Goal: Communication & Community: Participate in discussion

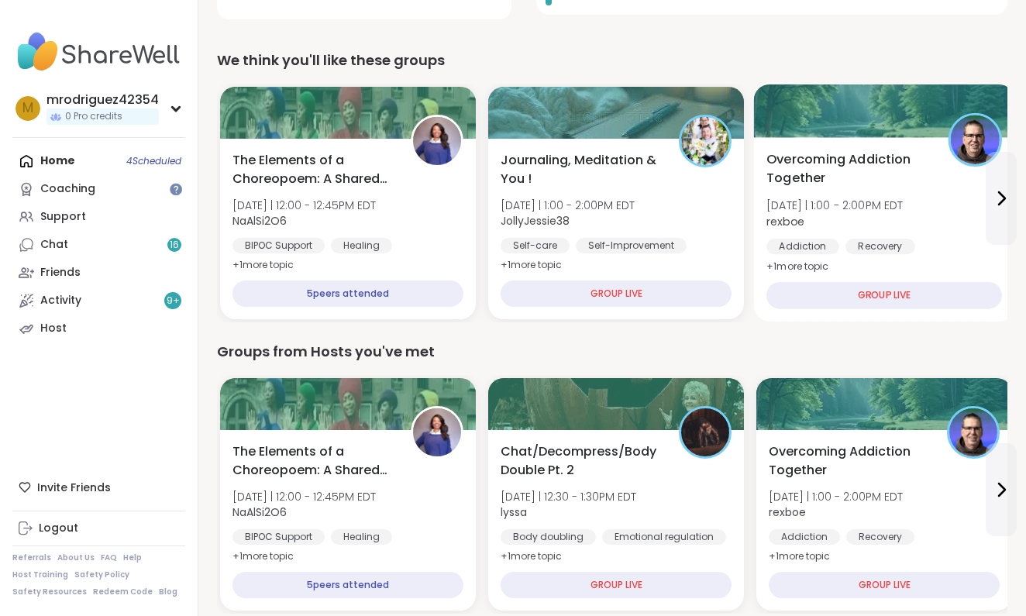
scroll to position [477, 0]
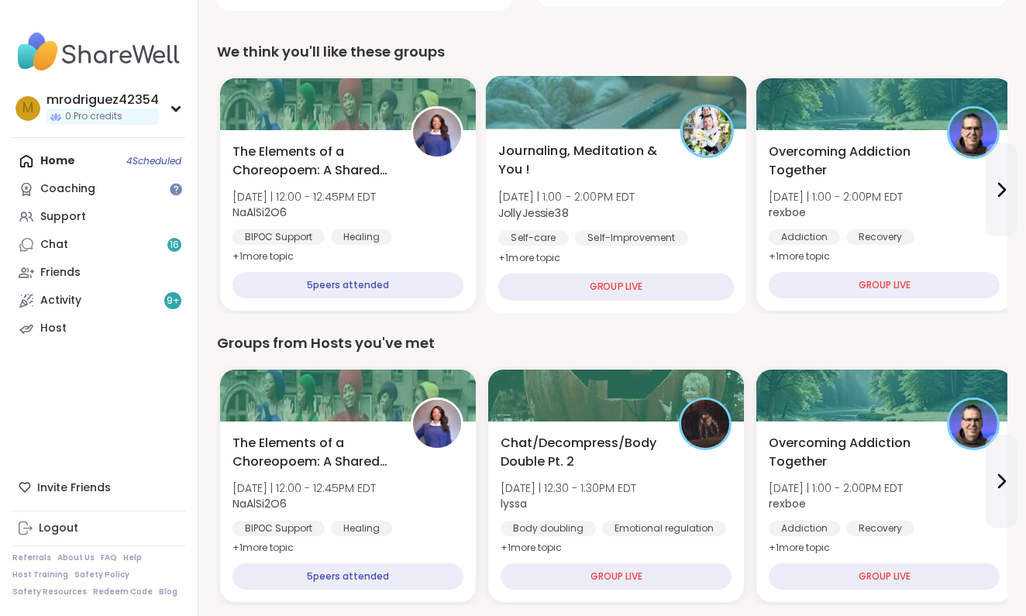
click at [612, 286] on div "GROUP LIVE" at bounding box center [616, 287] width 236 height 27
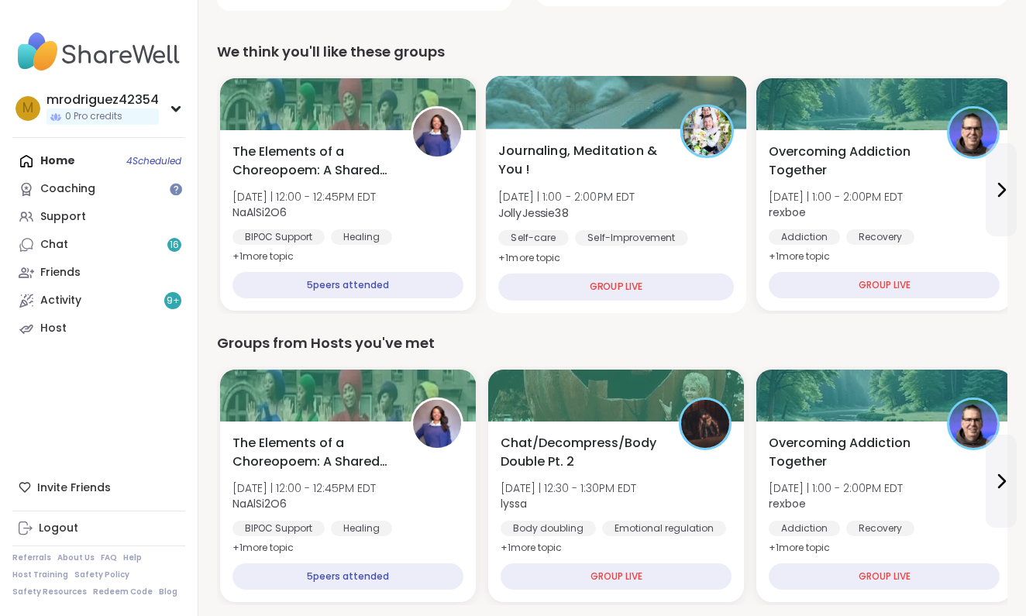
click at [627, 152] on span "Journaling, Meditation & You !" at bounding box center [580, 161] width 164 height 38
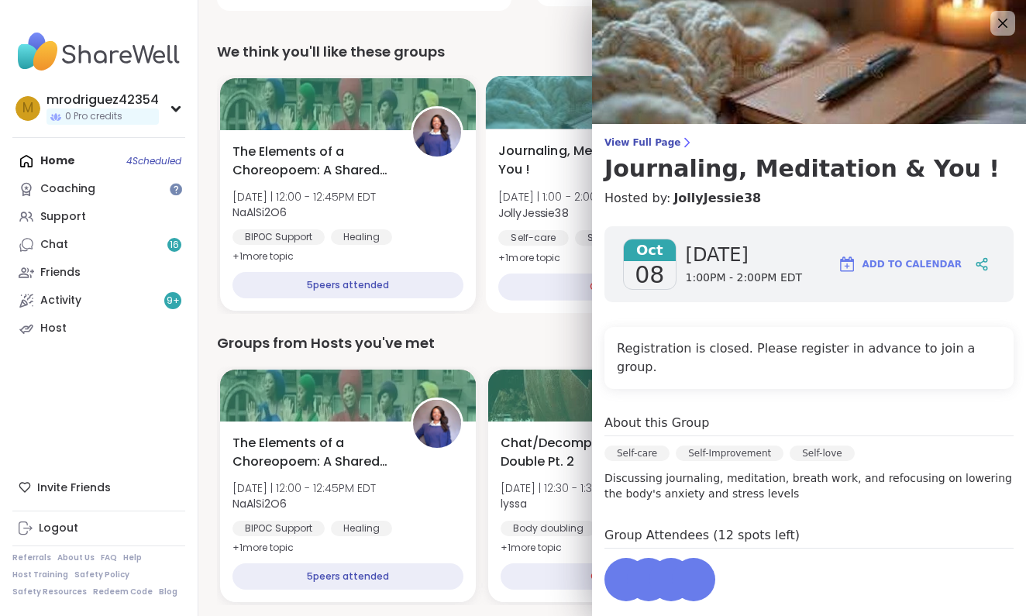
click at [627, 152] on link "View Full Page Journaling, Meditation & You !" at bounding box center [808, 159] width 409 height 46
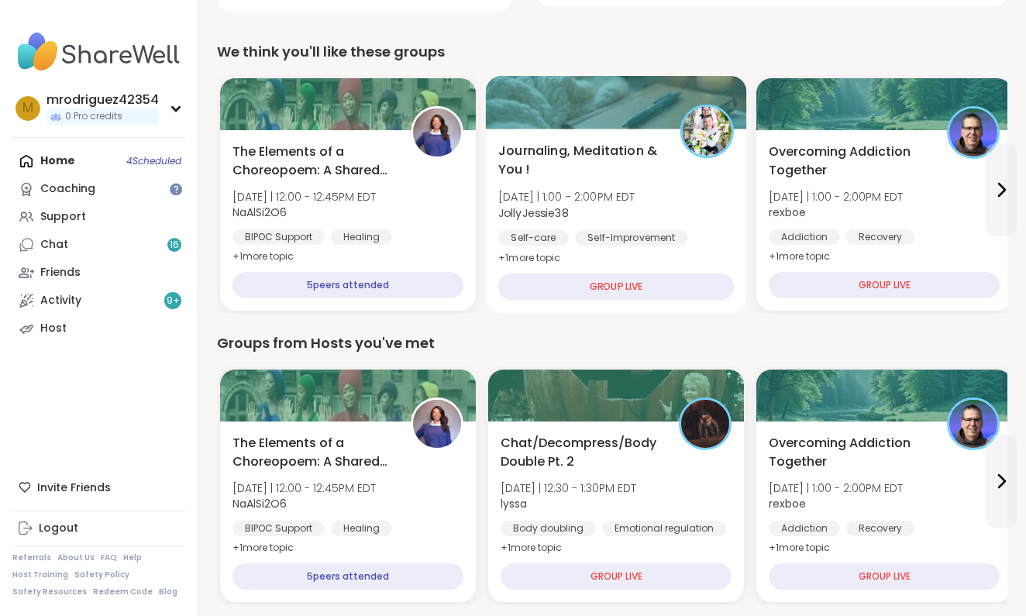
click at [627, 152] on span "Journaling, Meditation & You !" at bounding box center [580, 161] width 164 height 38
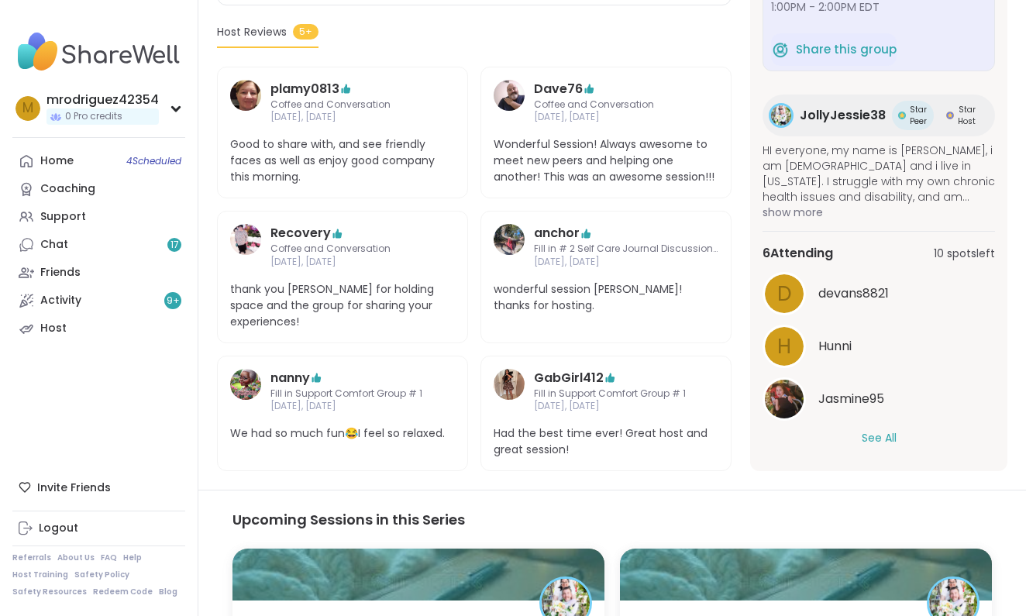
scroll to position [412, 0]
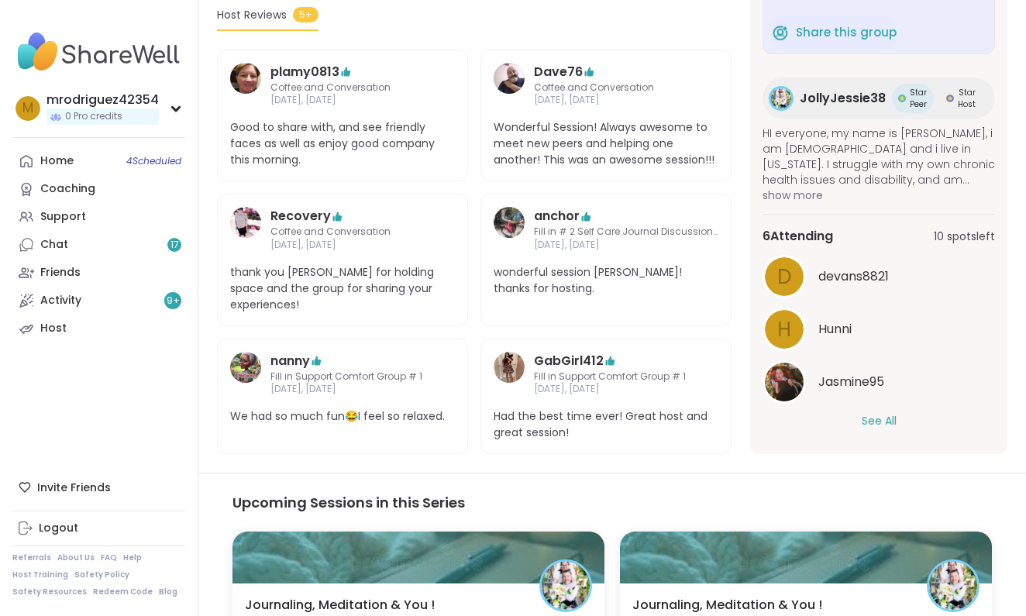
click at [875, 413] on button "See All" at bounding box center [879, 421] width 35 height 16
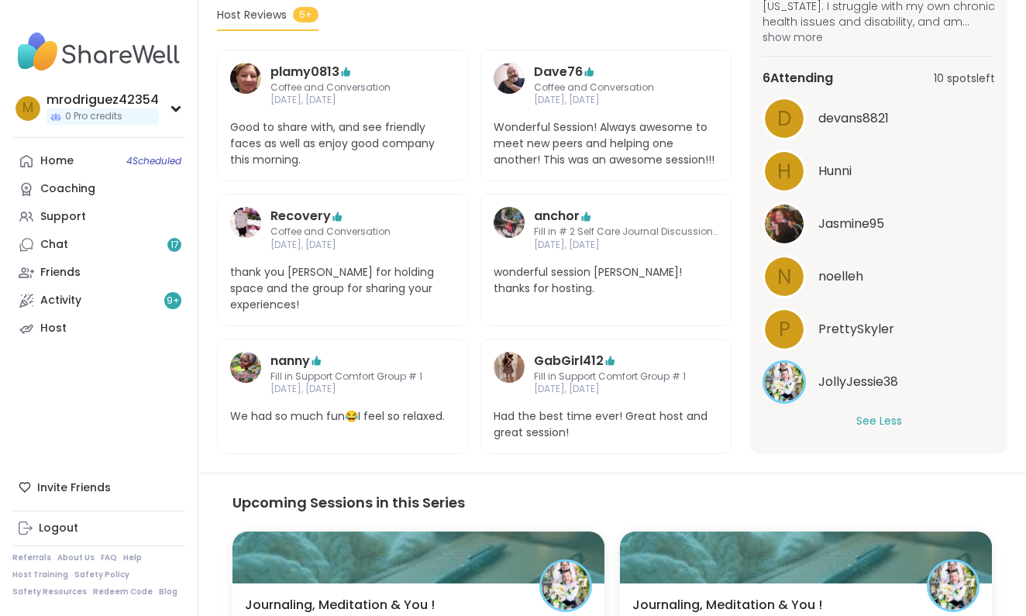
scroll to position [133, 0]
click at [60, 159] on div "Home 4 Scheduled" at bounding box center [56, 160] width 33 height 15
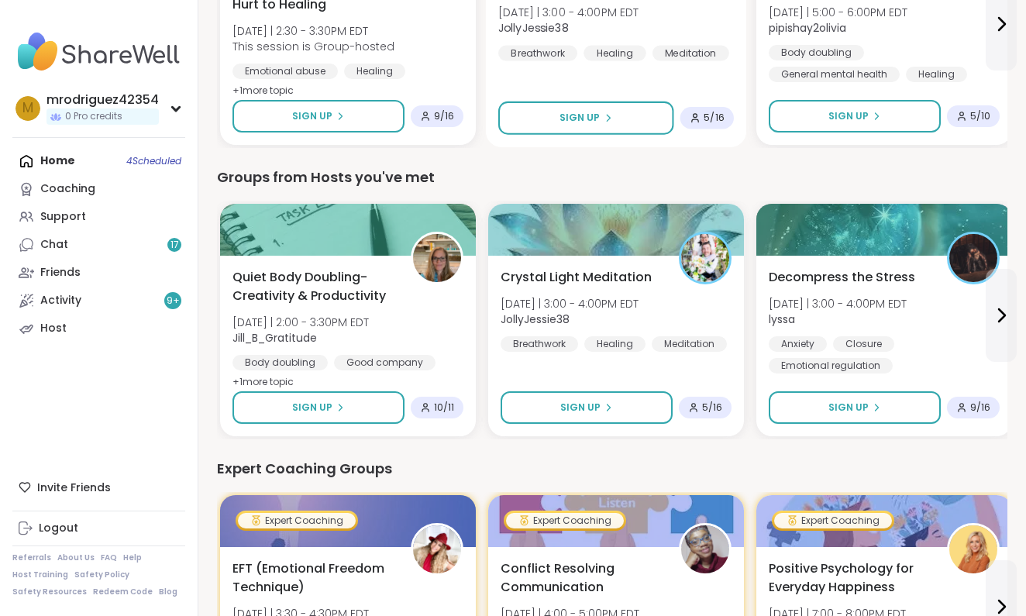
scroll to position [680, 0]
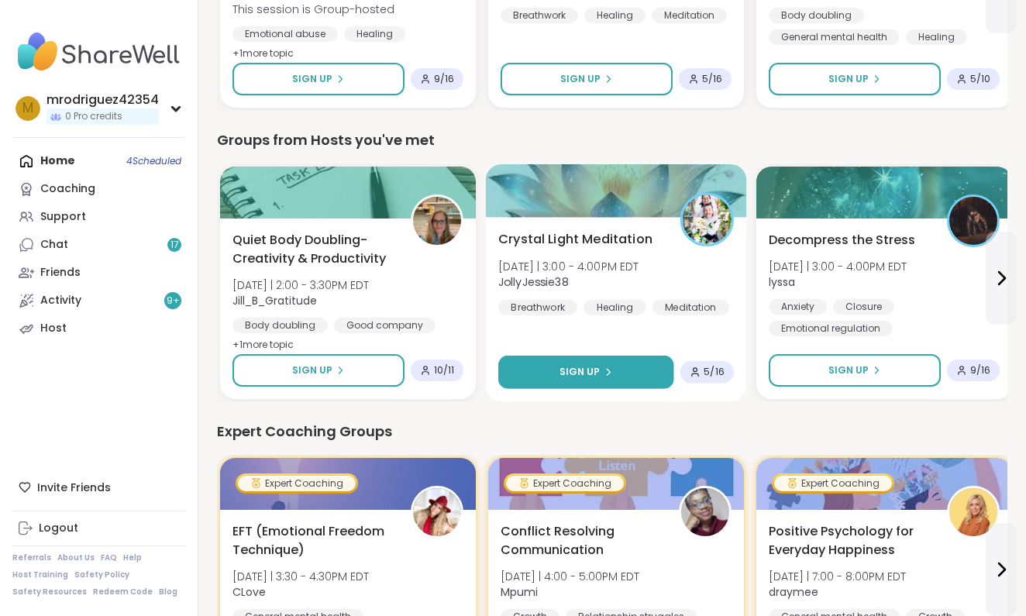
click at [604, 374] on icon at bounding box center [608, 371] width 9 height 9
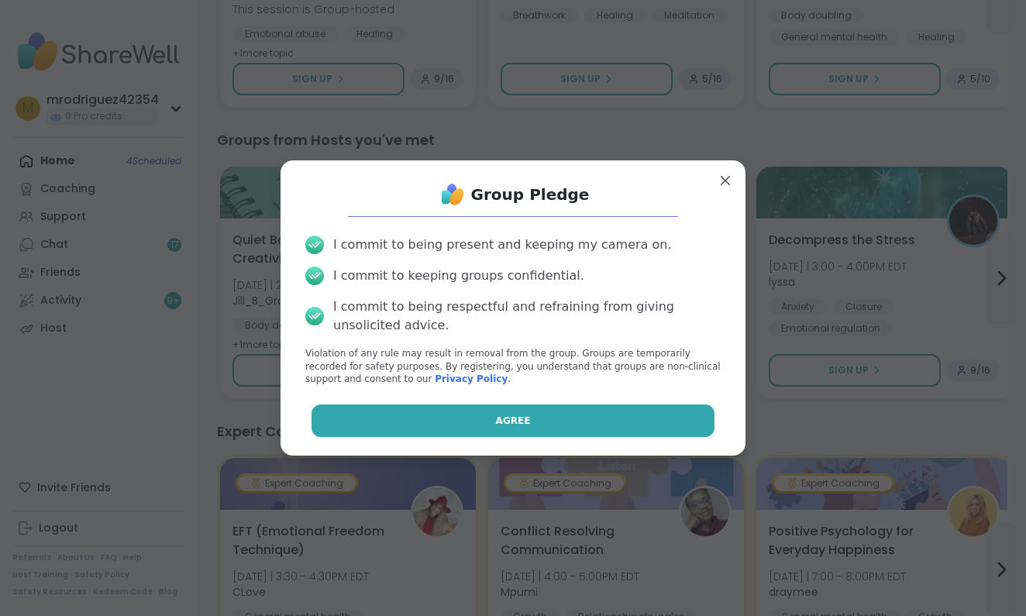
scroll to position [0, 0]
click at [524, 409] on button "Agree" at bounding box center [513, 420] width 404 height 33
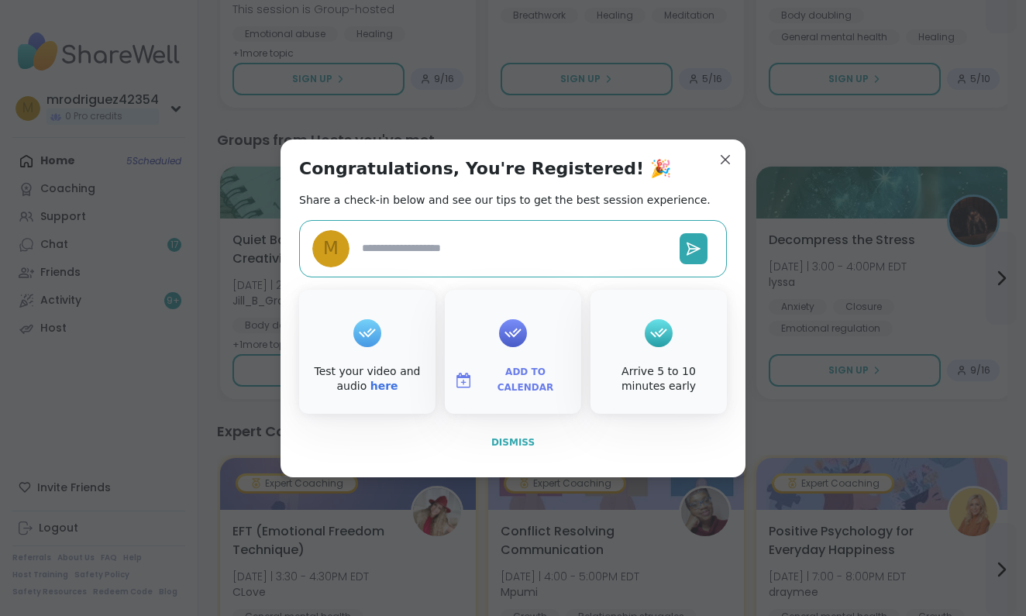
type textarea "*"
click at [519, 442] on span "Dismiss" at bounding box center [512, 442] width 43 height 11
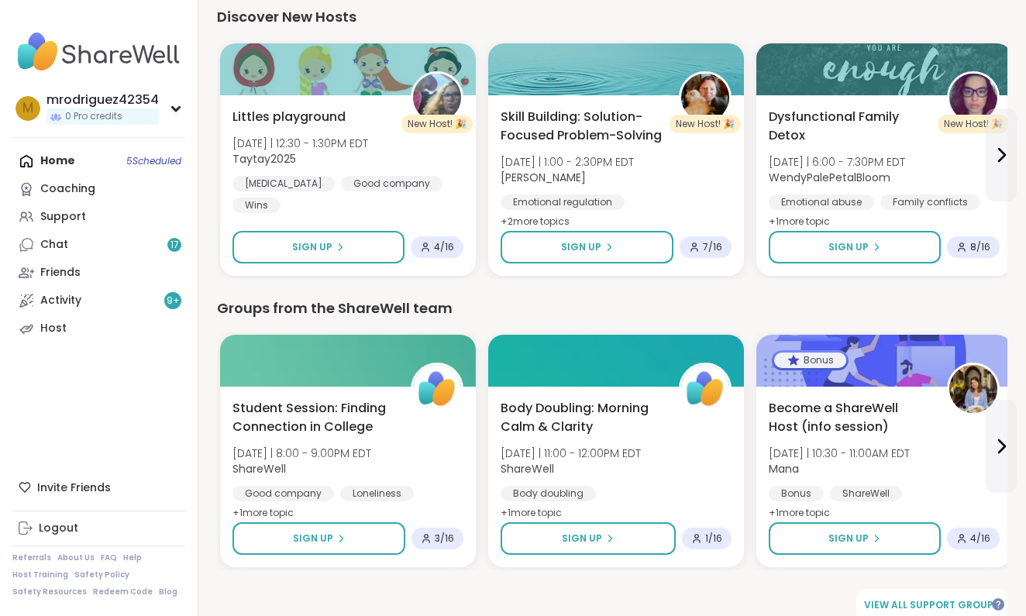
scroll to position [1991, 0]
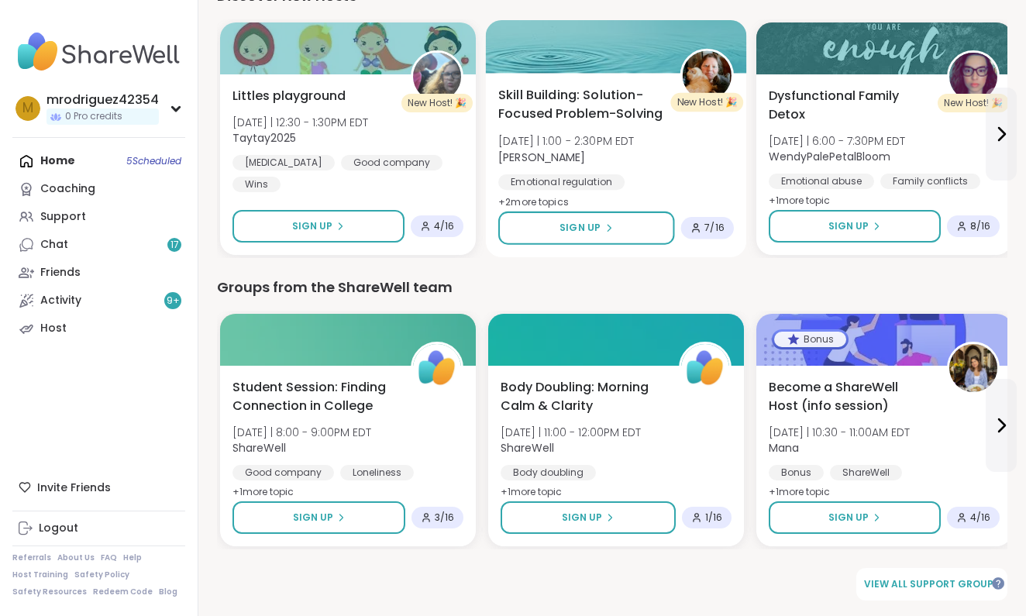
click at [549, 199] on span "+ 2 more topic s" at bounding box center [533, 201] width 71 height 12
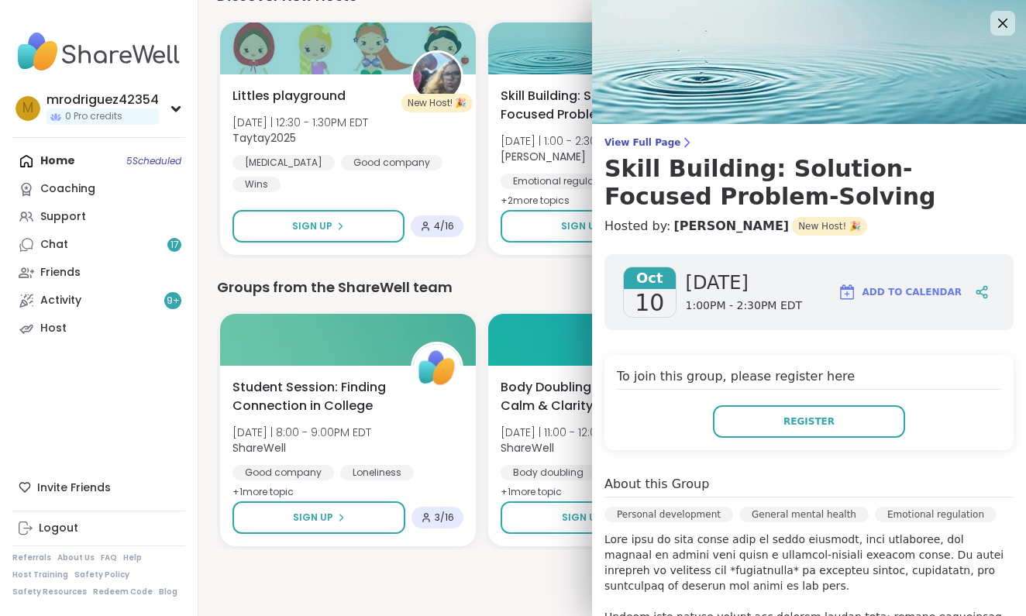
scroll to position [0, 0]
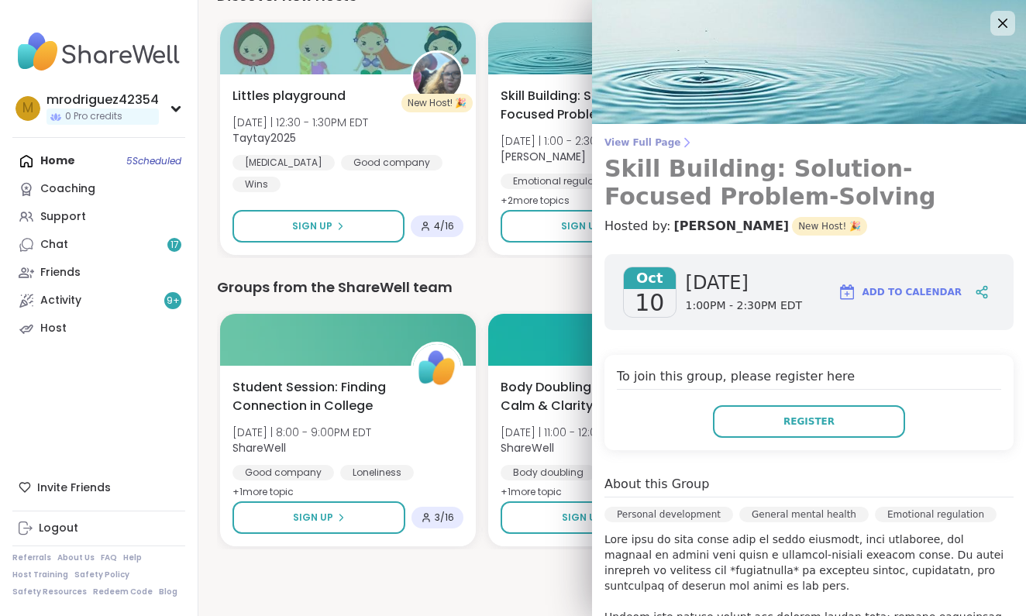
click at [999, 207] on h3 "Skill Building: Solution-Focused Problem-Solving" at bounding box center [808, 183] width 409 height 56
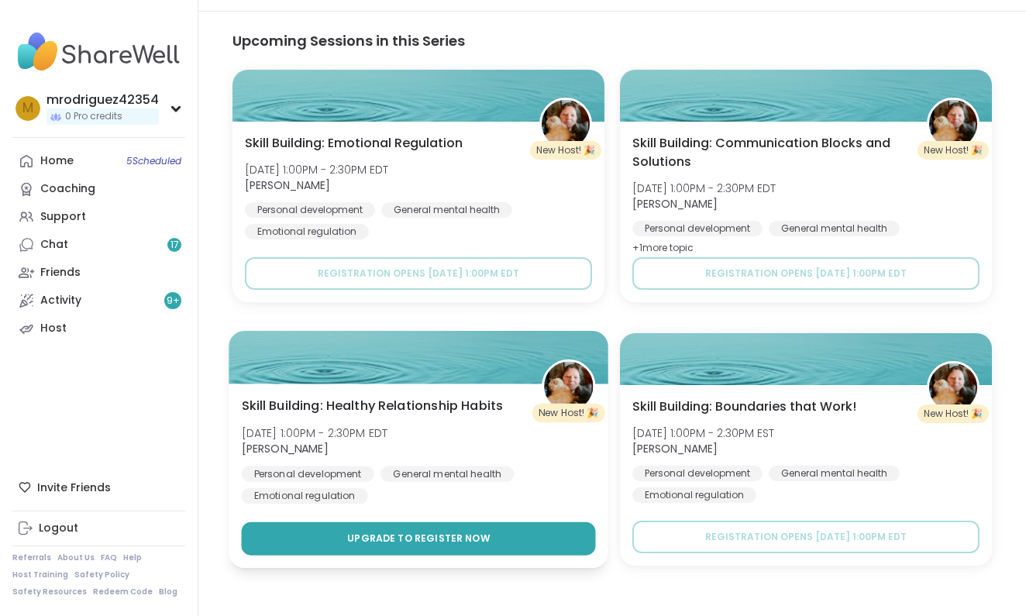
scroll to position [1286, 0]
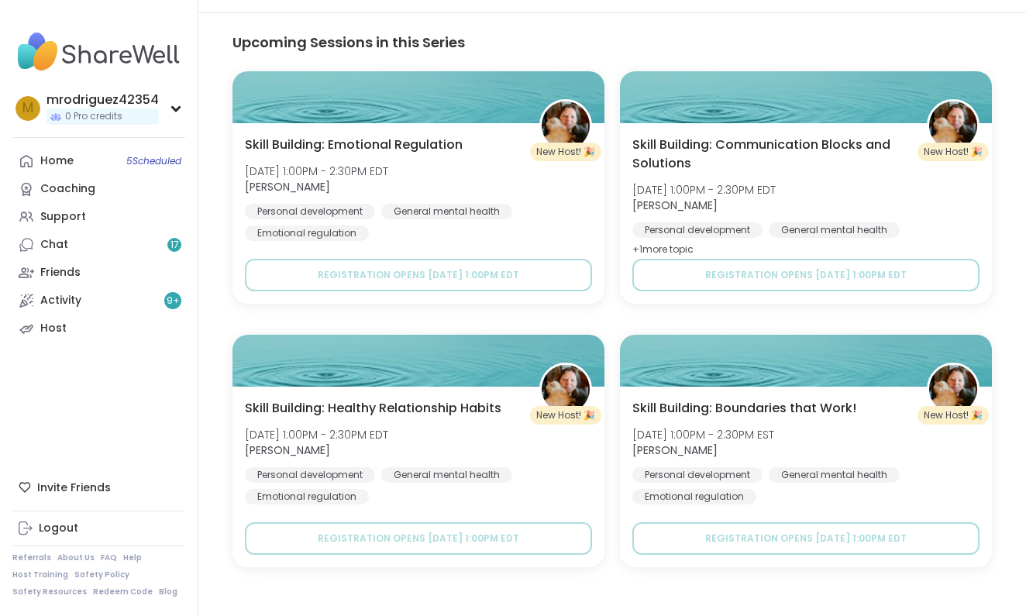
click at [725, 582] on div "Upcoming Sessions in this Series New Host! 🎉 Skill Building: Emotional Regulati…" at bounding box center [612, 324] width 778 height 585
click at [71, 153] on div "Home 5 Scheduled" at bounding box center [56, 160] width 33 height 15
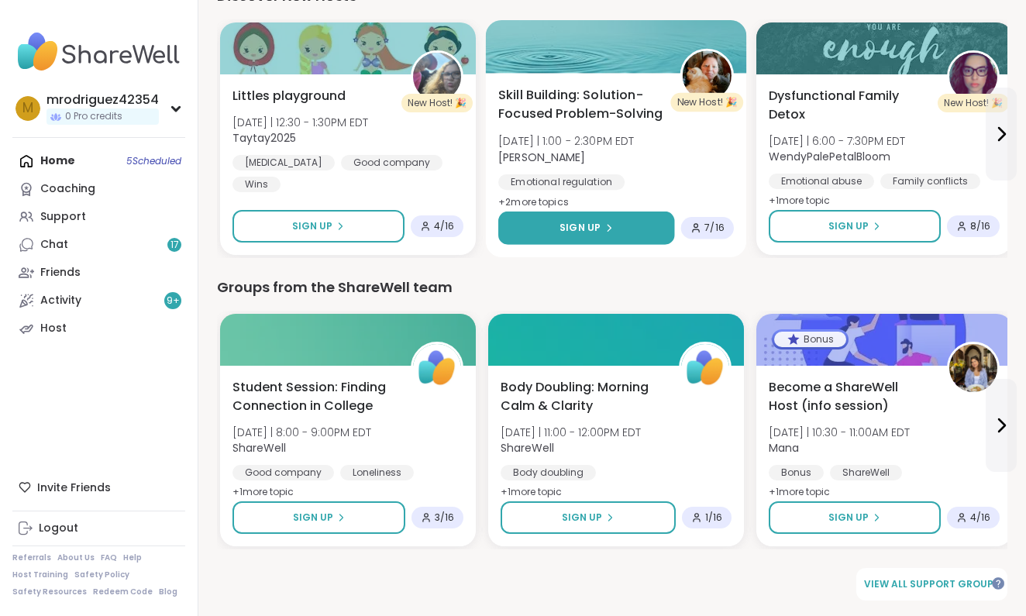
scroll to position [1990, 0]
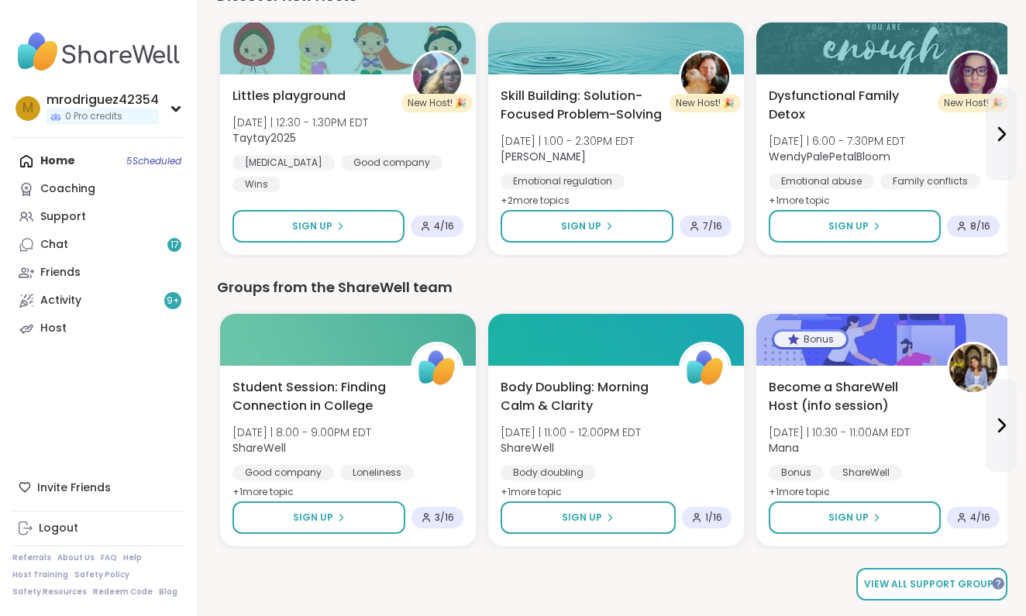
click at [893, 580] on span "View all support groups" at bounding box center [932, 584] width 136 height 14
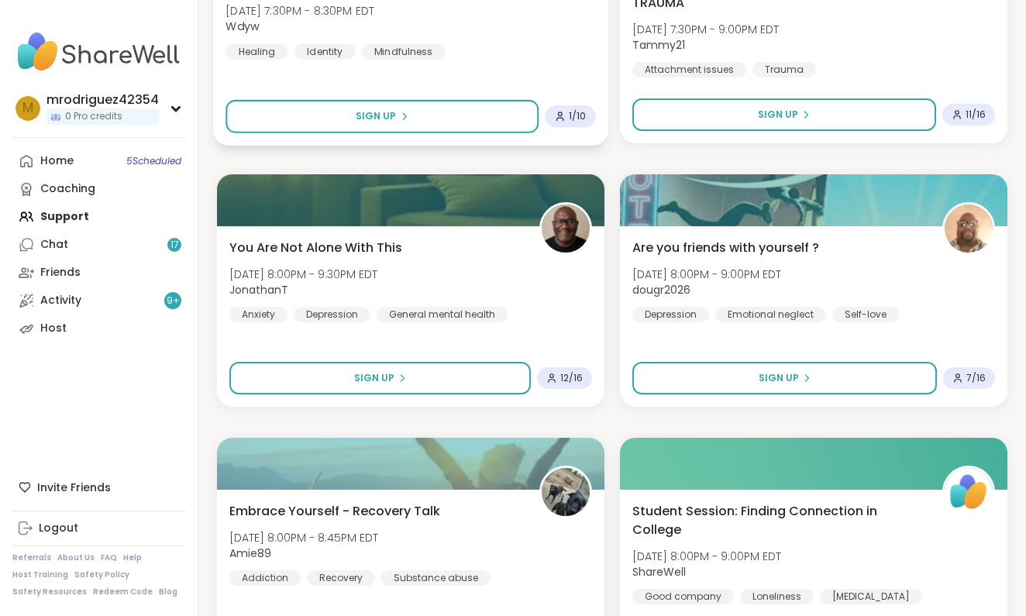
scroll to position [4005, 0]
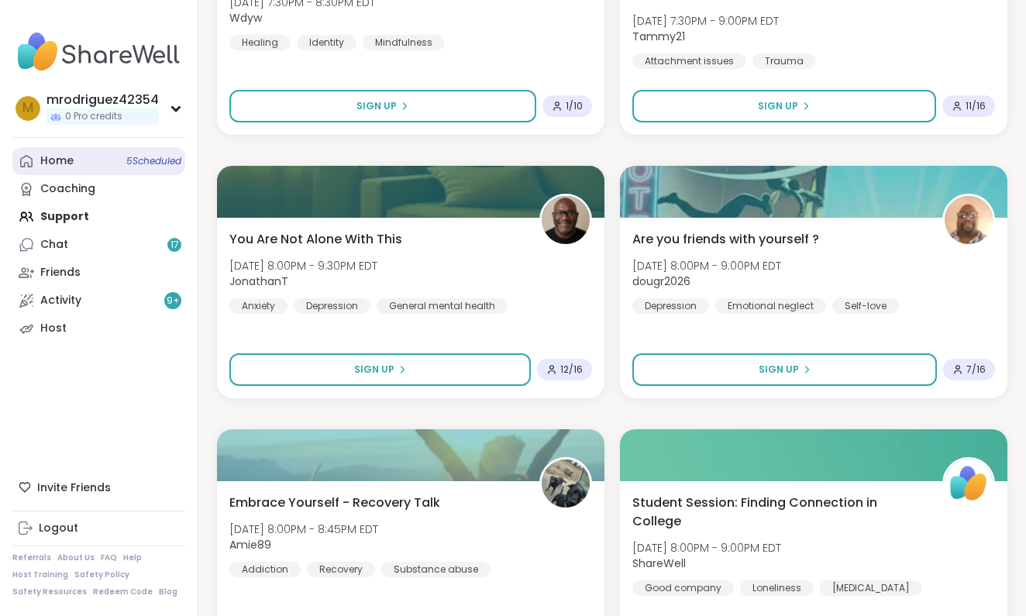
click at [143, 157] on span "5 Scheduled" at bounding box center [153, 161] width 55 height 12
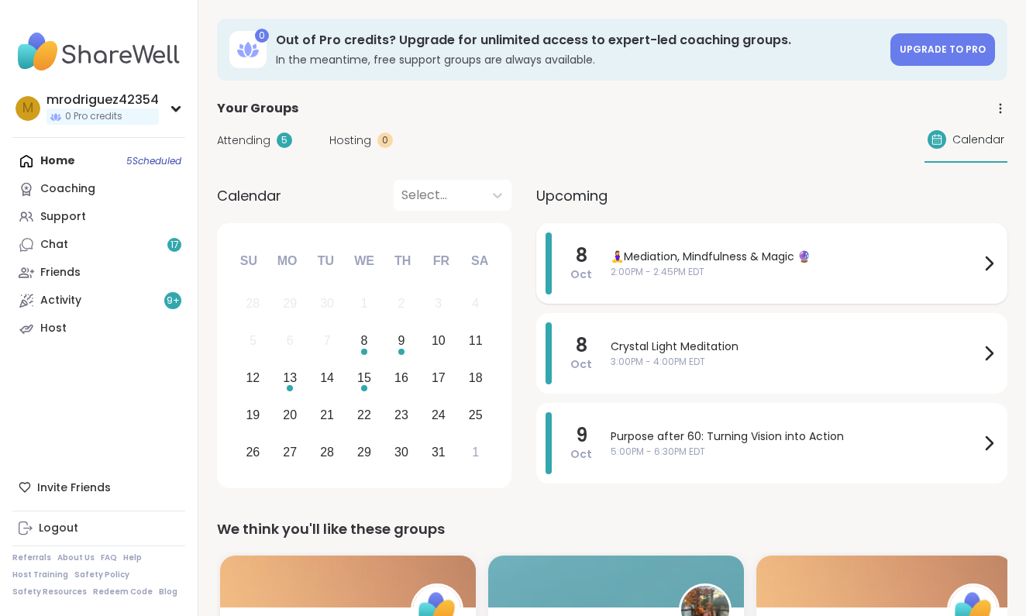
click at [993, 259] on icon at bounding box center [988, 263] width 19 height 19
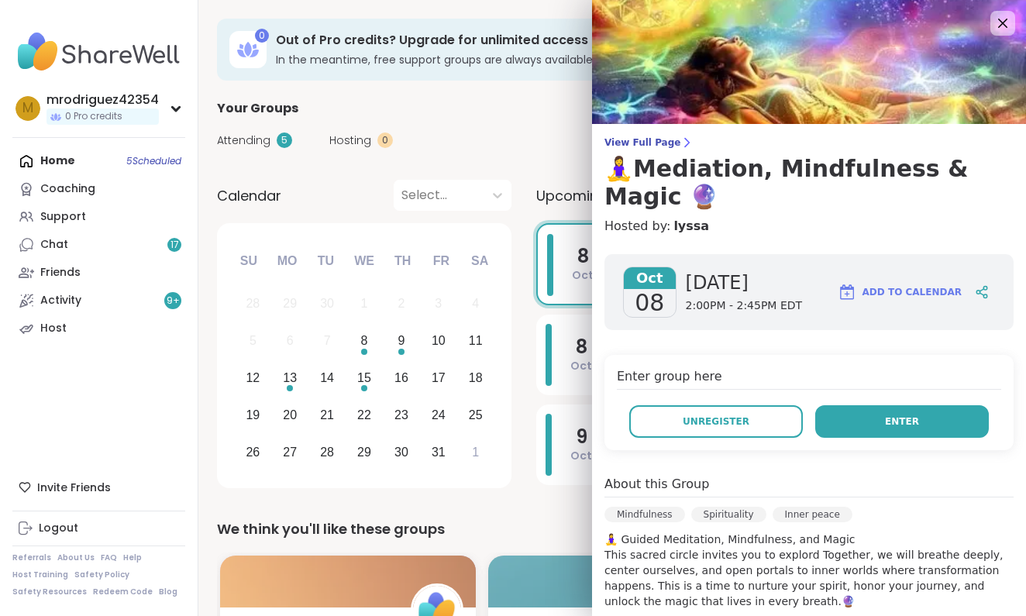
click at [924, 405] on button "Enter" at bounding box center [902, 421] width 174 height 33
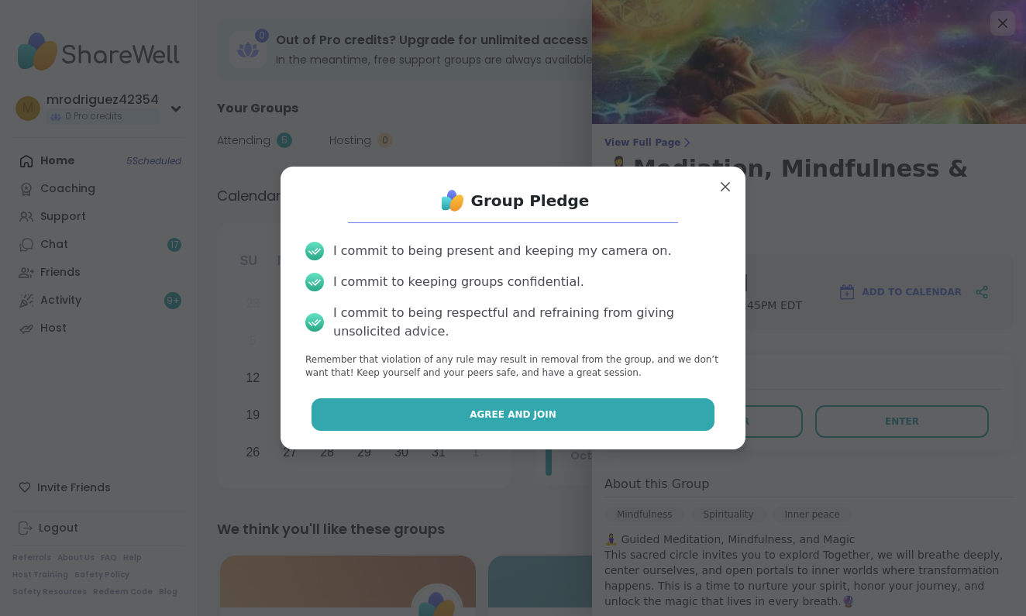
click at [535, 412] on span "Agree and Join" at bounding box center [513, 415] width 87 height 14
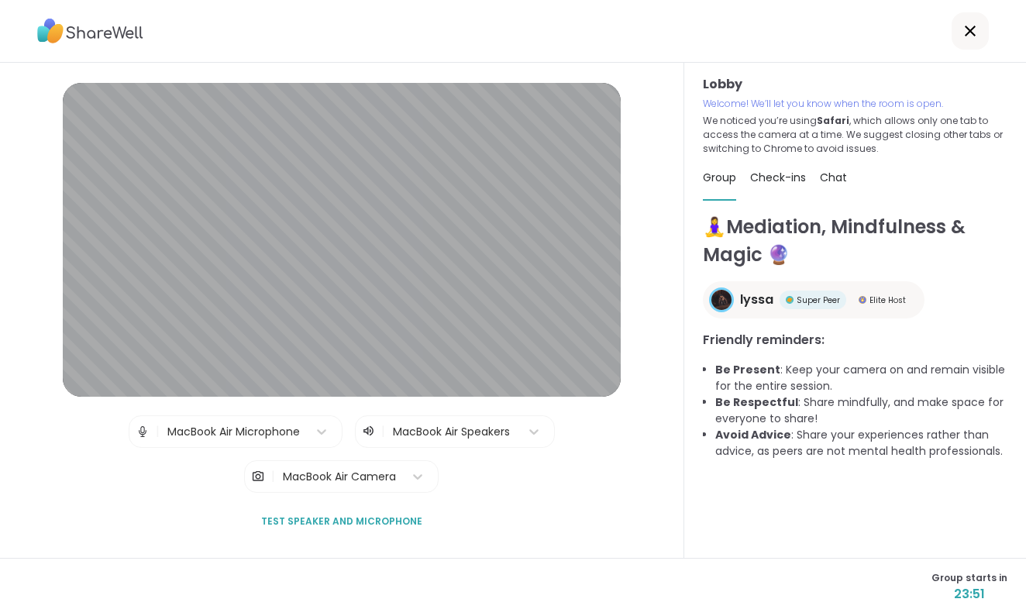
click at [139, 425] on img at bounding box center [143, 431] width 14 height 31
click at [138, 432] on img at bounding box center [143, 431] width 14 height 31
click at [138, 430] on img at bounding box center [143, 431] width 14 height 31
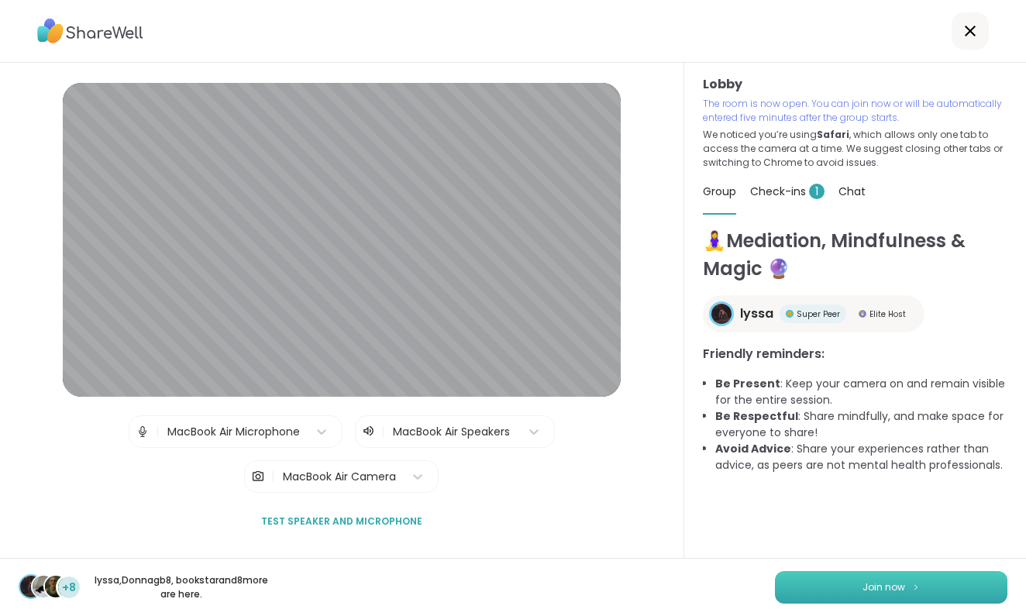
click at [885, 581] on span "Join now" at bounding box center [883, 587] width 43 height 14
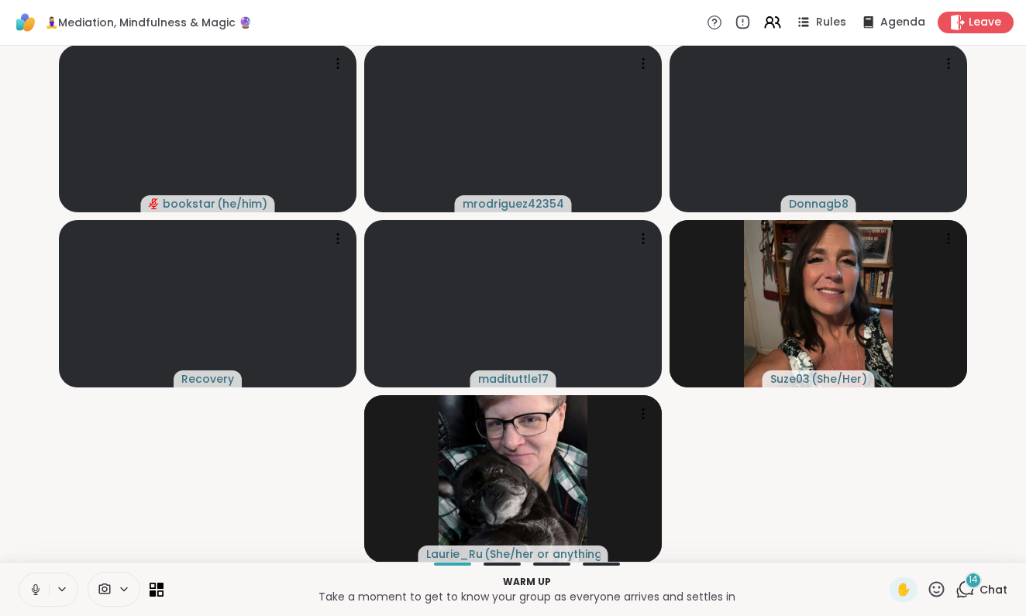
click at [36, 583] on icon at bounding box center [36, 590] width 14 height 14
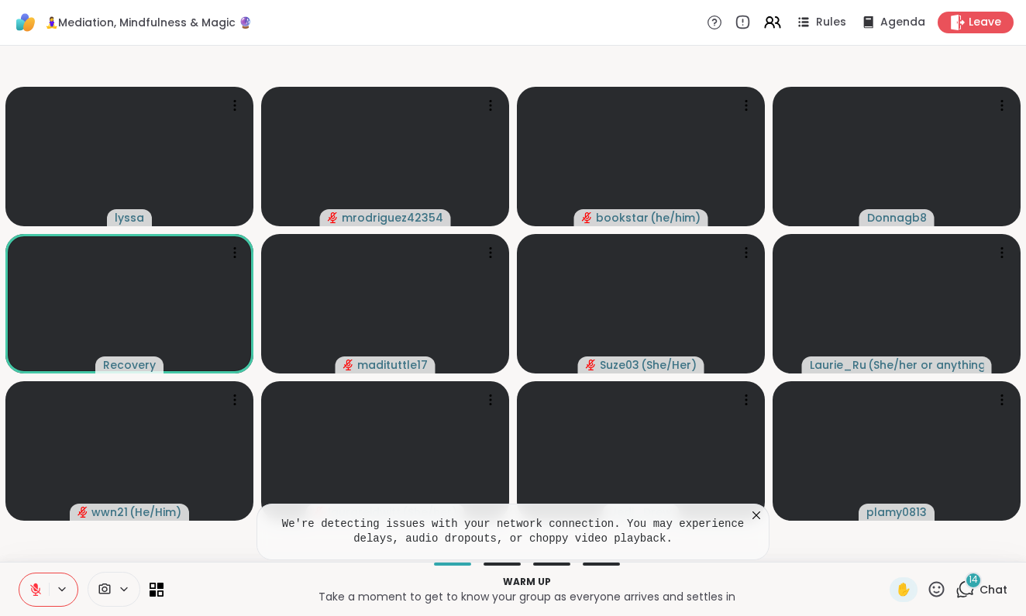
click at [969, 582] on span "14" at bounding box center [973, 579] width 9 height 13
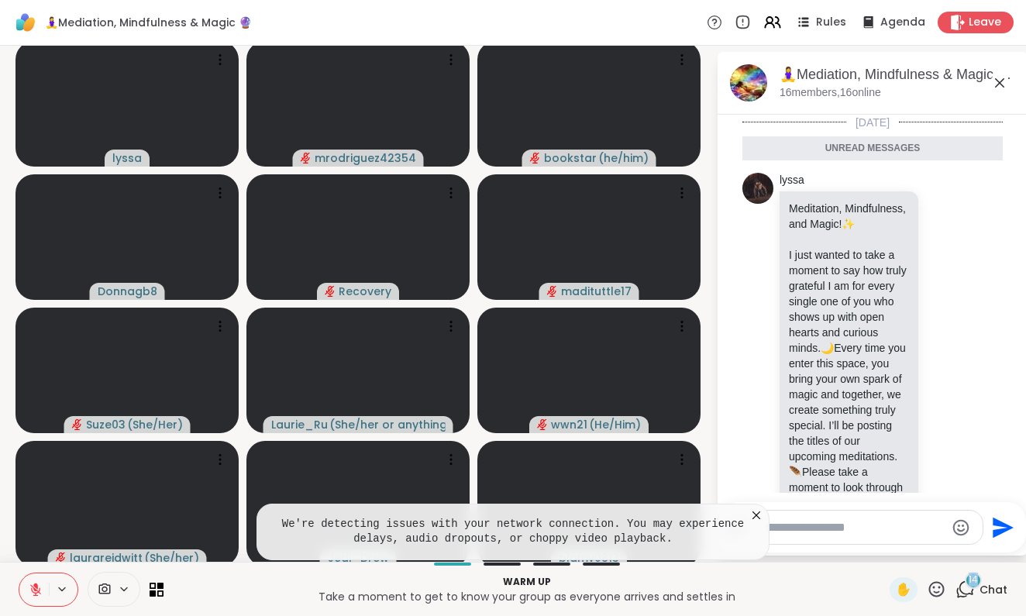
scroll to position [2438, 0]
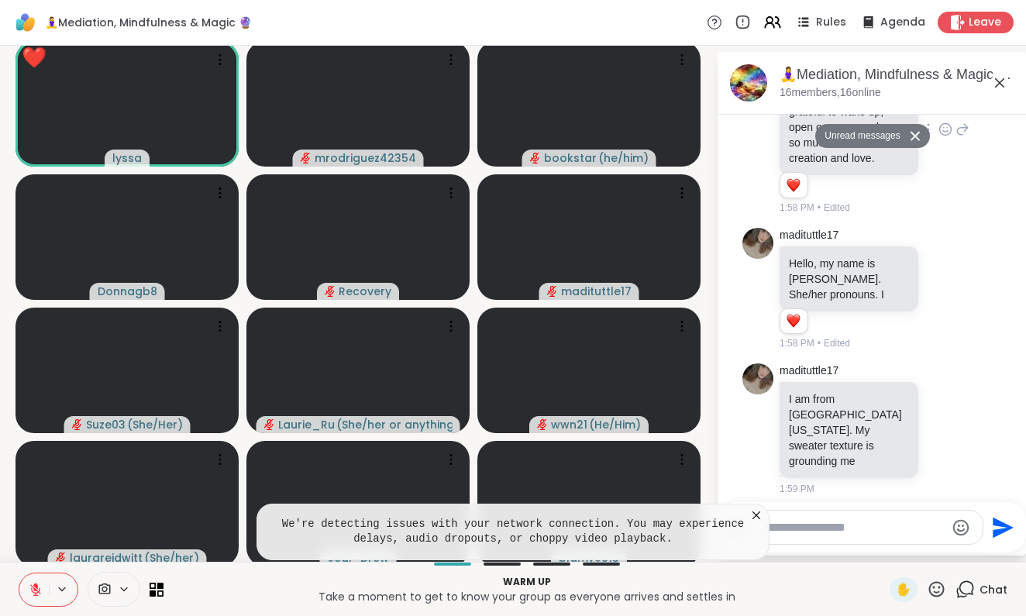
click at [942, 139] on div at bounding box center [945, 129] width 14 height 19
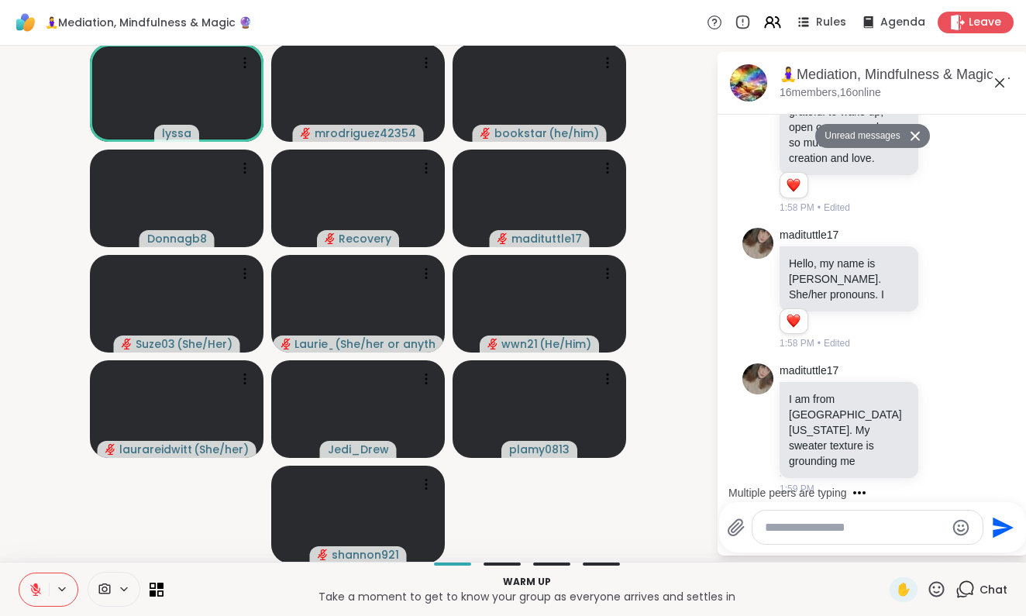
click at [776, 527] on textarea "Type your message" at bounding box center [855, 527] width 181 height 15
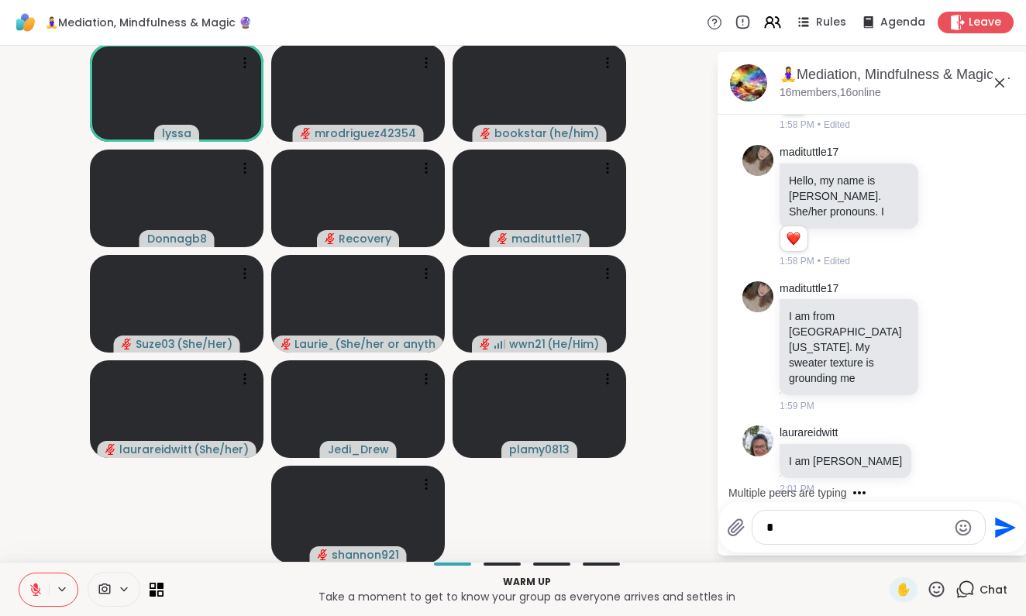
click at [783, 525] on textarea "*" at bounding box center [856, 527] width 181 height 15
click at [766, 524] on textarea "*****" at bounding box center [856, 527] width 181 height 15
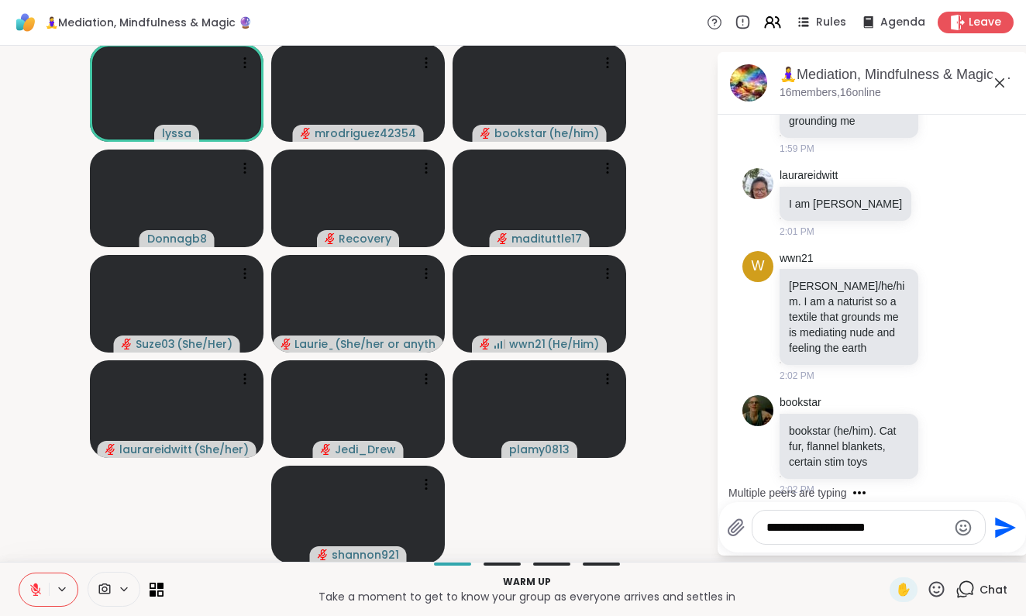
scroll to position [2838, 0]
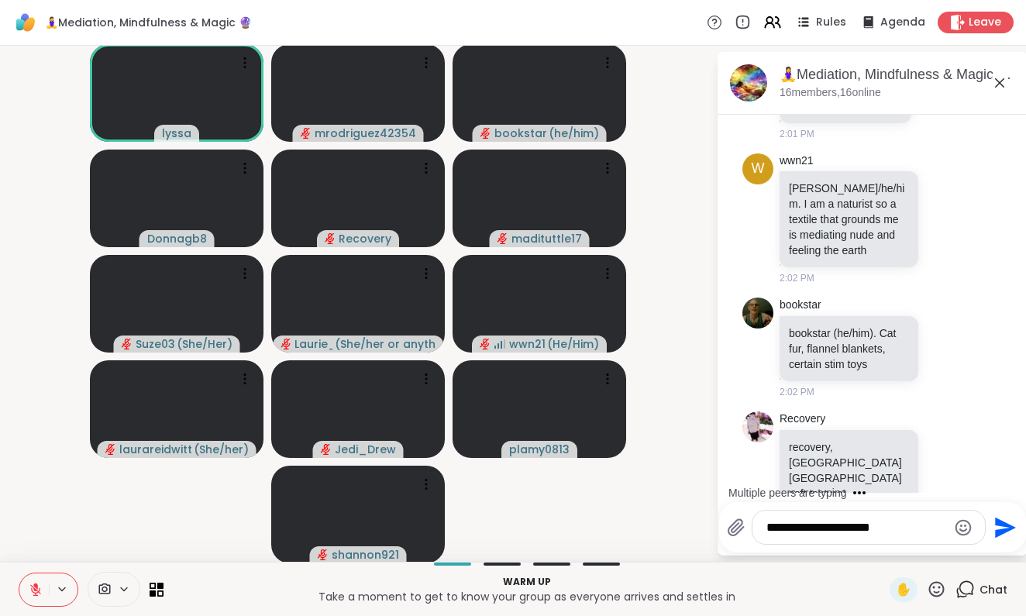
click at [922, 522] on textarea "**********" at bounding box center [856, 527] width 181 height 15
click at [859, 528] on textarea "**********" at bounding box center [856, 527] width 181 height 15
click at [902, 529] on textarea "**********" at bounding box center [856, 527] width 181 height 15
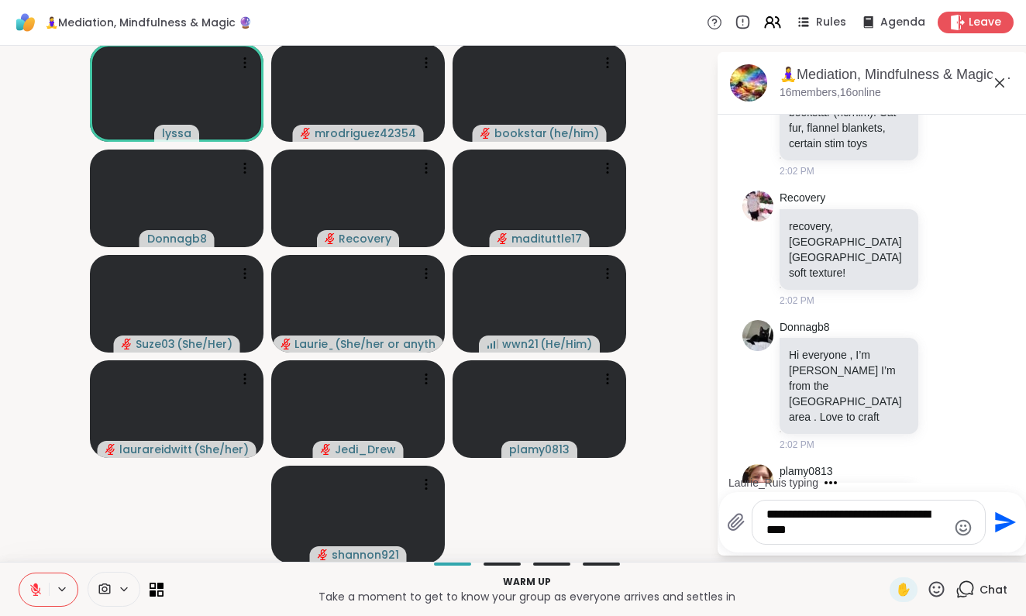
scroll to position [3203, 0]
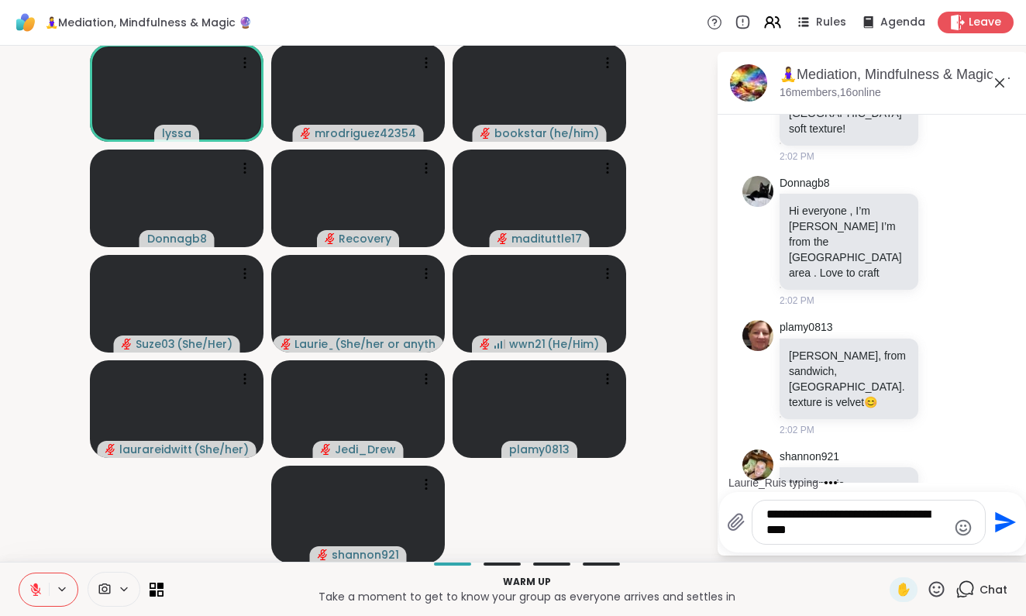
click at [900, 514] on textarea "**********" at bounding box center [856, 522] width 181 height 31
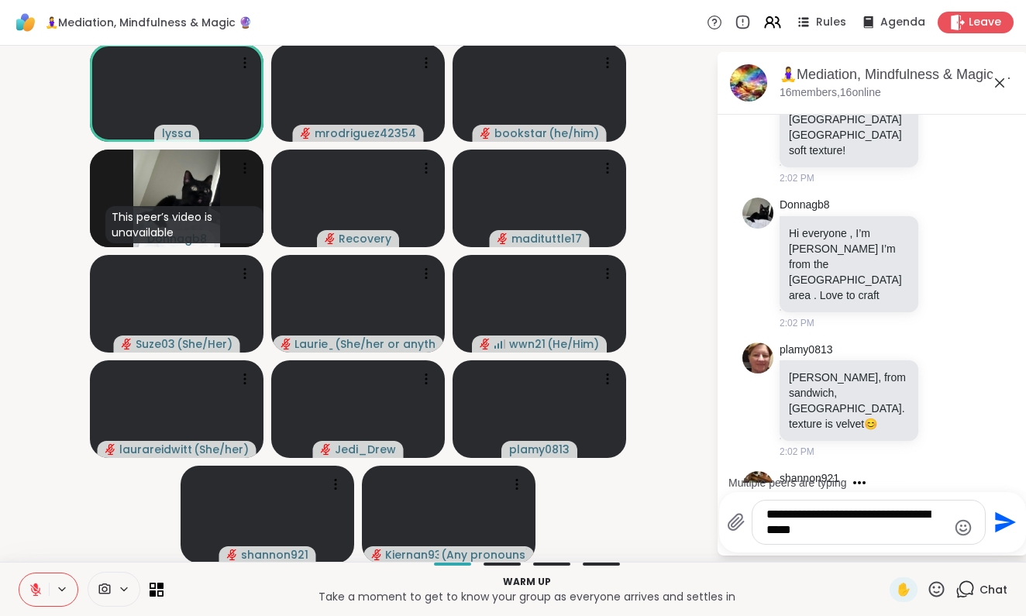
click at [835, 533] on textarea "**********" at bounding box center [856, 522] width 181 height 31
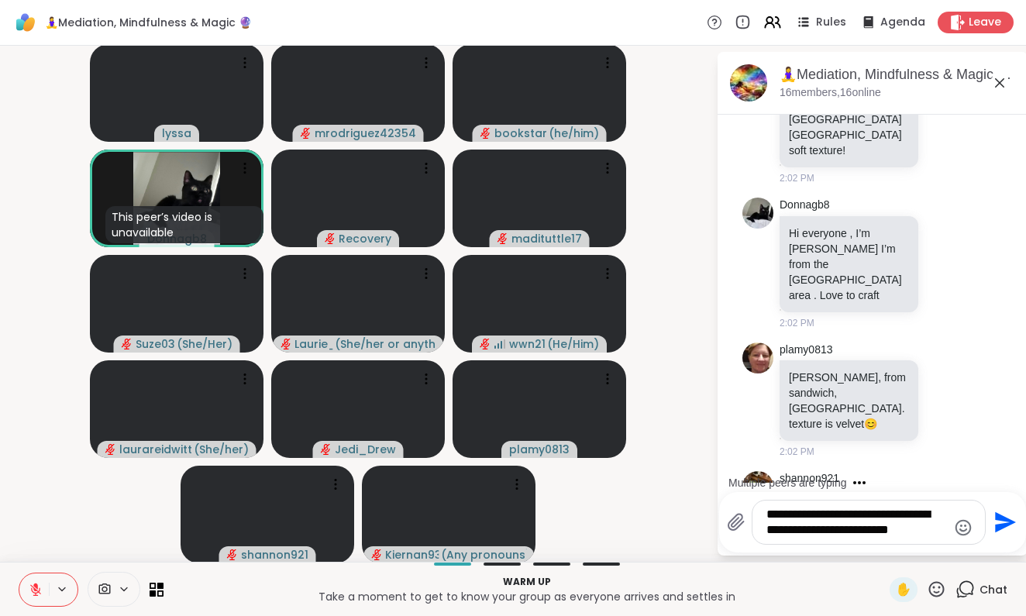
scroll to position [3369, 0]
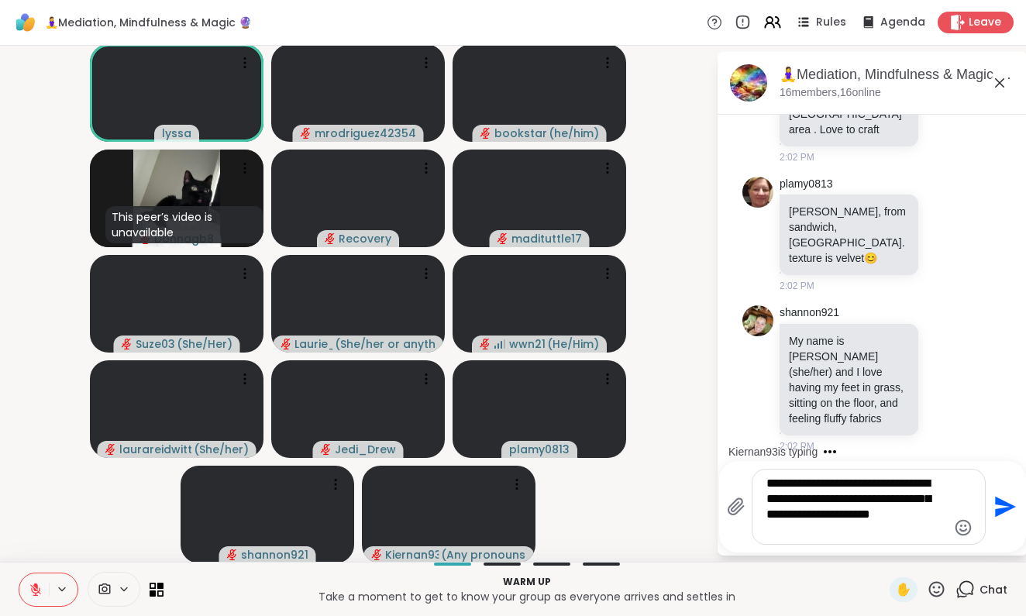
type textarea "**********"
click at [1007, 503] on icon "Send" at bounding box center [1003, 506] width 25 height 25
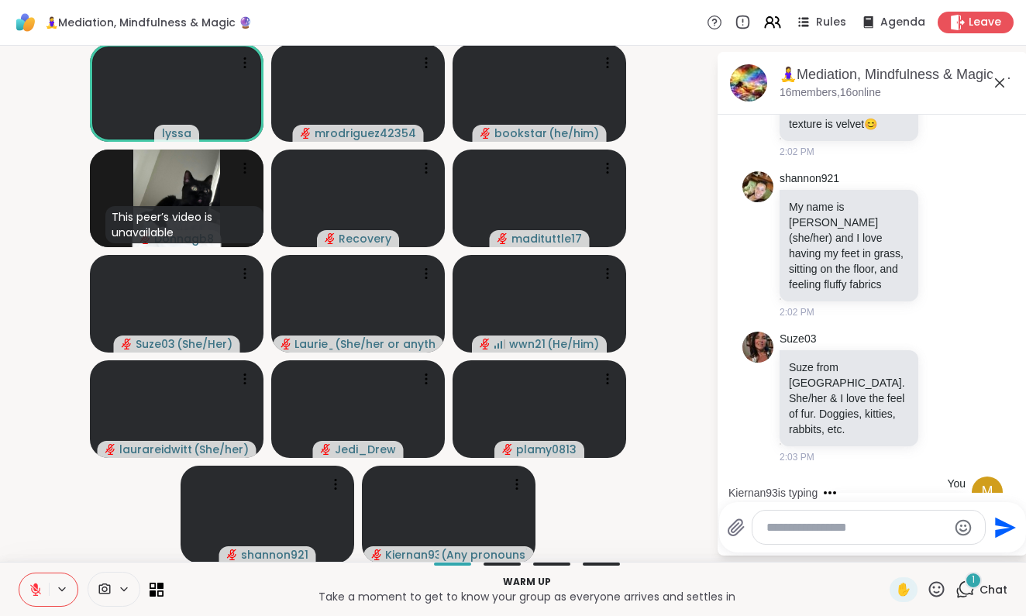
scroll to position [3632, 0]
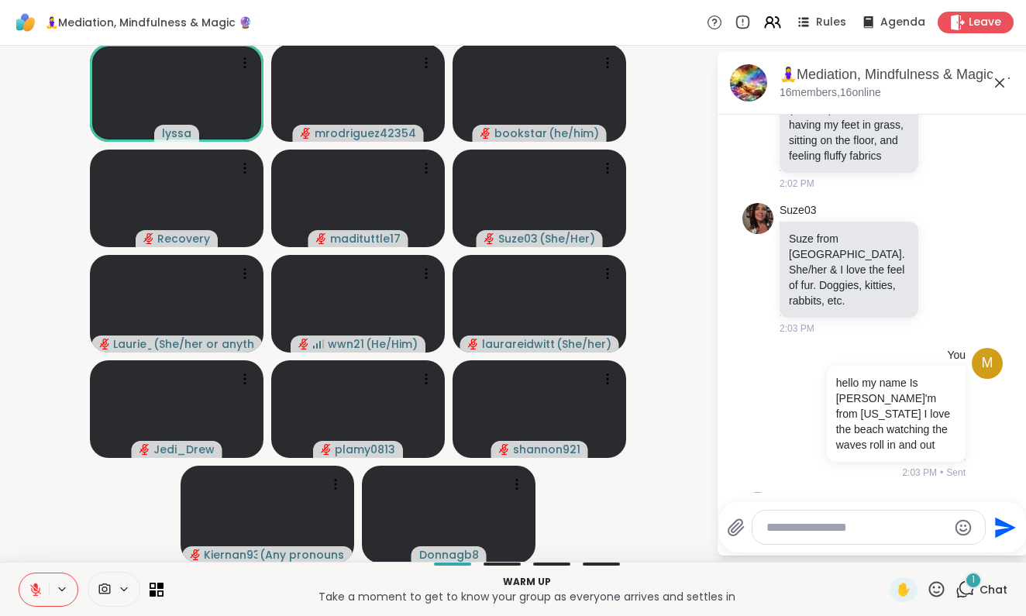
click at [995, 486] on div "Laurie_Ru Laurie, Las Vegas. Looking forward to peace. Fluffy, soft... cozy. 2:…" at bounding box center [872, 558] width 260 height 145
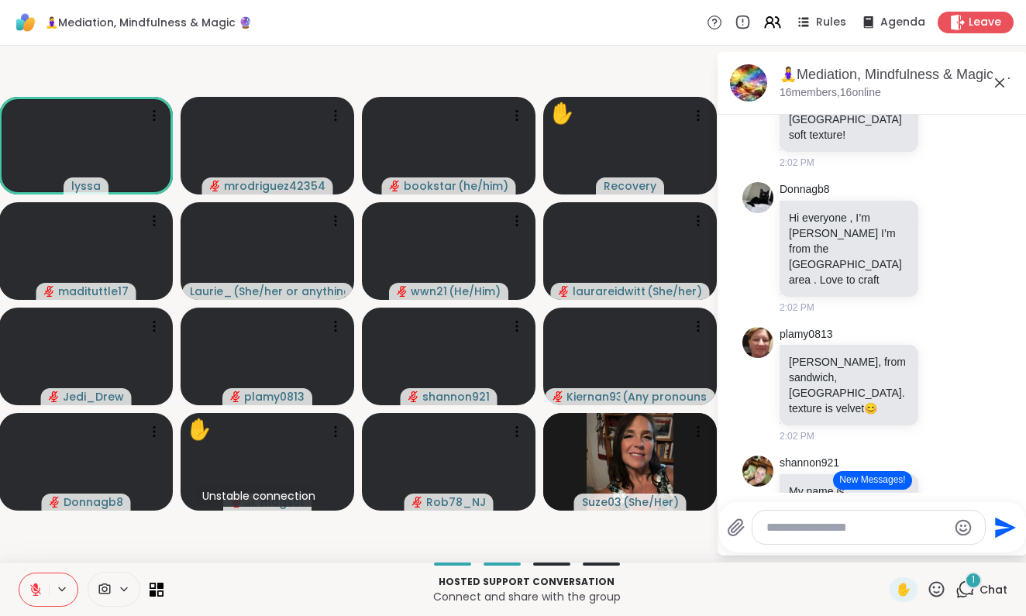
scroll to position [3212, 0]
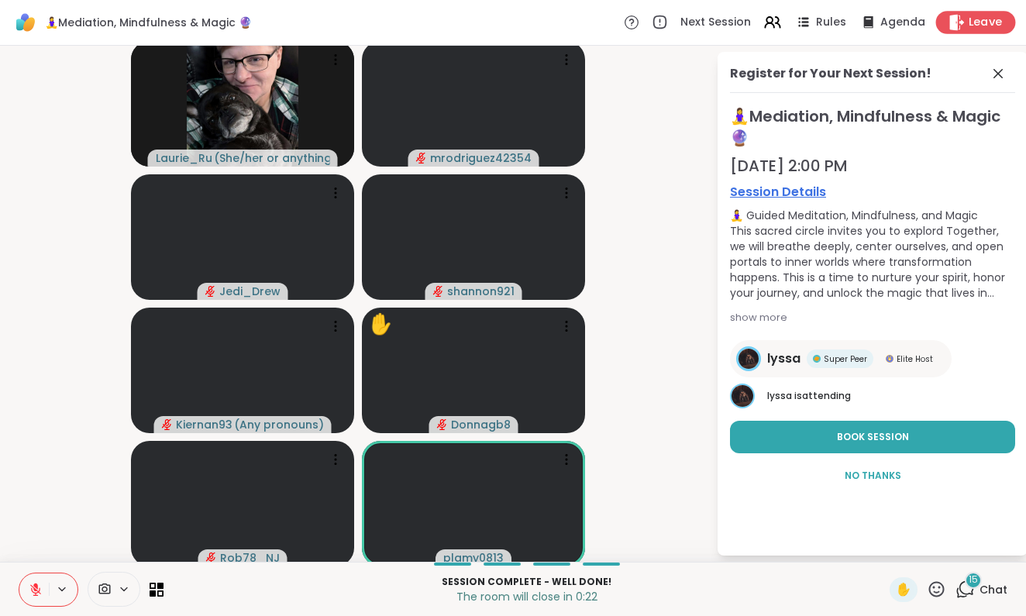
click at [964, 20] on icon at bounding box center [956, 22] width 16 height 16
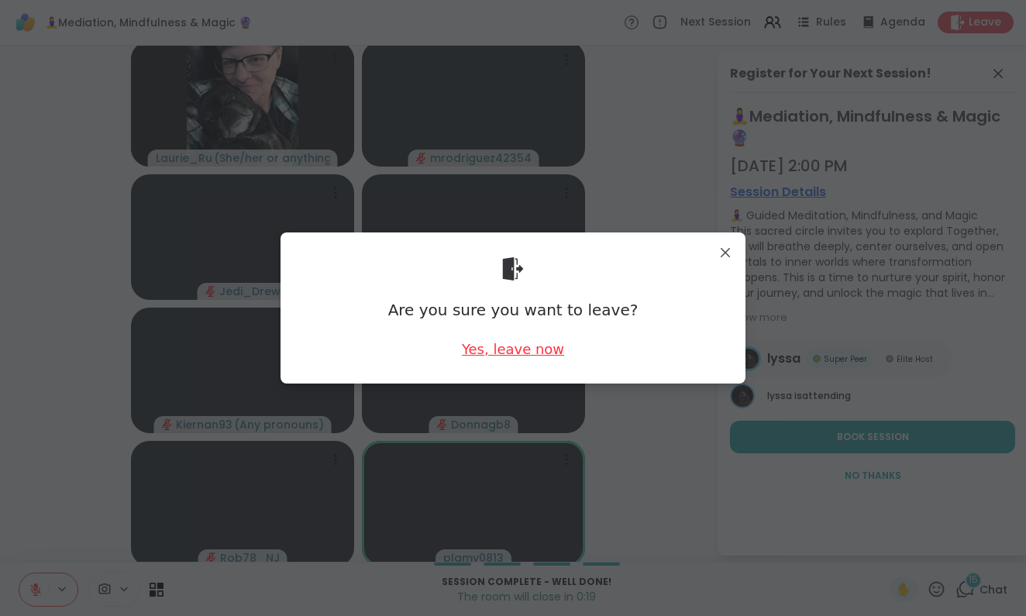
click at [494, 348] on div "Yes, leave now" at bounding box center [513, 348] width 102 height 19
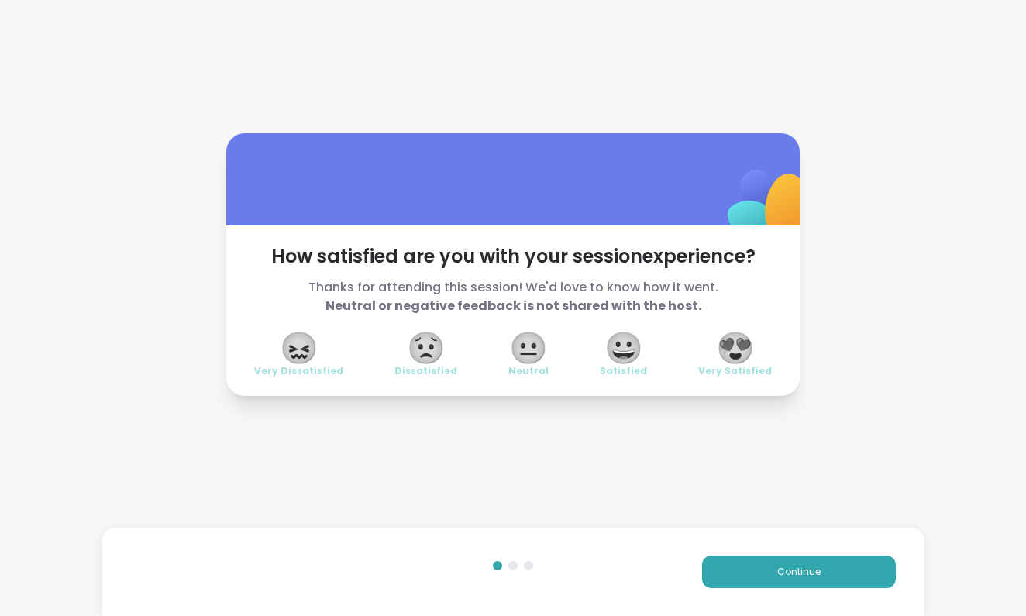
click at [628, 344] on span "😀" at bounding box center [623, 348] width 39 height 28
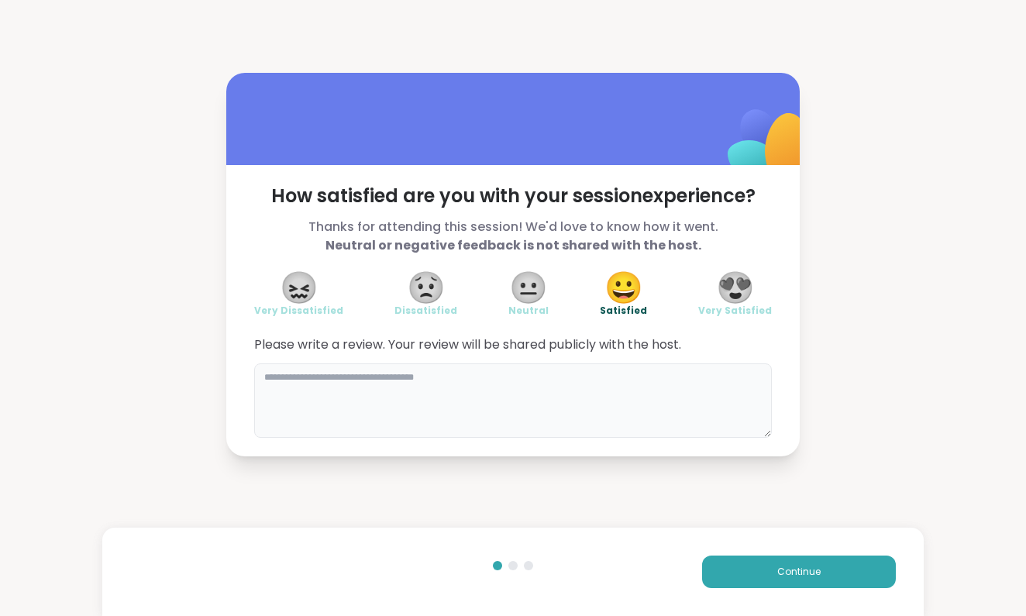
click at [318, 384] on textarea at bounding box center [513, 400] width 518 height 74
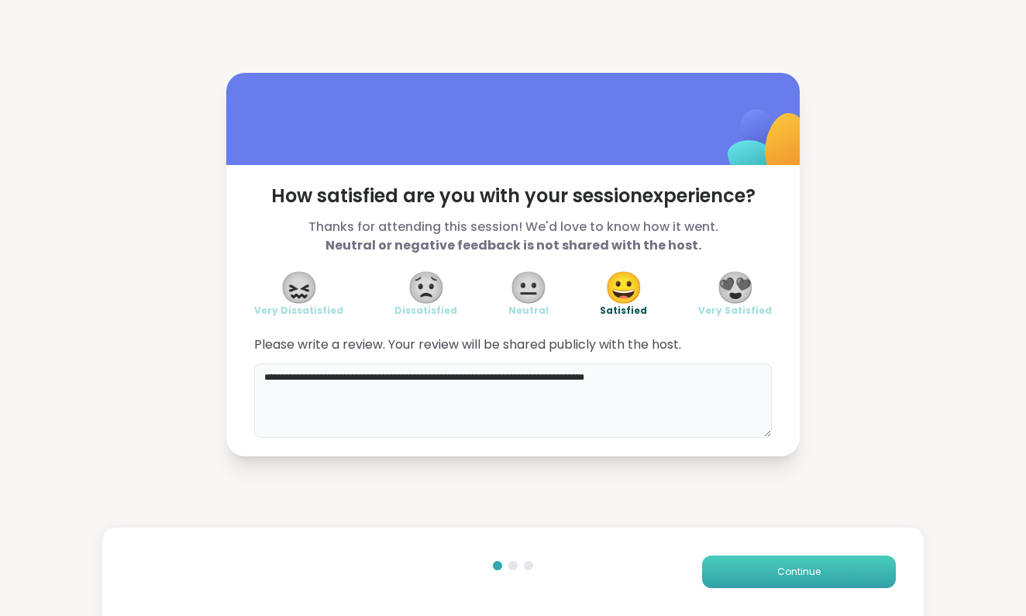
type textarea "**********"
click at [752, 563] on button "Continue" at bounding box center [799, 572] width 194 height 33
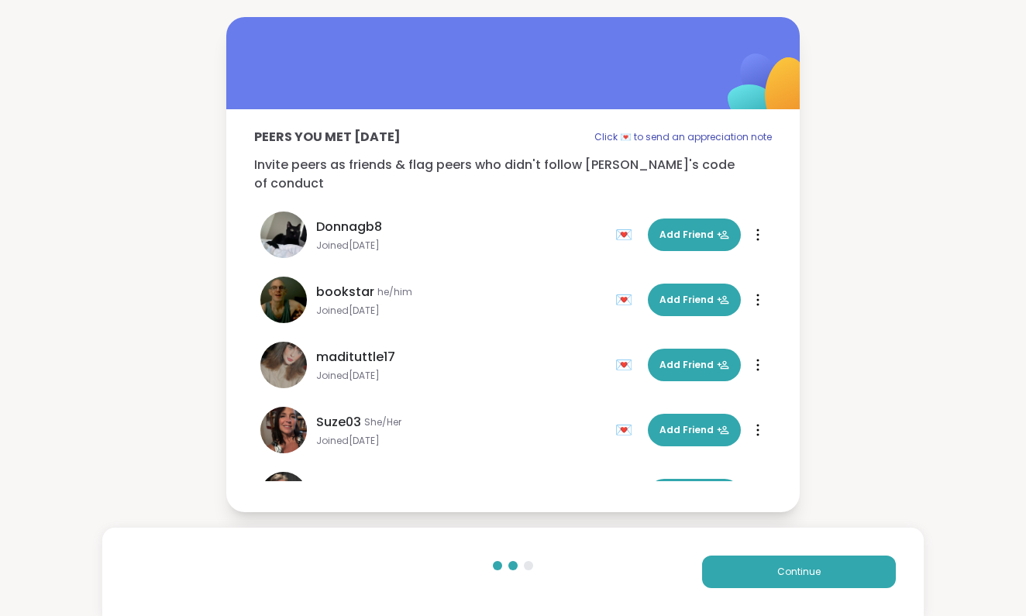
click at [498, 407] on div "Suze03 She/Her Joined Jun 2025 💌 Add Friend" at bounding box center [433, 430] width 346 height 46
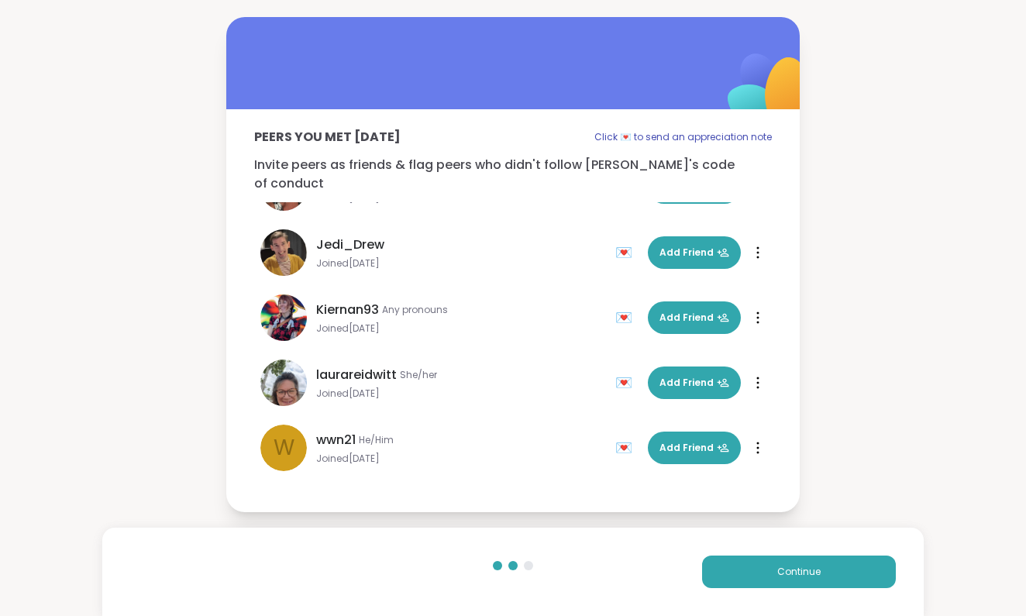
scroll to position [255, 0]
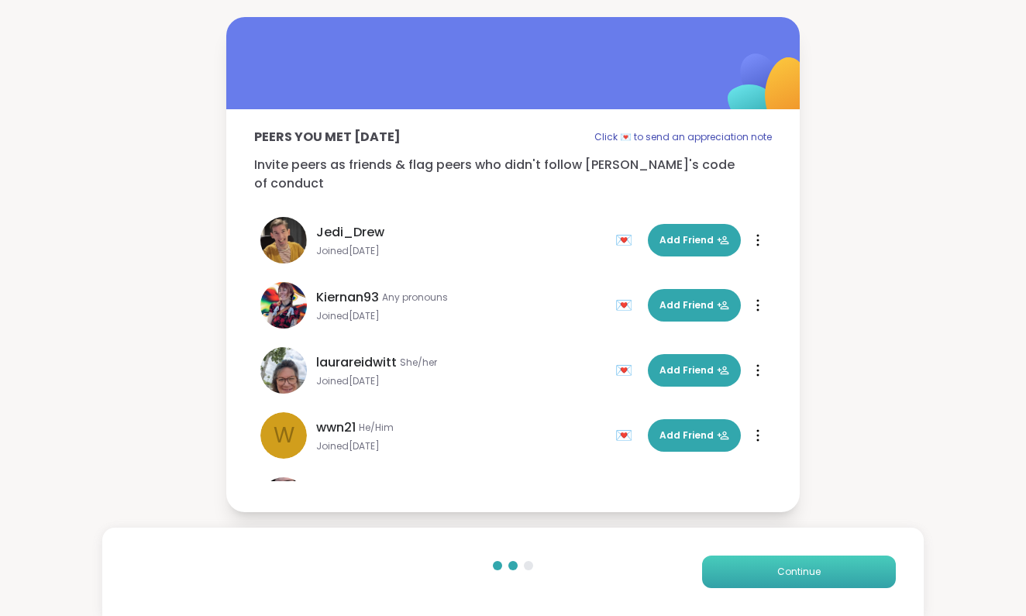
click at [794, 570] on span "Continue" at bounding box center [798, 572] width 43 height 14
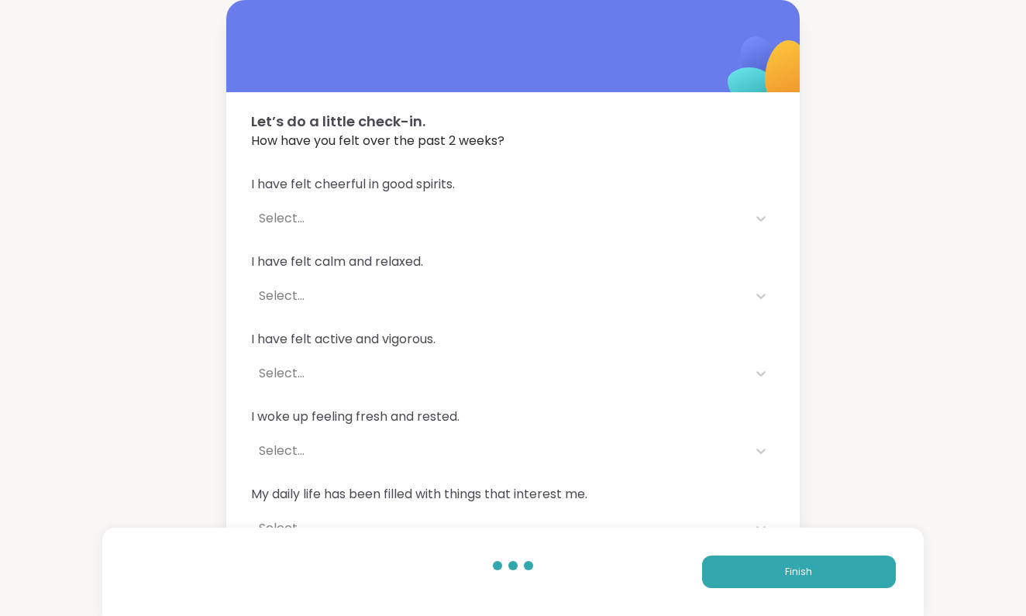
click at [280, 294] on div "Select..." at bounding box center [499, 296] width 480 height 19
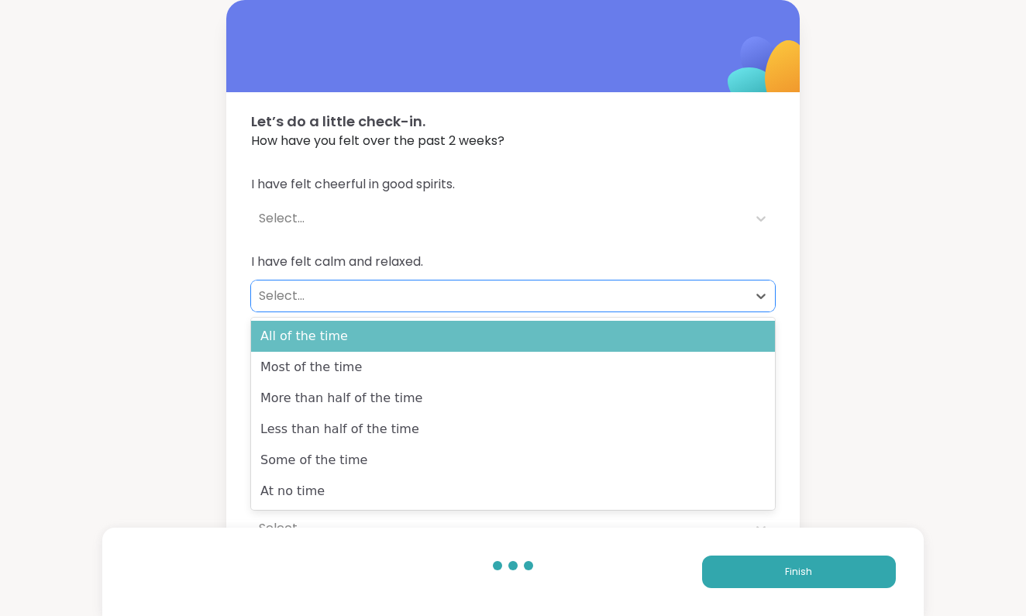
click at [291, 343] on div "All of the time" at bounding box center [513, 336] width 524 height 31
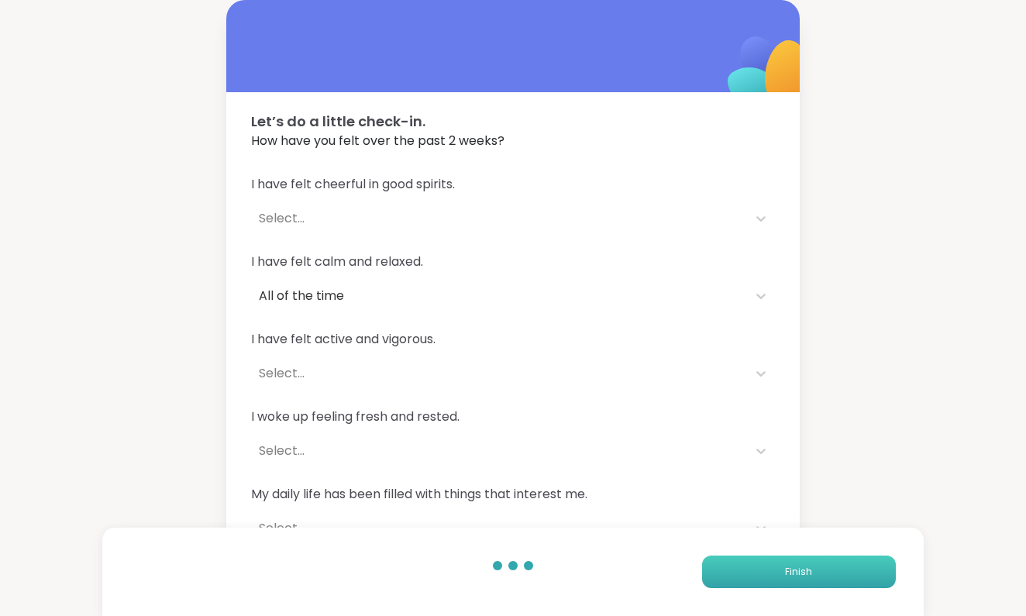
click at [794, 570] on span "Finish" at bounding box center [798, 572] width 27 height 14
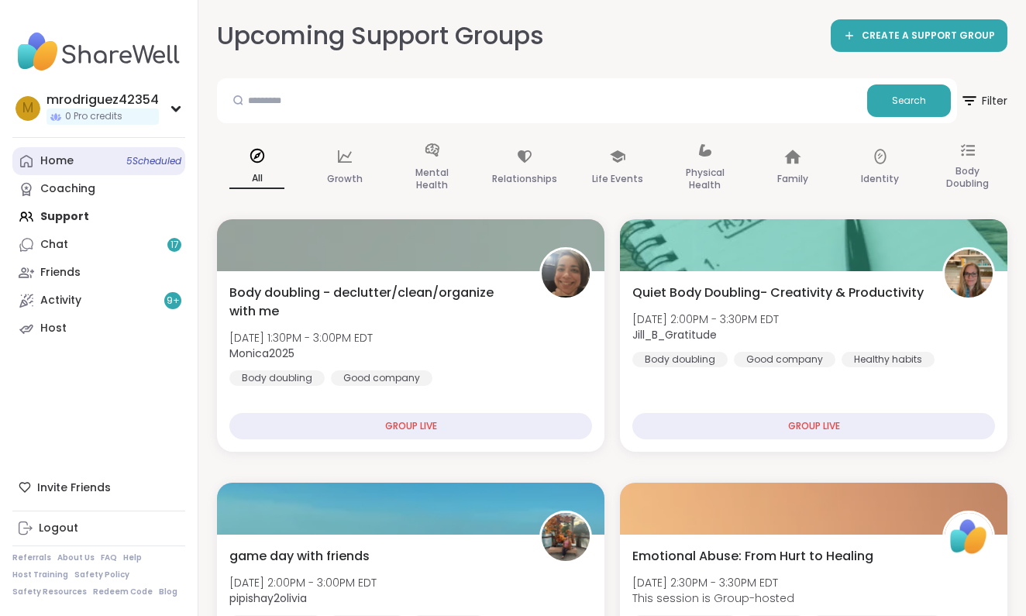
click at [65, 164] on div "Home 5 Scheduled" at bounding box center [56, 160] width 33 height 15
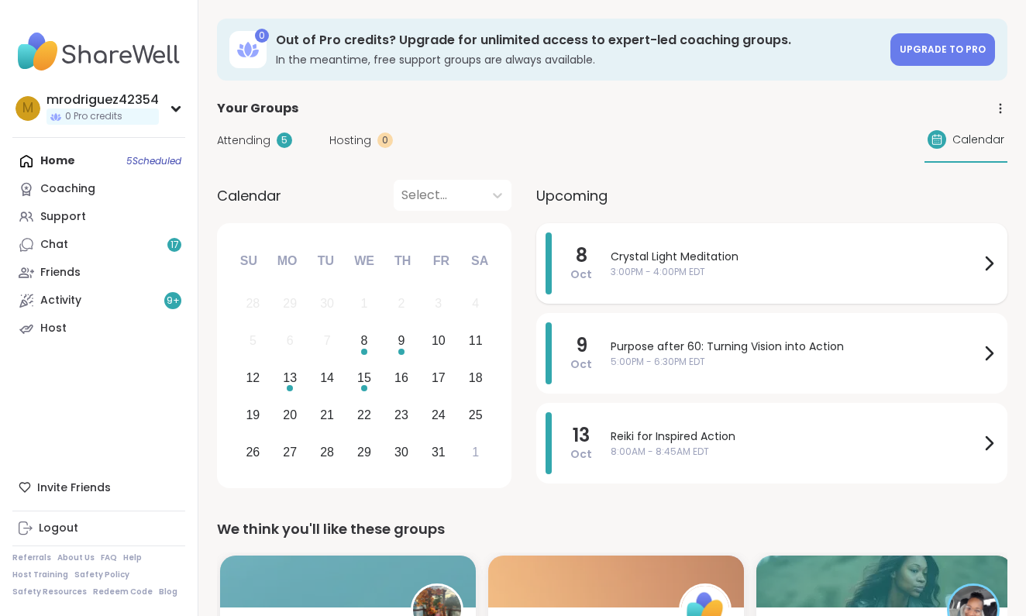
click at [755, 256] on span "Crystal Light Meditation" at bounding box center [795, 257] width 369 height 16
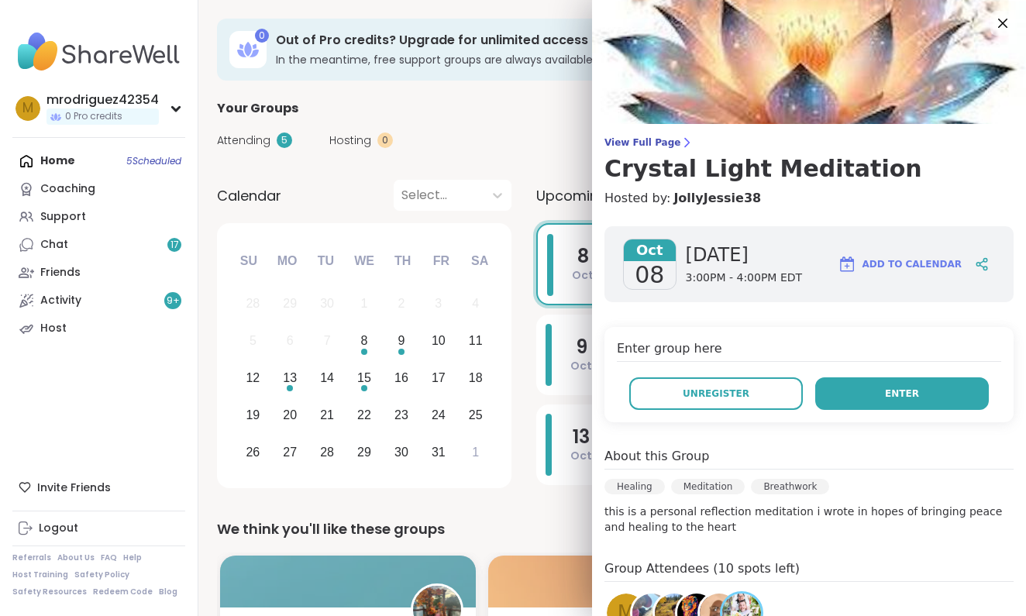
click at [897, 390] on span "Enter" at bounding box center [902, 394] width 34 height 14
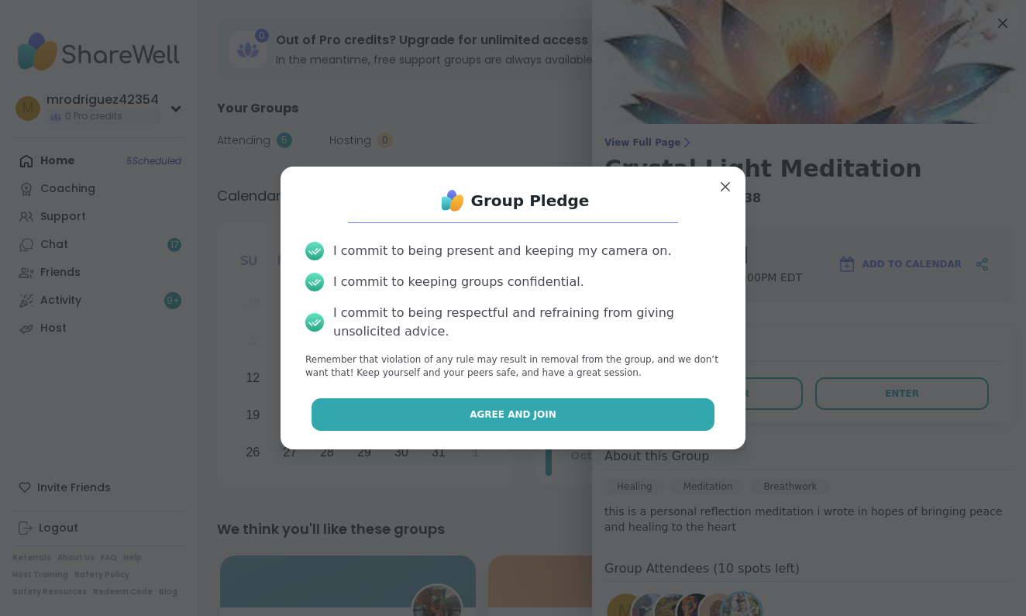
click at [509, 415] on span "Agree and Join" at bounding box center [513, 415] width 87 height 14
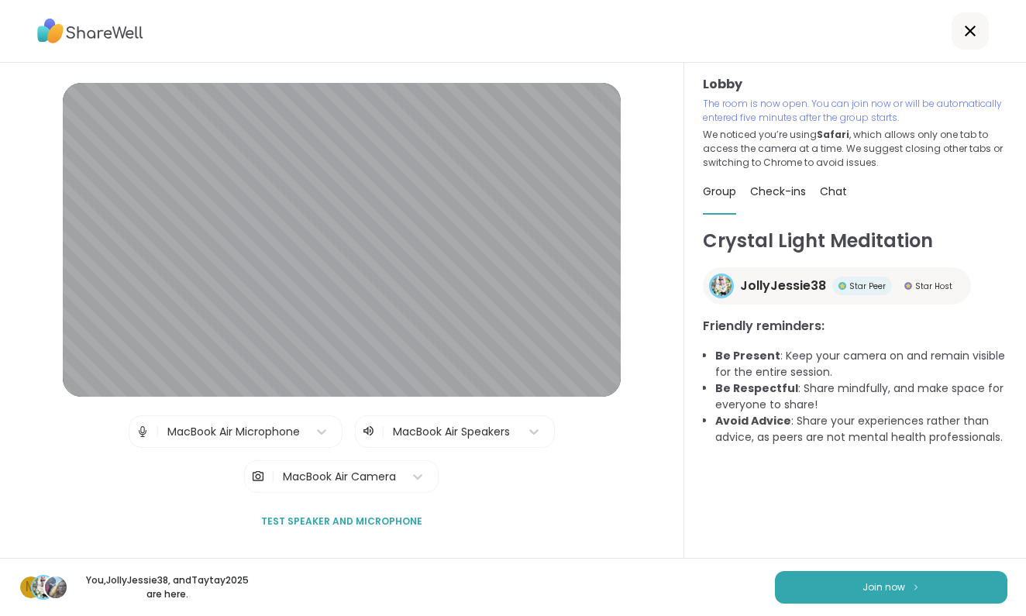
click at [509, 415] on div "Lobby | MacBook Air Microphone | MacBook Air Speakers | MacBook Air Camera Test…" at bounding box center [341, 310] width 614 height 455
click at [861, 590] on button "Join now" at bounding box center [891, 587] width 232 height 33
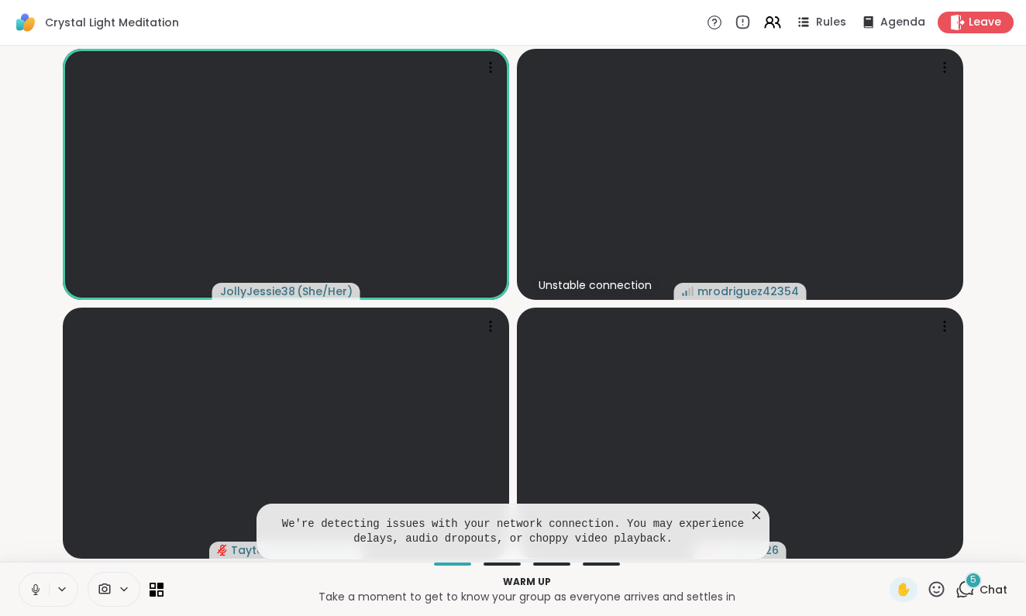
click at [754, 511] on icon at bounding box center [756, 515] width 15 height 15
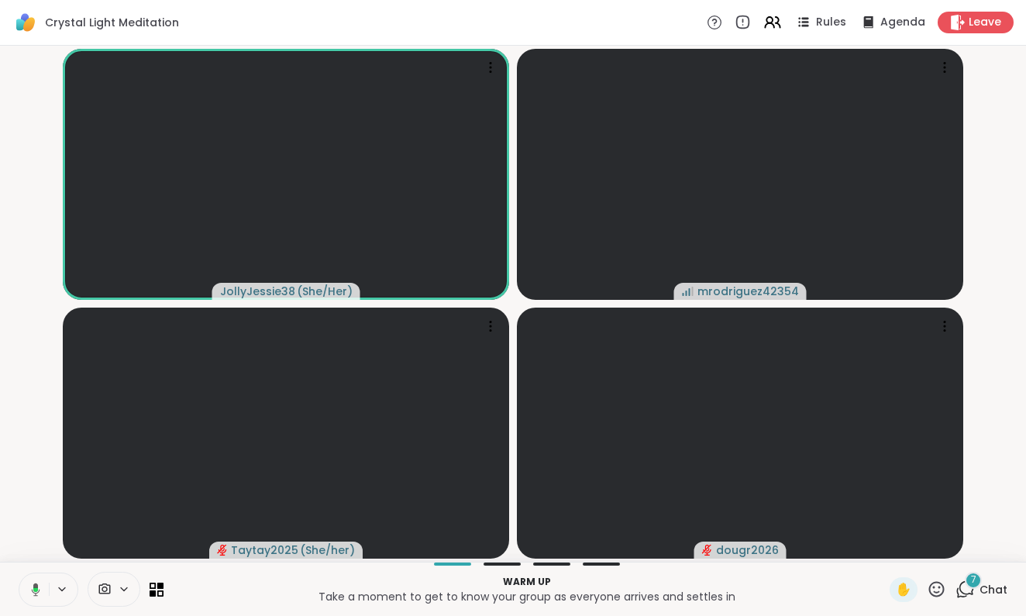
click at [972, 580] on span "7" at bounding box center [973, 579] width 5 height 13
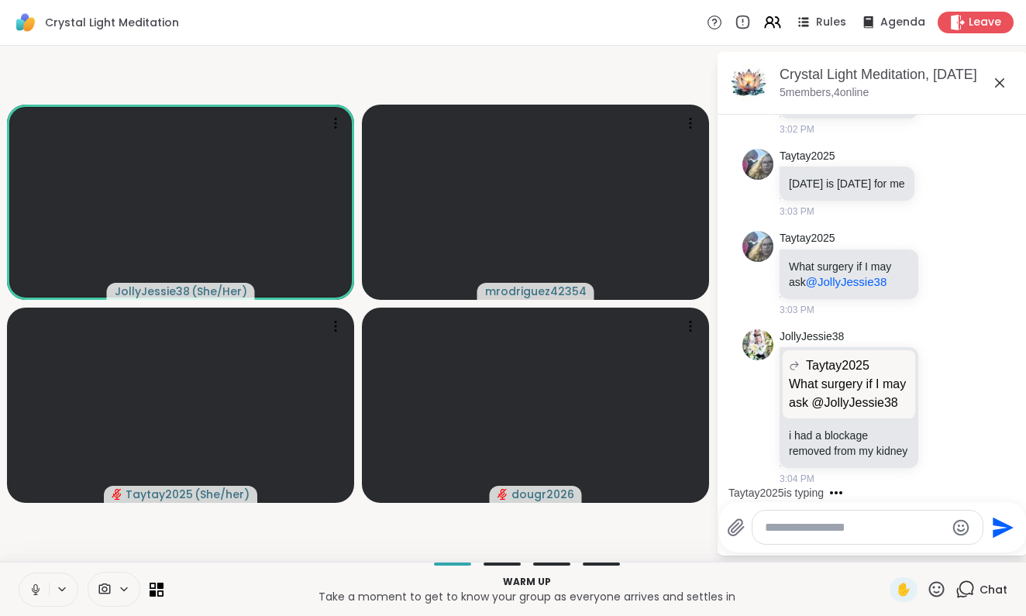
scroll to position [4257, 0]
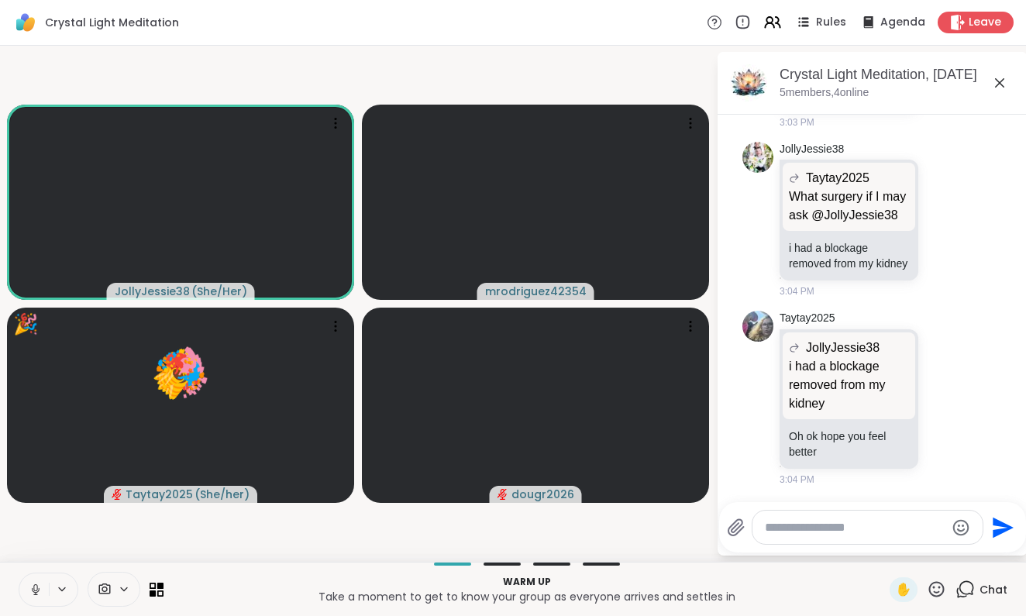
click at [787, 528] on textarea "Type your message" at bounding box center [855, 527] width 181 height 15
click at [935, 586] on icon at bounding box center [936, 589] width 19 height 19
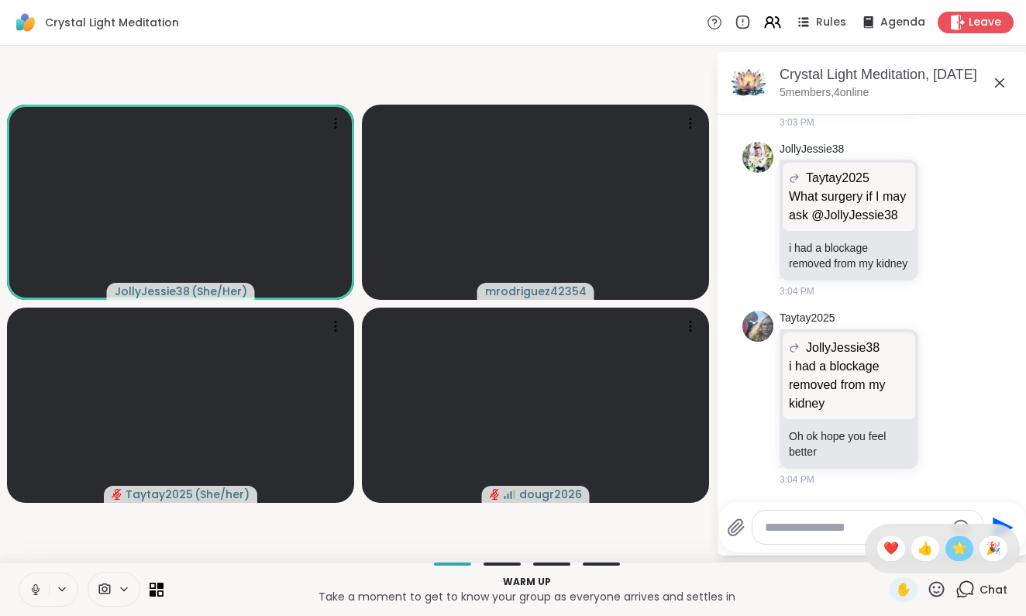
click at [956, 549] on span "🌟" at bounding box center [959, 548] width 15 height 19
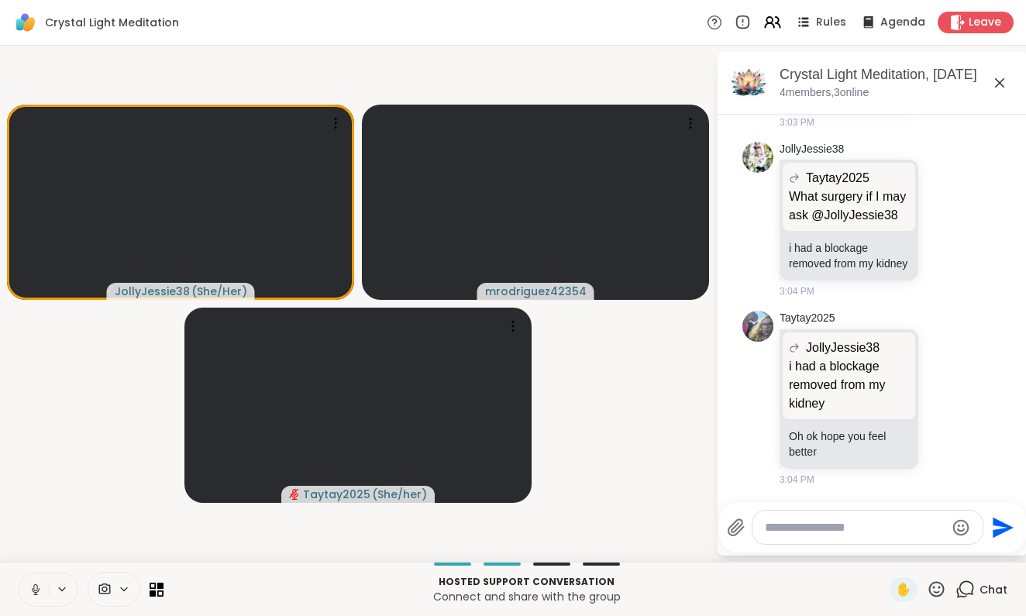
click at [842, 528] on textarea "Type your message" at bounding box center [855, 527] width 181 height 15
type textarea "**********"
click at [996, 526] on icon "Send" at bounding box center [1003, 527] width 25 height 25
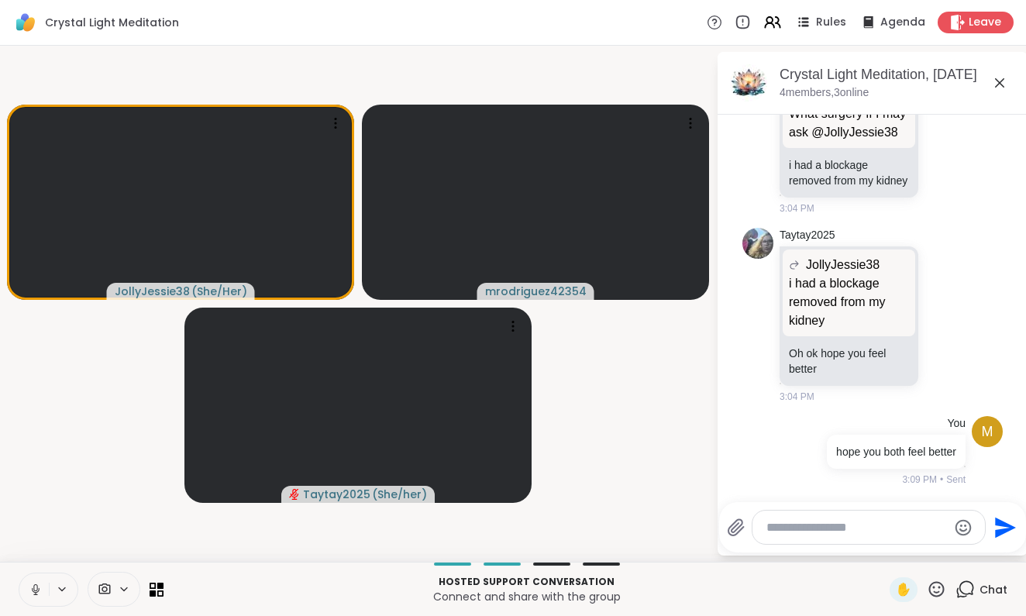
scroll to position [4376, 0]
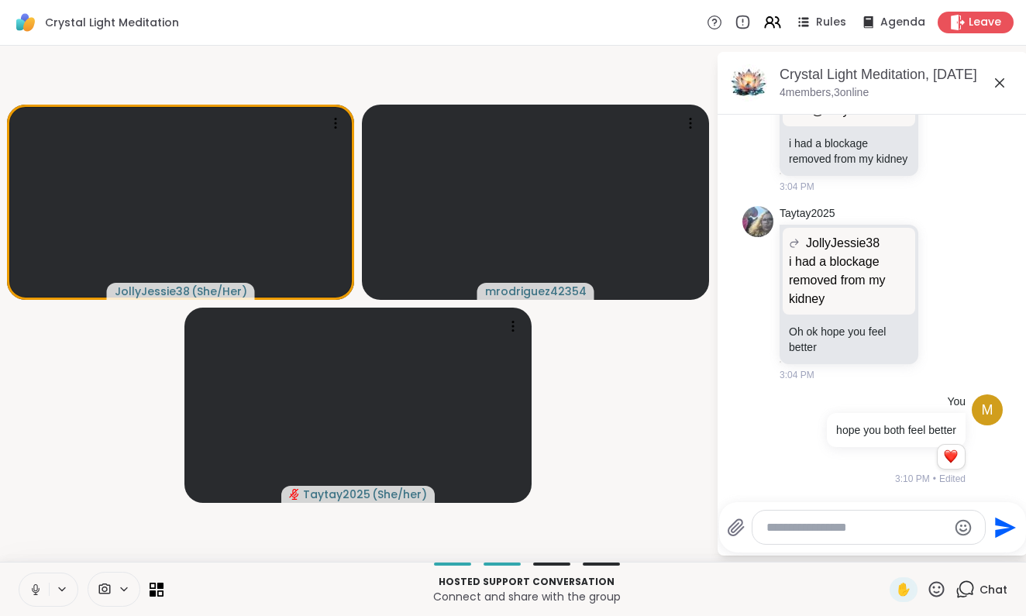
click at [996, 527] on icon "Send" at bounding box center [1003, 527] width 25 height 25
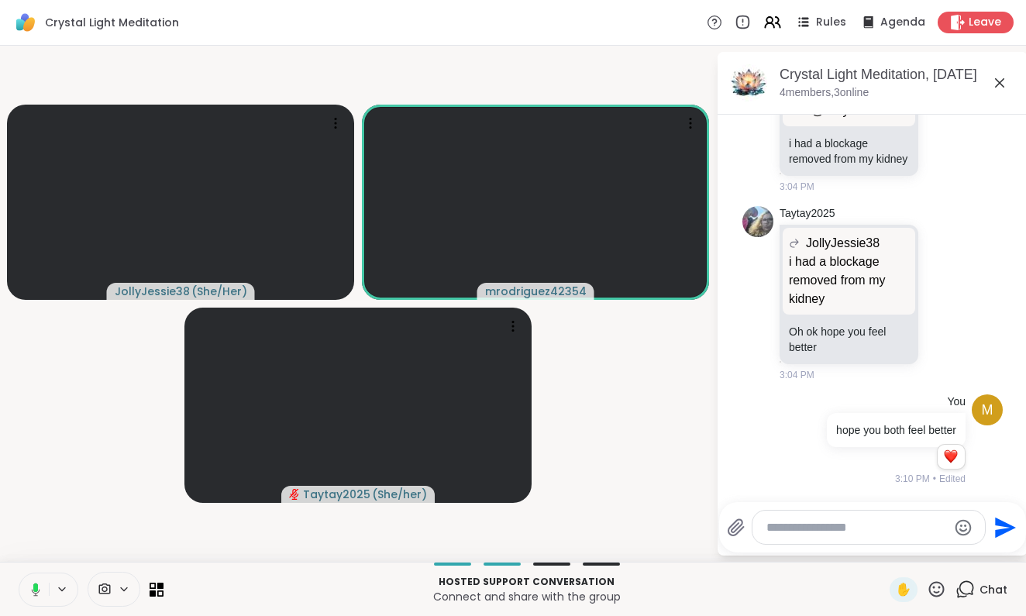
click at [791, 523] on textarea "Type your message" at bounding box center [856, 527] width 181 height 15
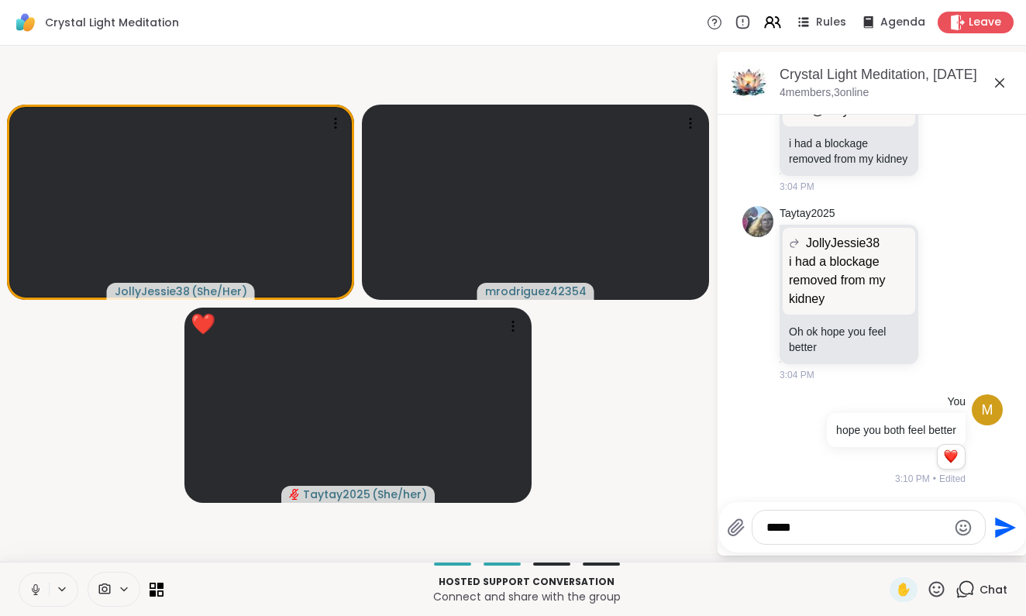
type textarea "****"
click at [994, 526] on icon "Send" at bounding box center [1003, 527] width 25 height 25
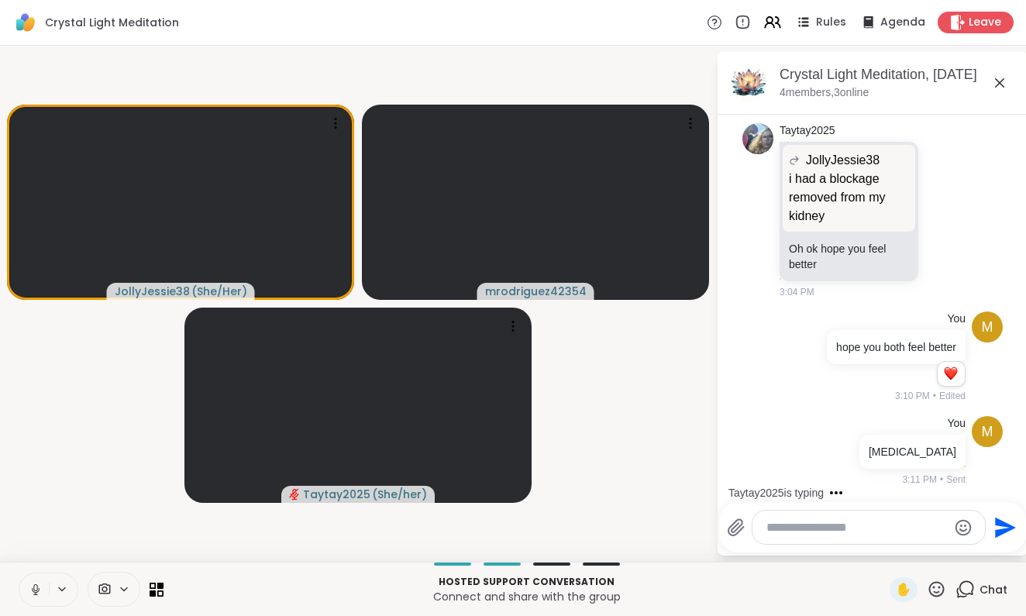
click at [799, 531] on textarea "Type your message" at bounding box center [856, 527] width 181 height 15
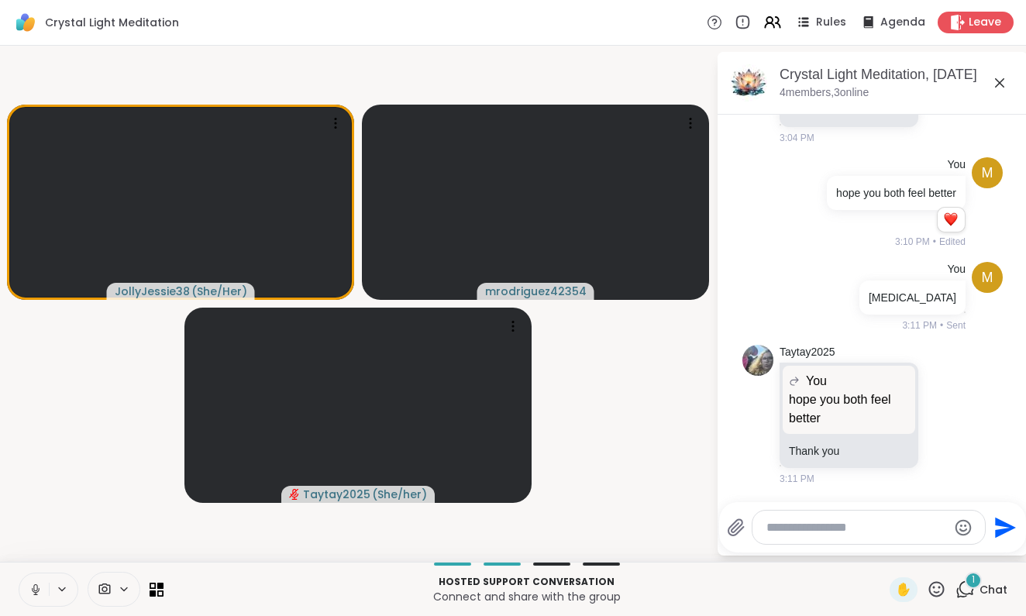
scroll to position [4612, 0]
type textarea "****"
click at [999, 529] on icon "Send" at bounding box center [1005, 527] width 21 height 21
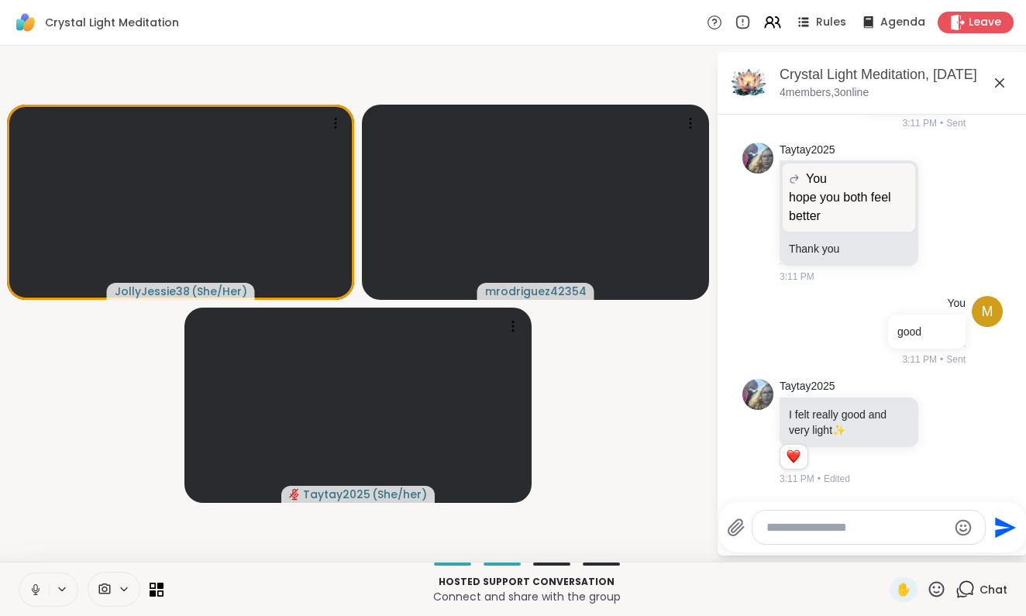
scroll to position [4814, 0]
click at [934, 586] on icon at bounding box center [936, 589] width 19 height 19
click at [878, 542] on div "❤️" at bounding box center [891, 548] width 28 height 25
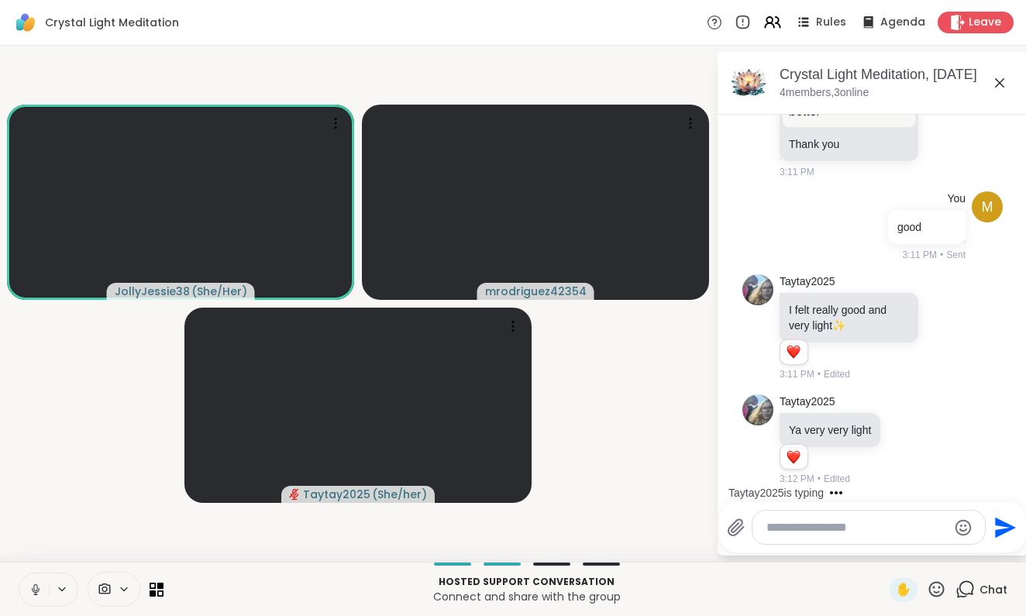
scroll to position [5046, 0]
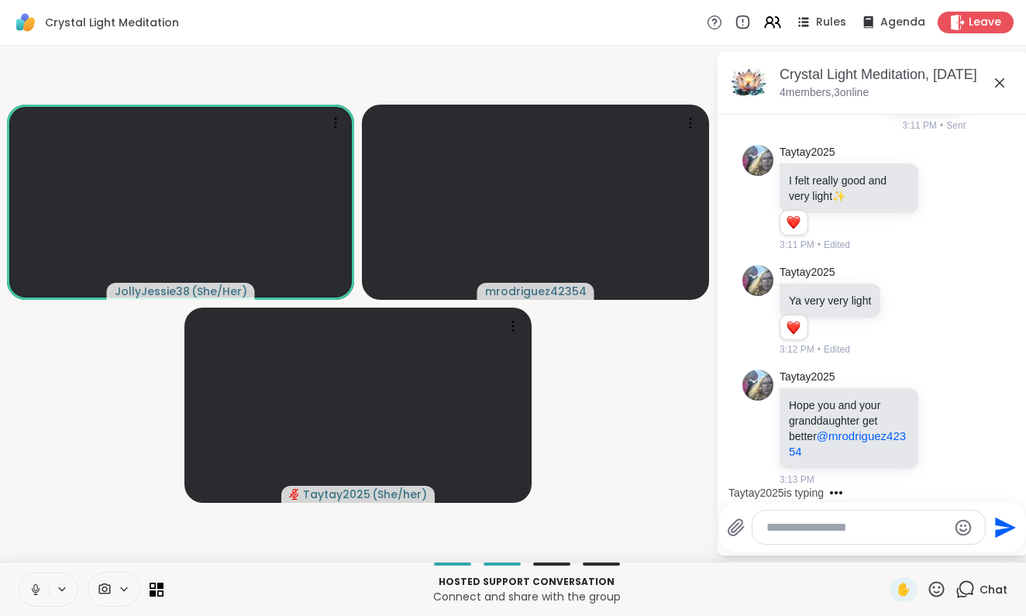
click at [33, 585] on icon at bounding box center [36, 590] width 14 height 14
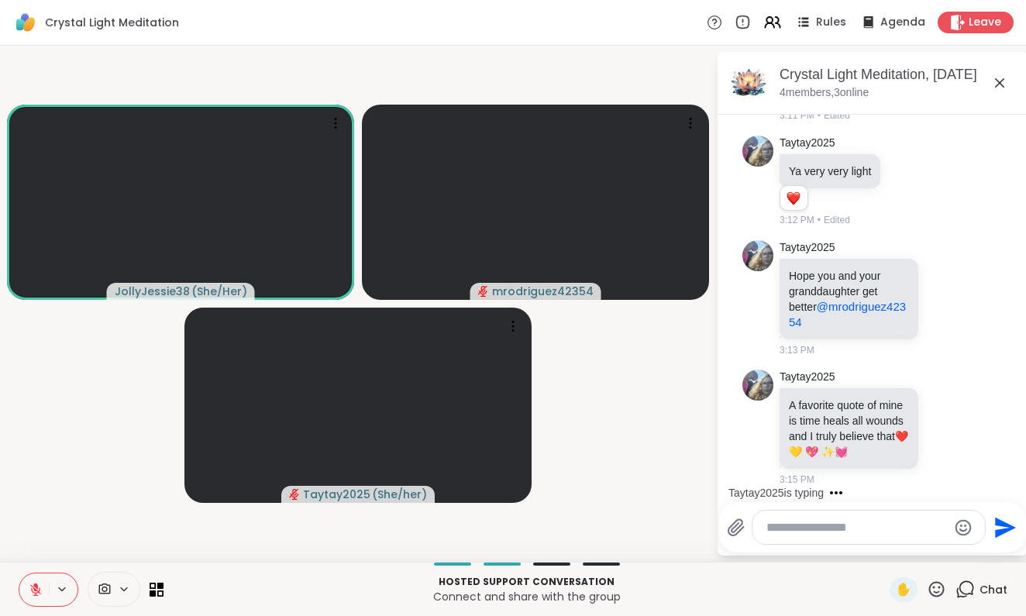
click at [31, 588] on icon at bounding box center [36, 590] width 14 height 14
click at [32, 584] on icon at bounding box center [36, 590] width 14 height 14
click at [33, 584] on icon at bounding box center [36, 590] width 14 height 14
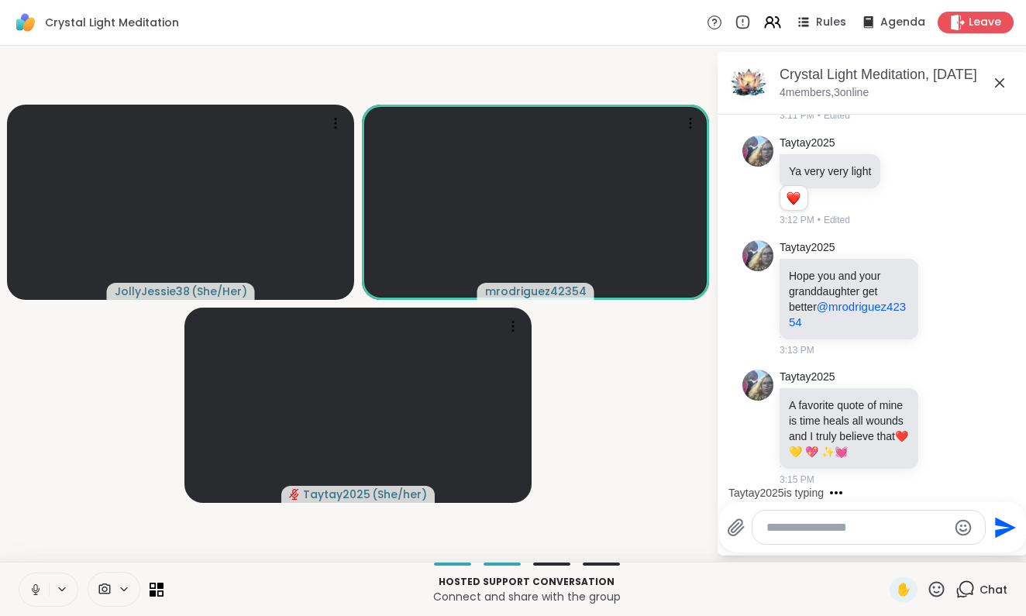
scroll to position [5196, 0]
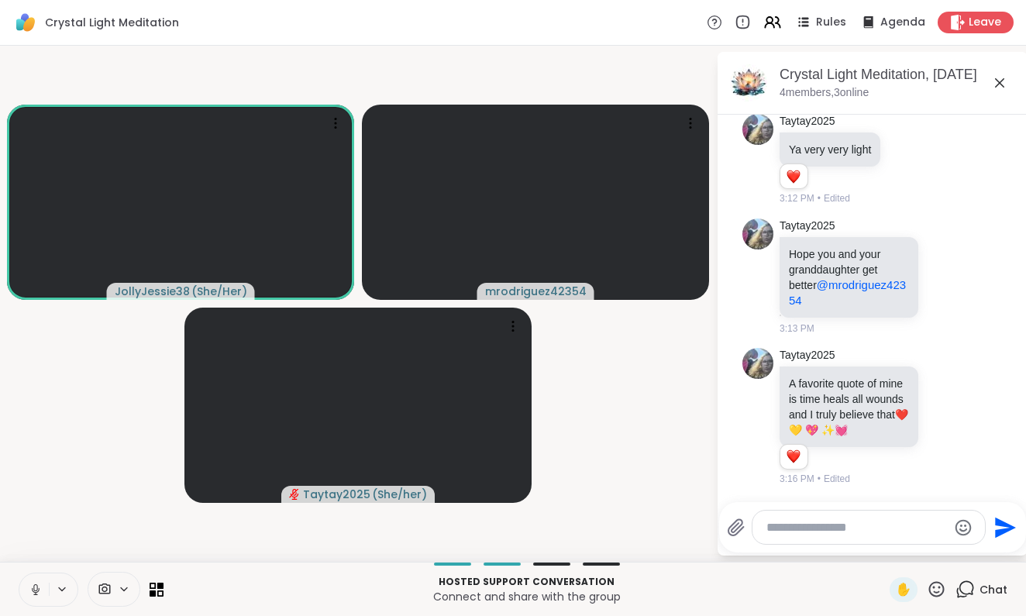
click at [34, 583] on icon at bounding box center [36, 590] width 14 height 14
click at [32, 584] on icon at bounding box center [36, 590] width 14 height 14
click at [32, 583] on icon at bounding box center [36, 590] width 14 height 14
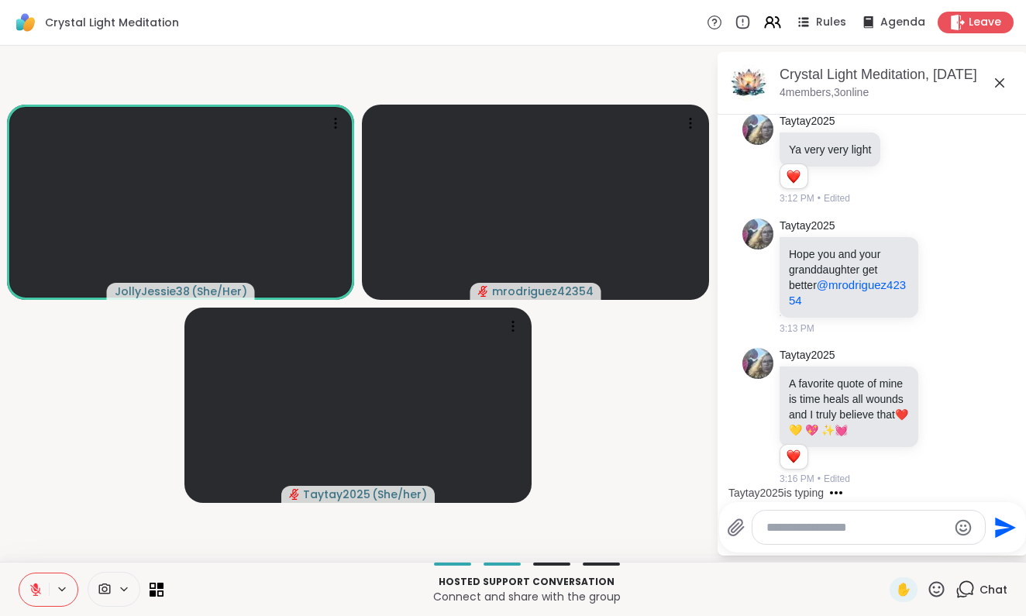
click at [32, 583] on icon at bounding box center [36, 590] width 14 height 14
click at [32, 585] on icon at bounding box center [36, 590] width 14 height 14
click at [32, 583] on icon at bounding box center [36, 590] width 14 height 14
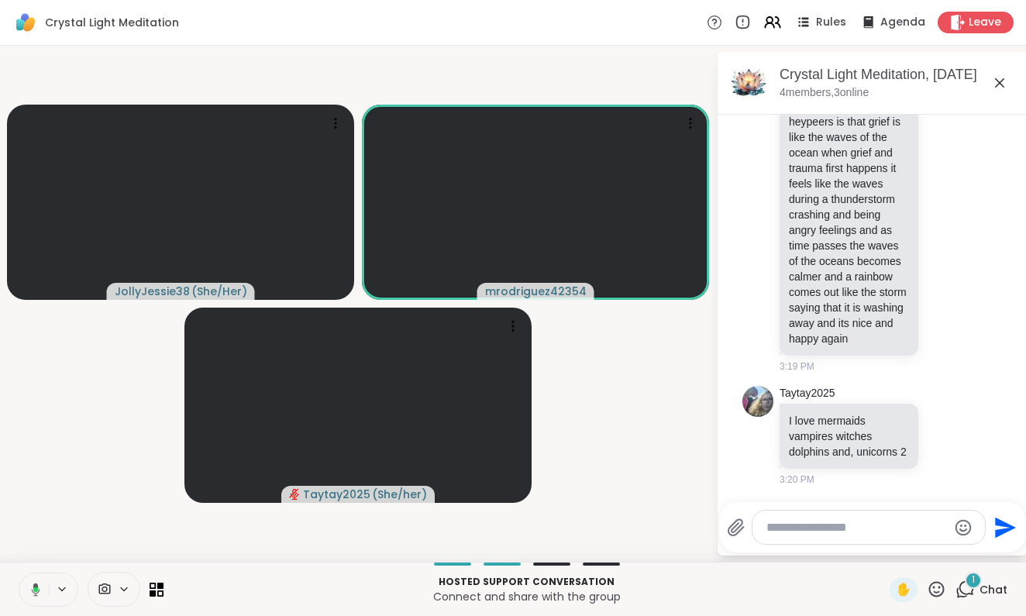
scroll to position [5655, 0]
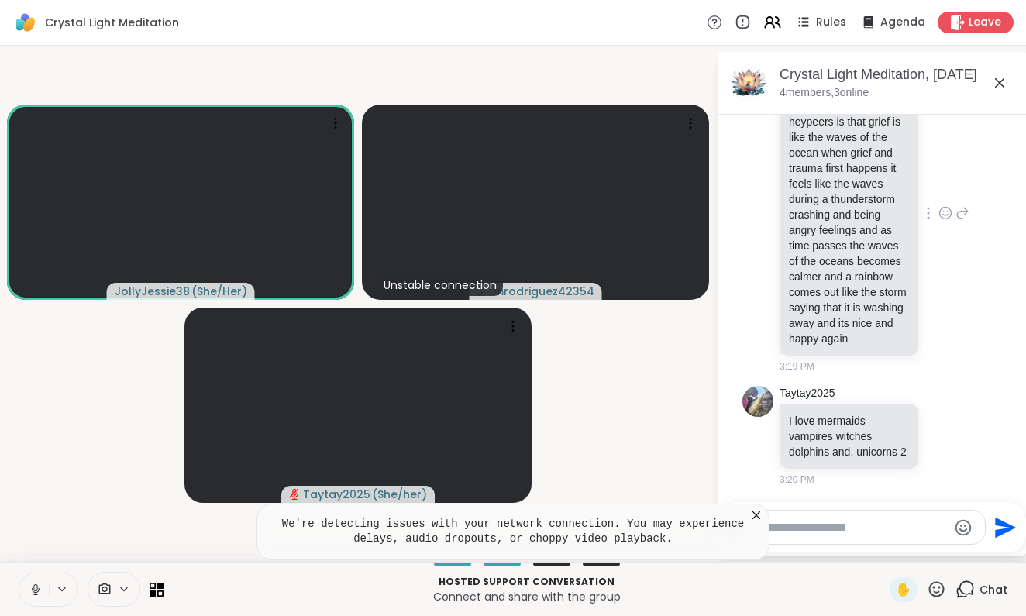
click at [983, 277] on div "Taytay2025 One that I made up in a poetry group on heypeers is that grief is li…" at bounding box center [872, 214] width 260 height 331
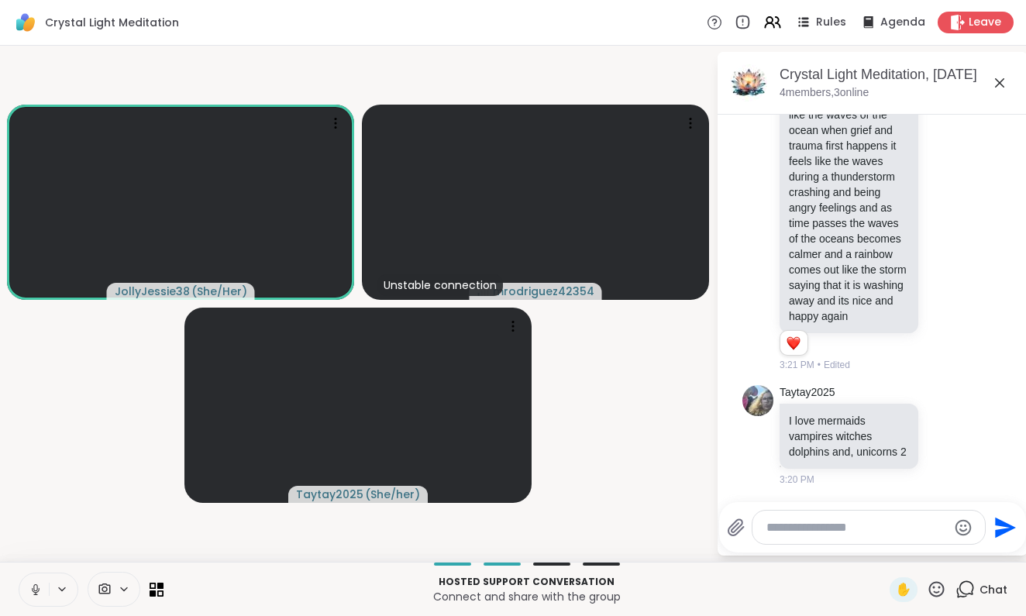
scroll to position [5526, 0]
click at [33, 590] on icon at bounding box center [36, 589] width 8 height 5
click at [33, 590] on icon at bounding box center [36, 590] width 14 height 14
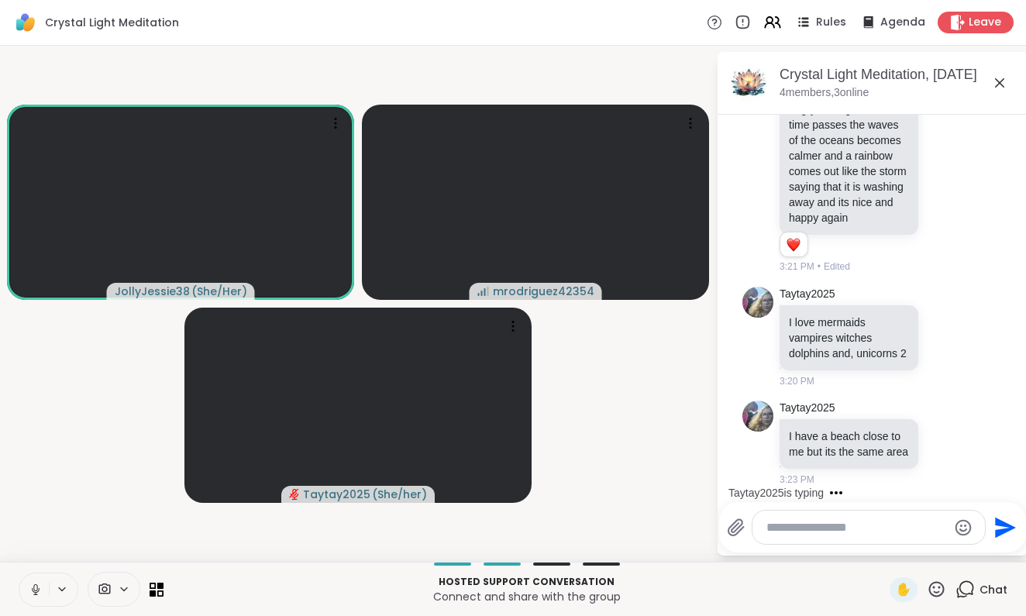
scroll to position [5872, 0]
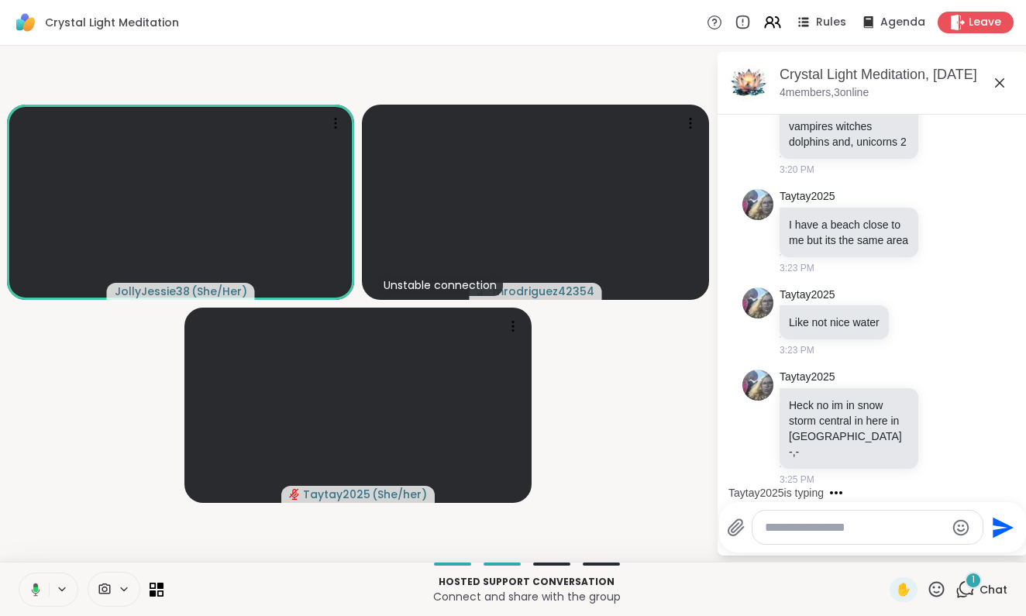
scroll to position [5985, 0]
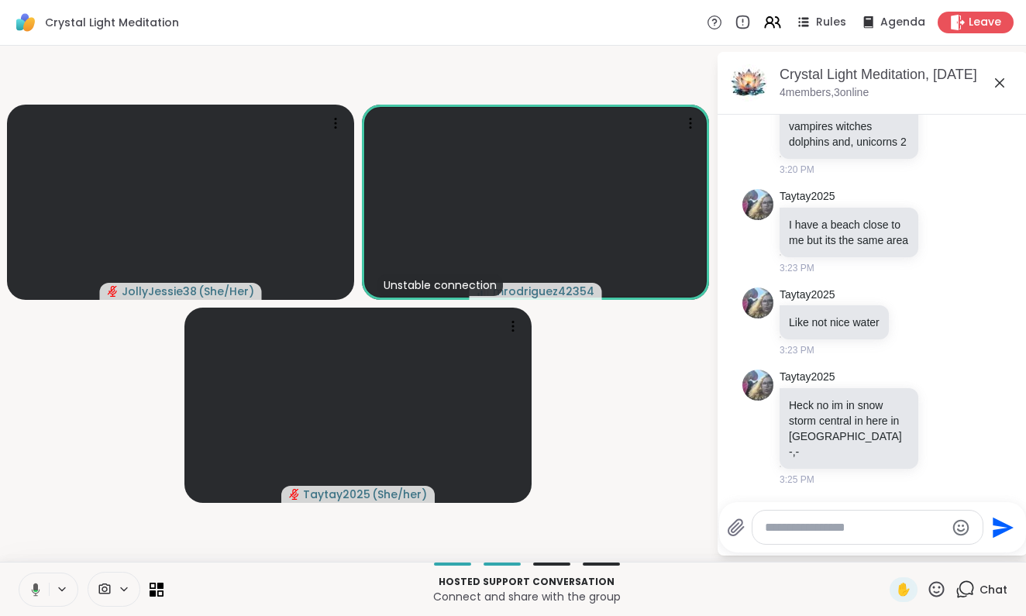
click at [35, 590] on icon at bounding box center [36, 589] width 9 height 13
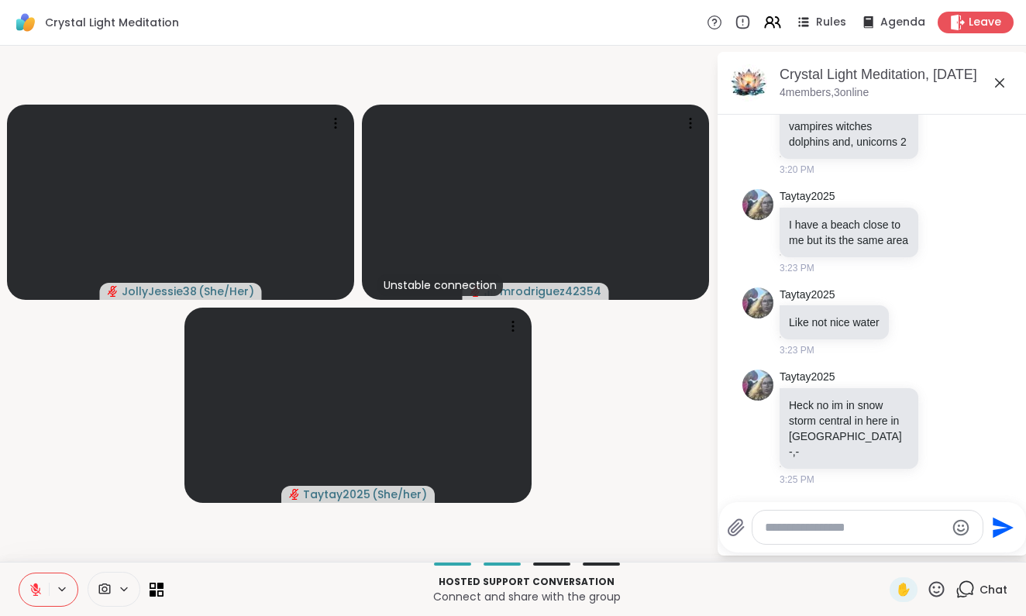
click at [33, 584] on icon at bounding box center [36, 590] width 14 height 14
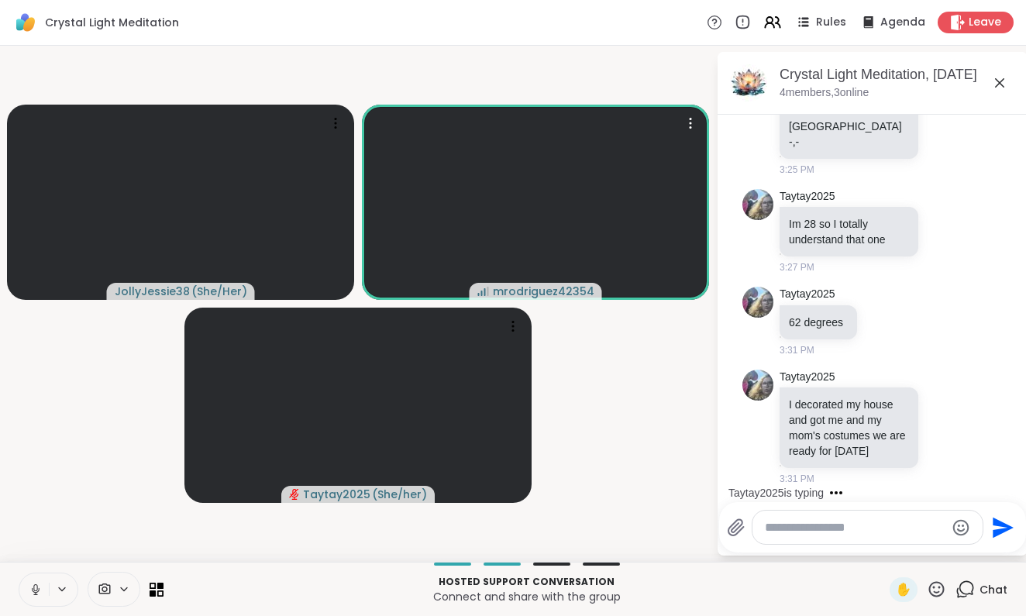
scroll to position [6391, 0]
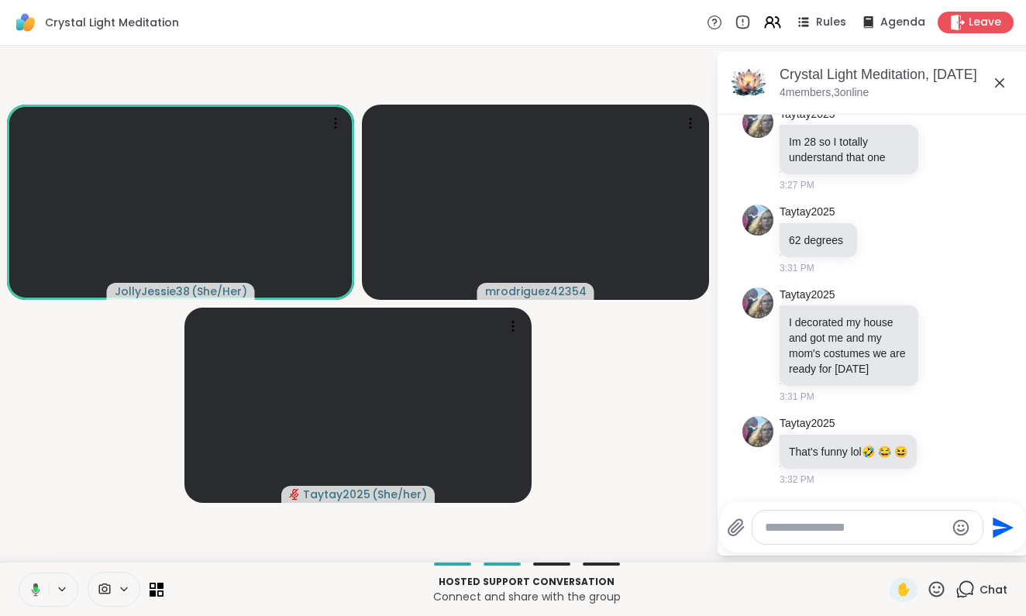
click at [936, 583] on icon at bounding box center [936, 588] width 15 height 15
click at [959, 542] on span "🌟" at bounding box center [959, 548] width 15 height 19
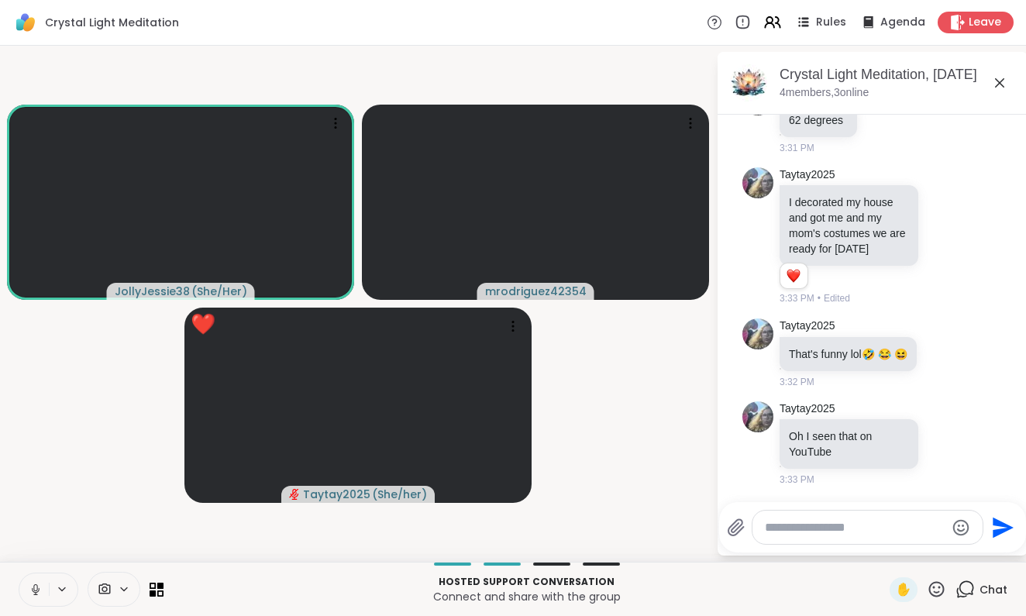
click at [933, 588] on icon at bounding box center [936, 589] width 19 height 19
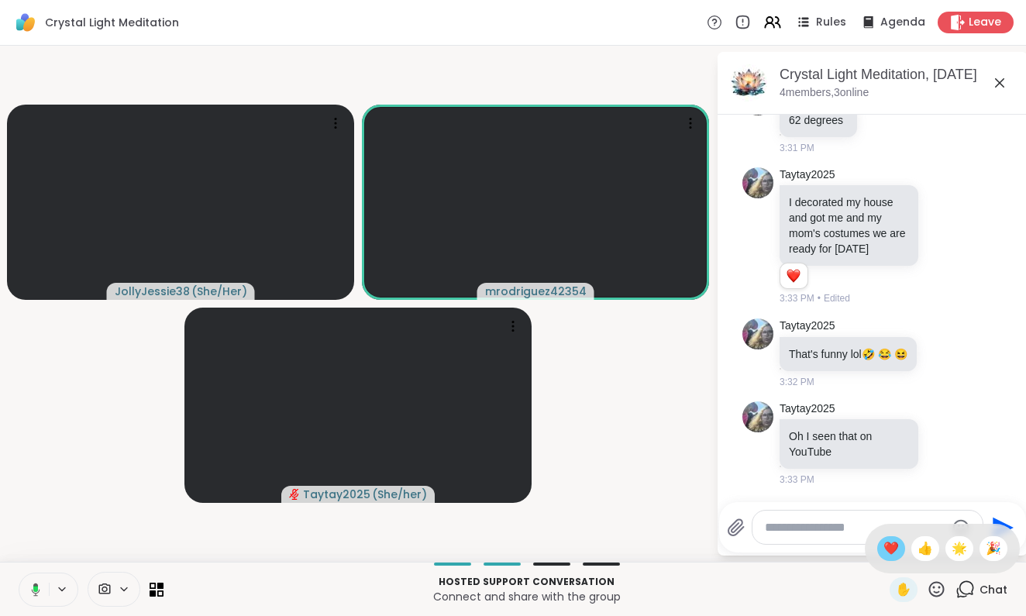
click at [890, 543] on span "❤️" at bounding box center [890, 548] width 15 height 19
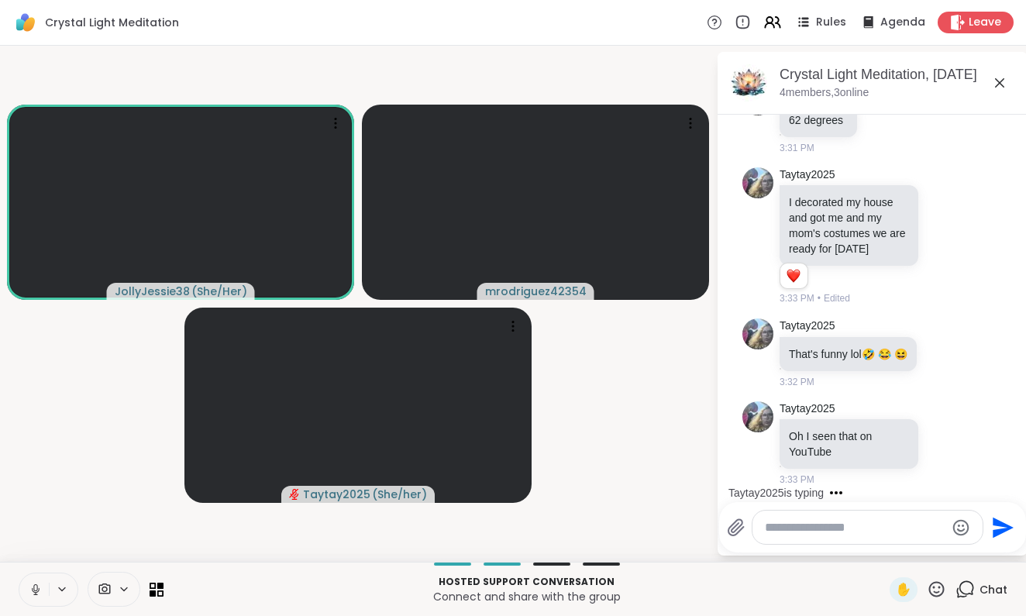
scroll to position [6608, 0]
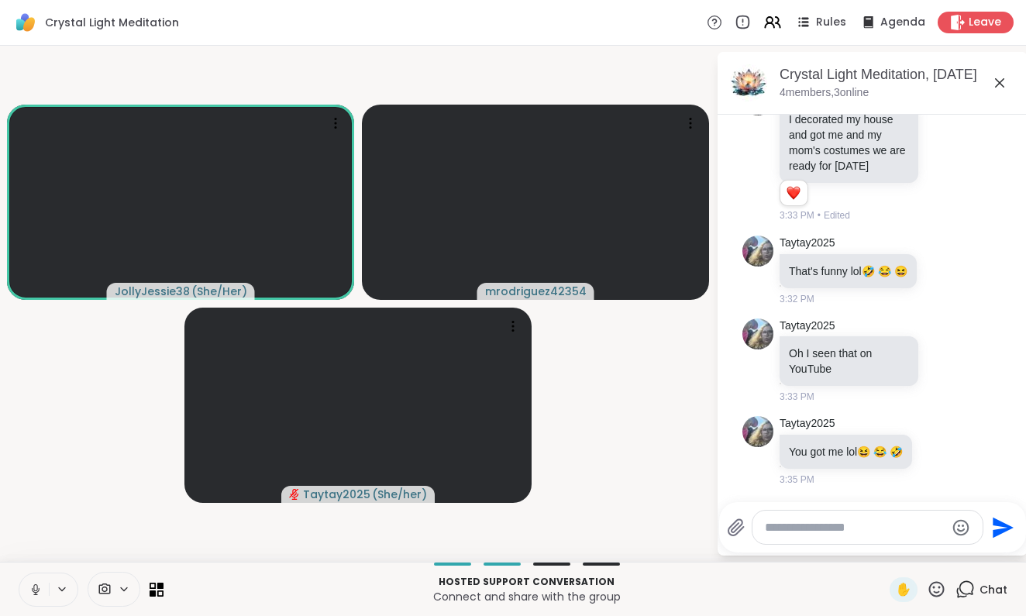
click at [812, 527] on textarea "Type your message" at bounding box center [855, 527] width 181 height 15
type textarea "*******"
click at [999, 522] on icon "Send" at bounding box center [1005, 527] width 21 height 21
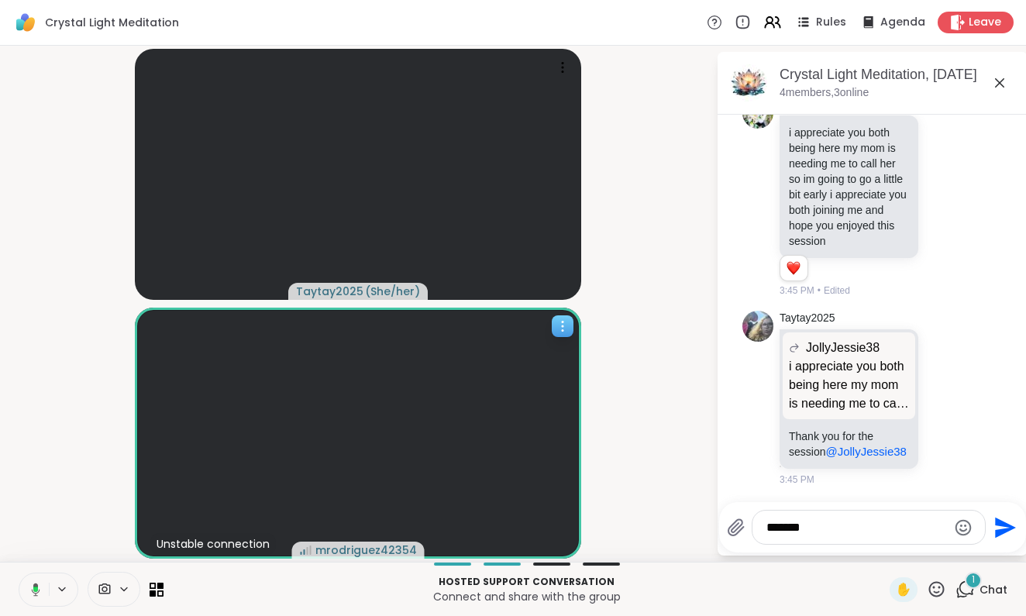
scroll to position [7360, 0]
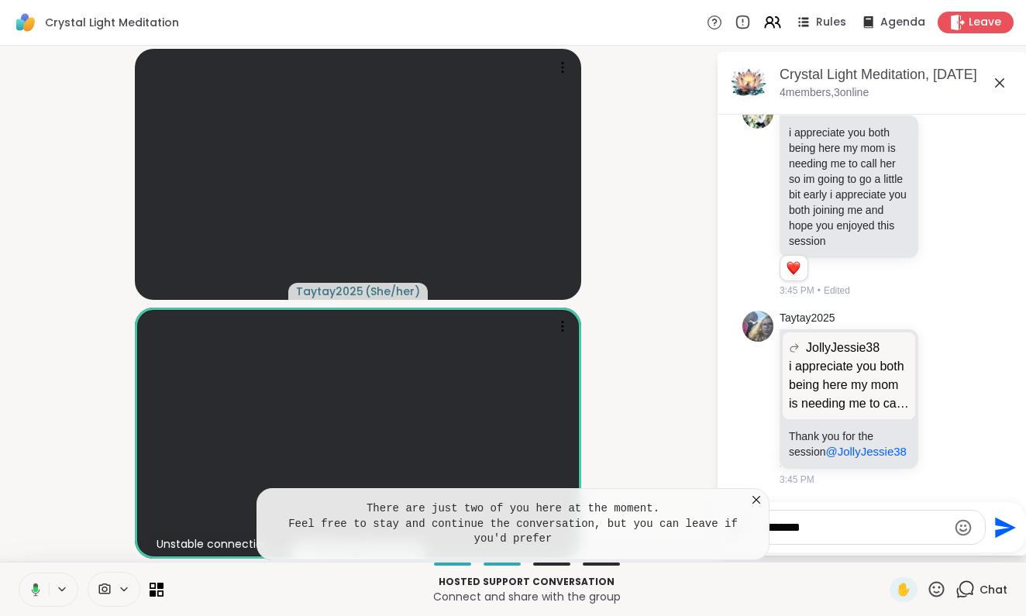
click at [755, 498] on icon at bounding box center [756, 499] width 15 height 15
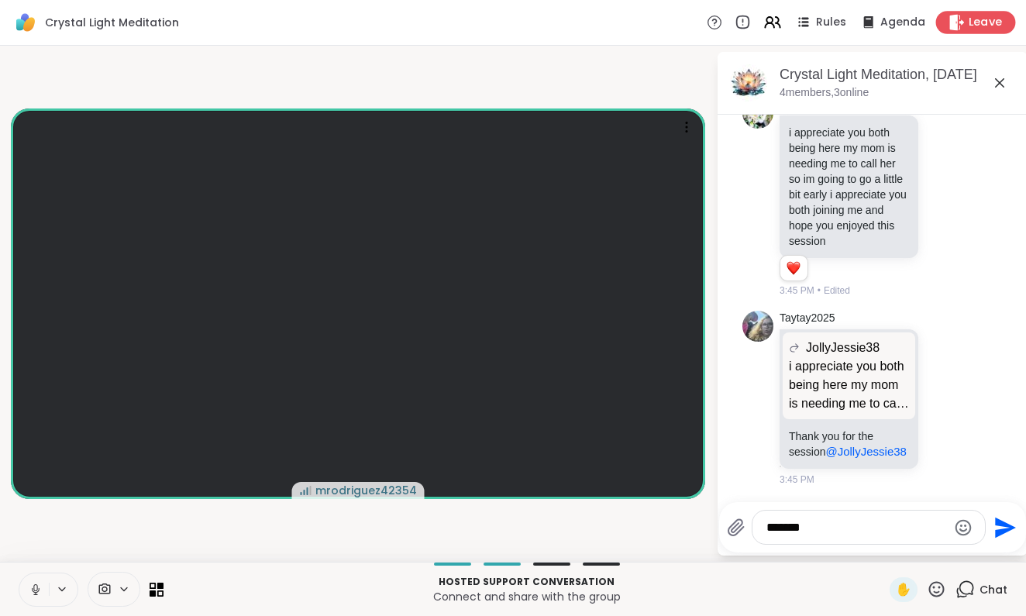
click at [975, 20] on span "Leave" at bounding box center [986, 23] width 34 height 16
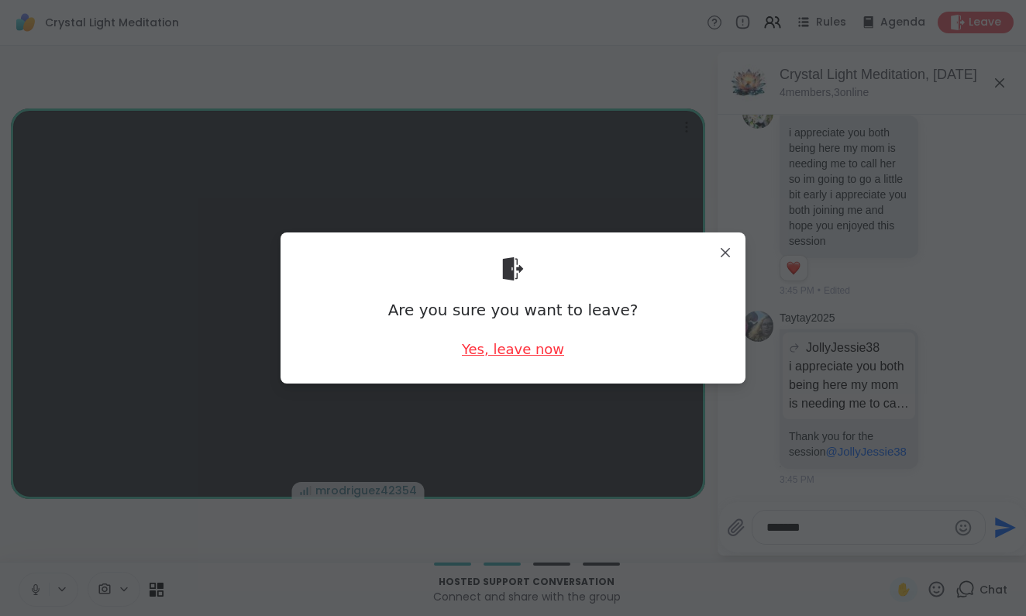
click at [532, 349] on div "Yes, leave now" at bounding box center [513, 348] width 102 height 19
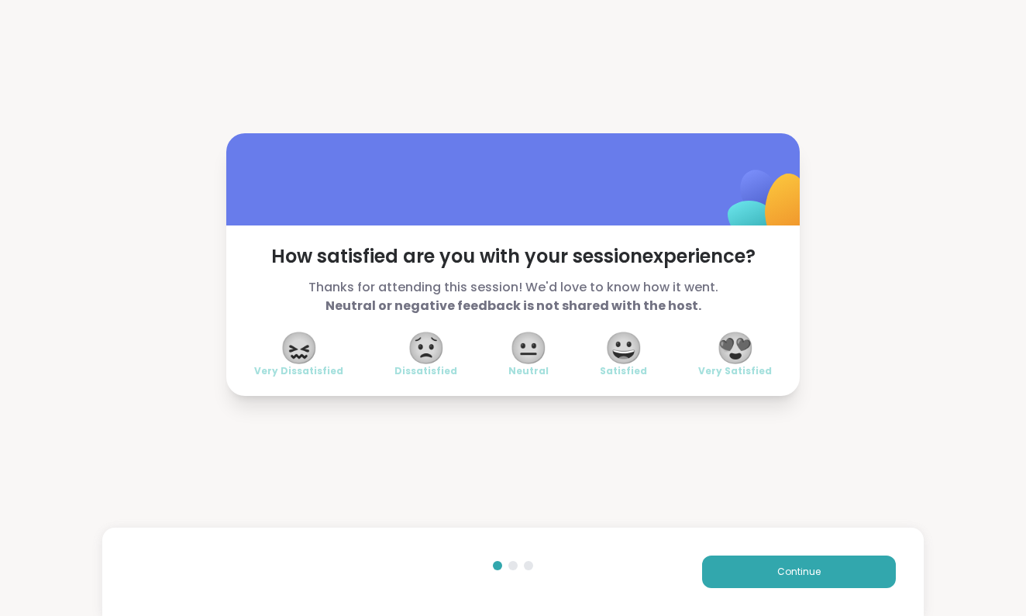
click at [624, 341] on span "😀" at bounding box center [623, 348] width 39 height 28
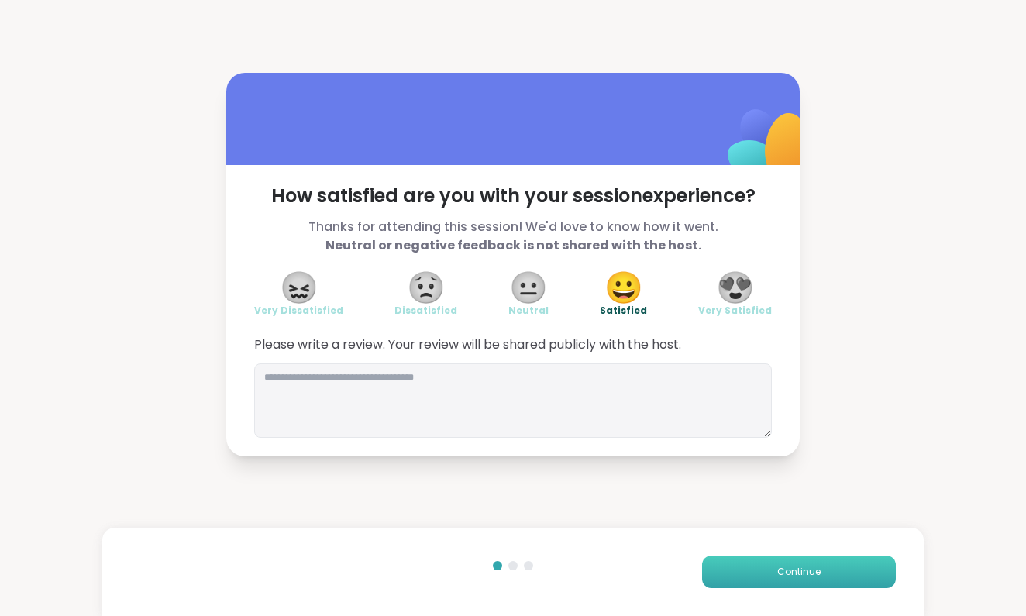
click at [761, 568] on button "Continue" at bounding box center [799, 572] width 194 height 33
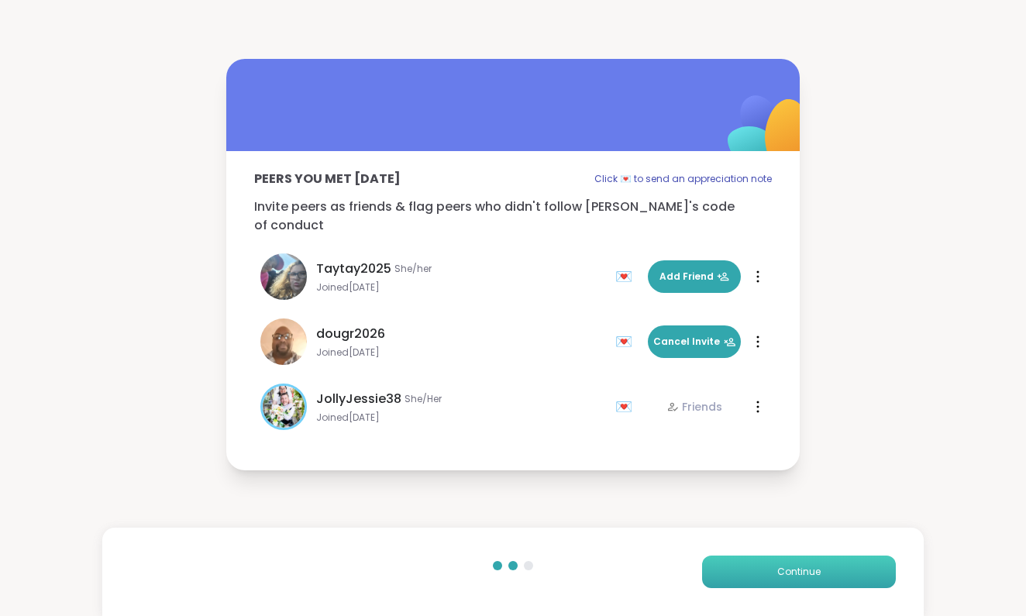
click at [761, 565] on button "Continue" at bounding box center [799, 572] width 194 height 33
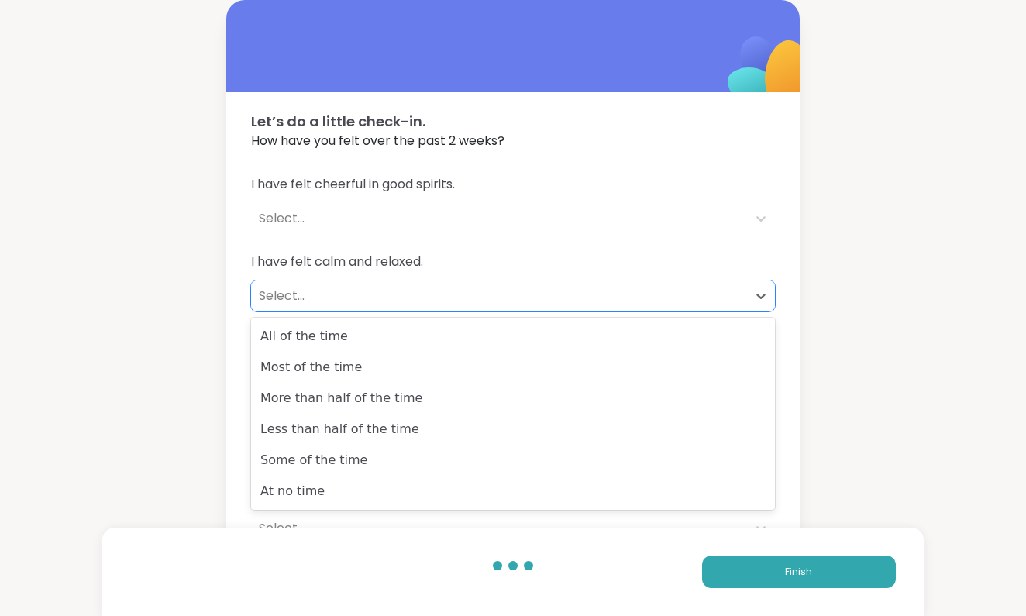
click at [270, 292] on div "Select..." at bounding box center [499, 296] width 480 height 19
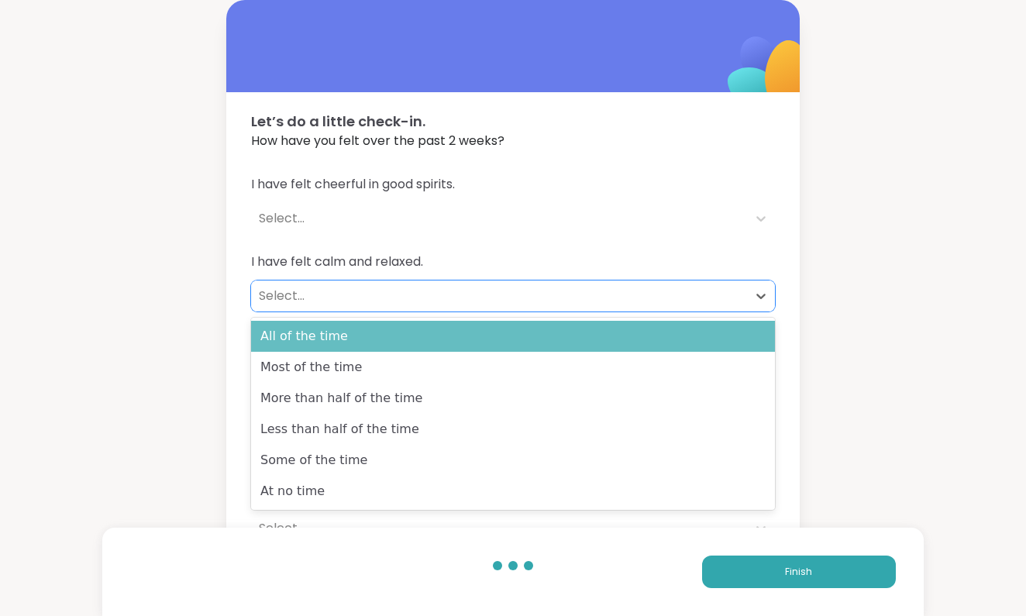
click at [277, 338] on div "All of the time" at bounding box center [513, 336] width 524 height 31
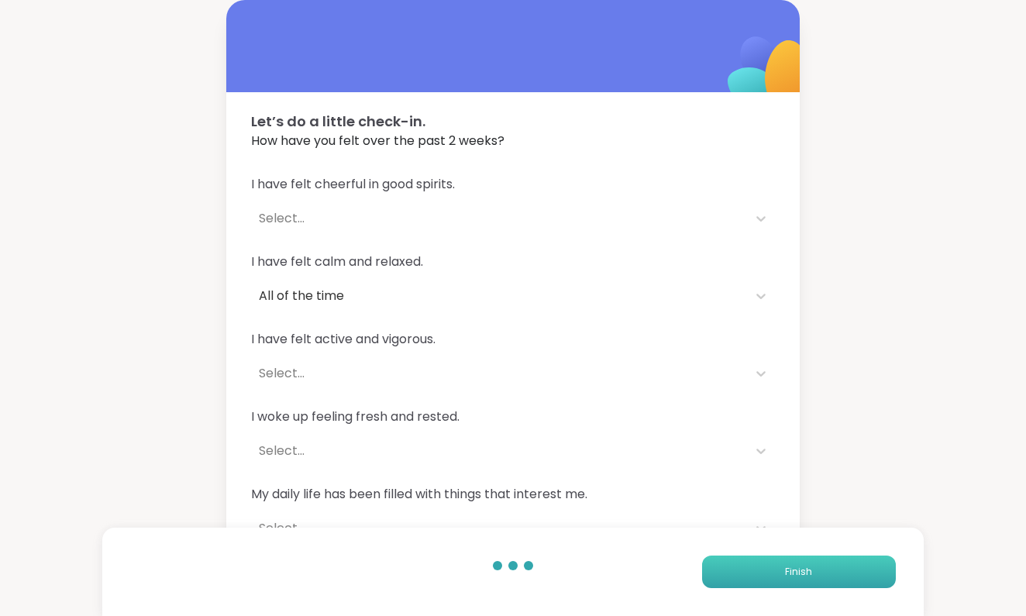
click at [784, 566] on button "Finish" at bounding box center [799, 572] width 194 height 33
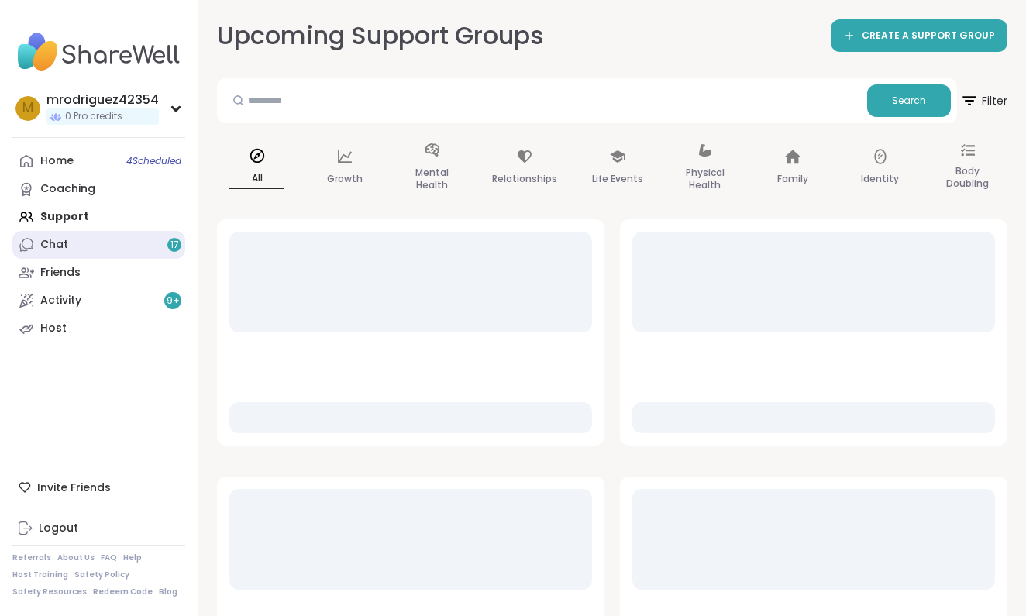
click at [171, 239] on span "17" at bounding box center [174, 245] width 9 height 13
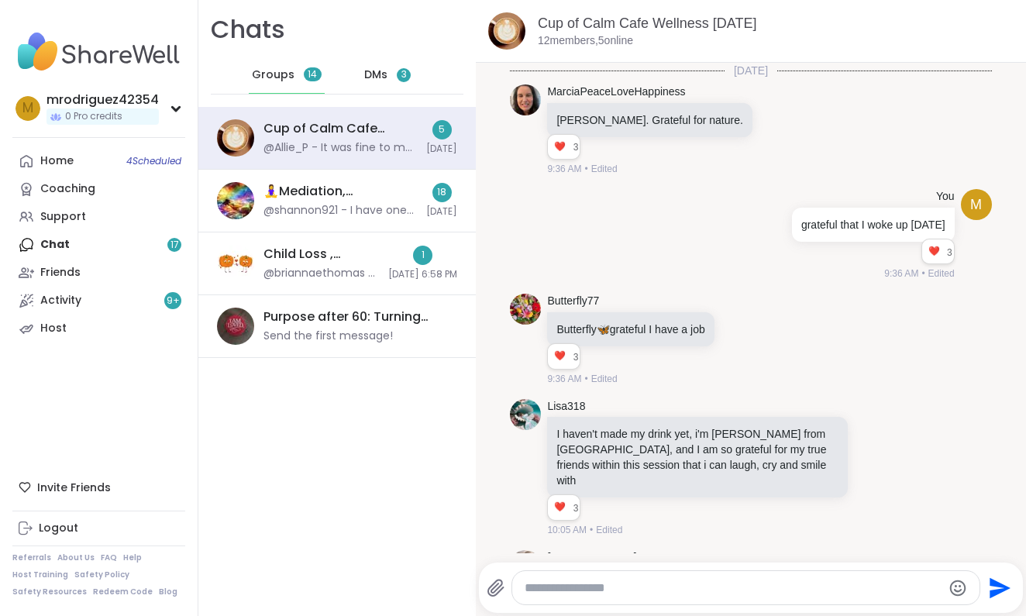
scroll to position [2569, 0]
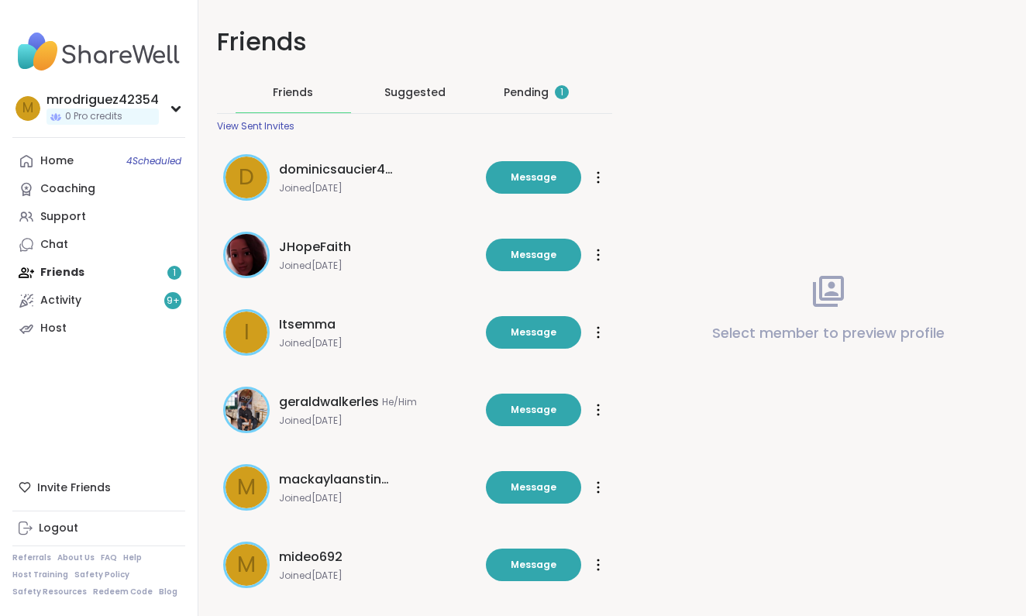
click at [558, 91] on div "1" at bounding box center [562, 92] width 14 height 14
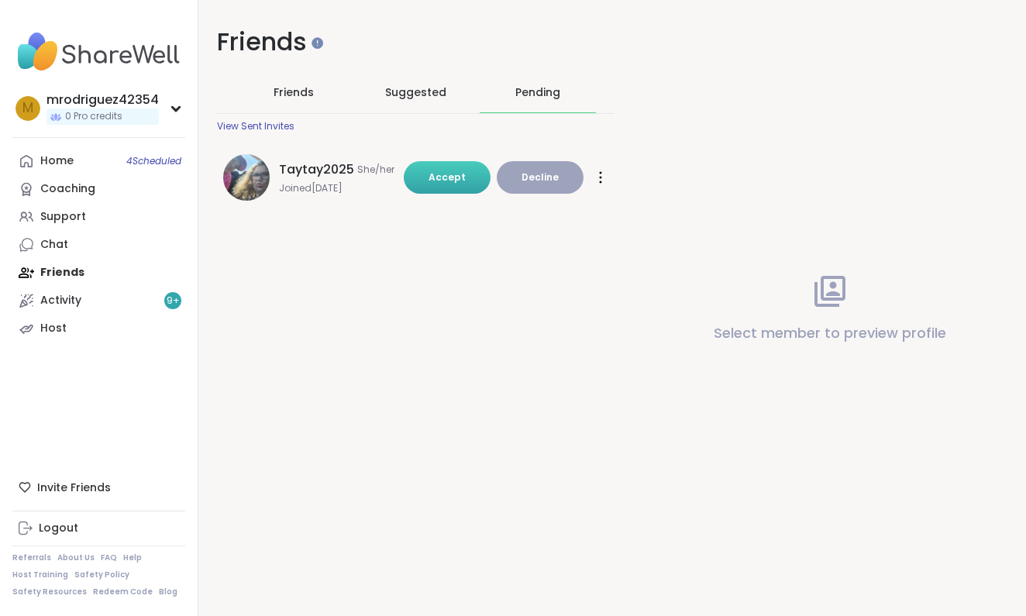
click at [445, 177] on span "Accept" at bounding box center [447, 176] width 37 height 13
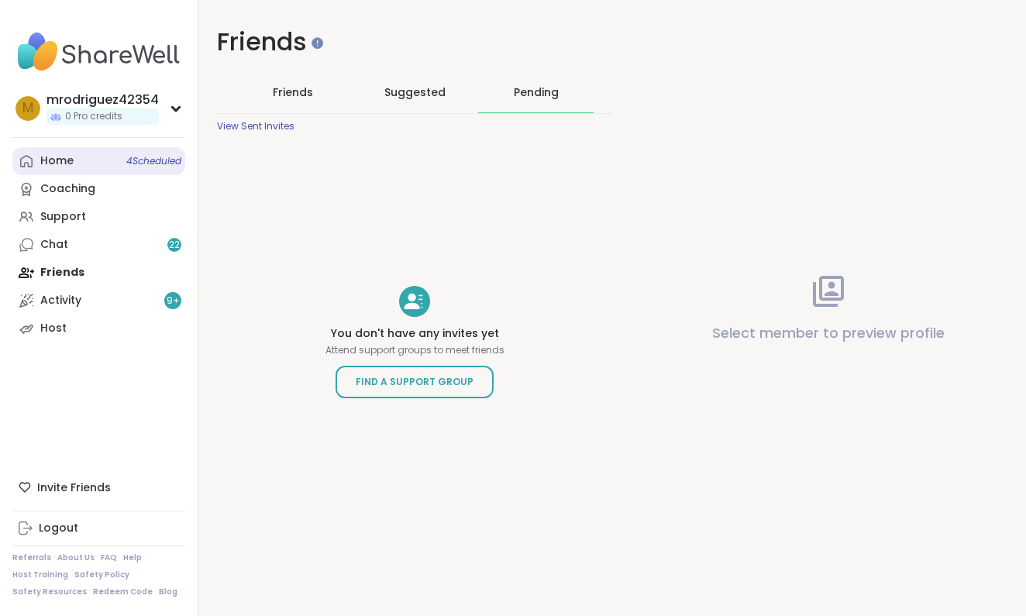
click at [67, 167] on div "Home 4 Scheduled" at bounding box center [56, 160] width 33 height 15
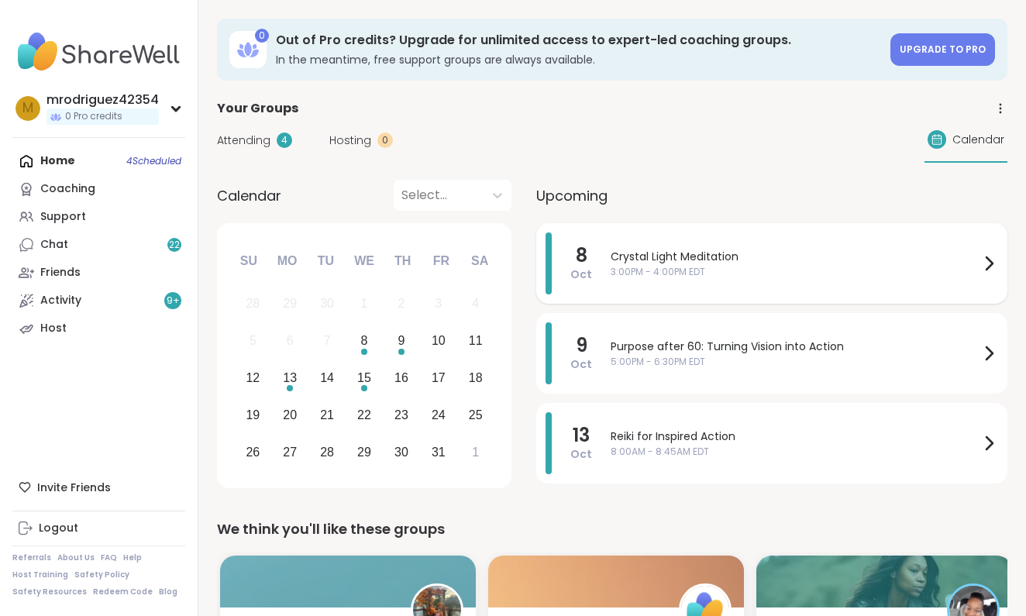
click at [986, 260] on icon at bounding box center [988, 263] width 19 height 19
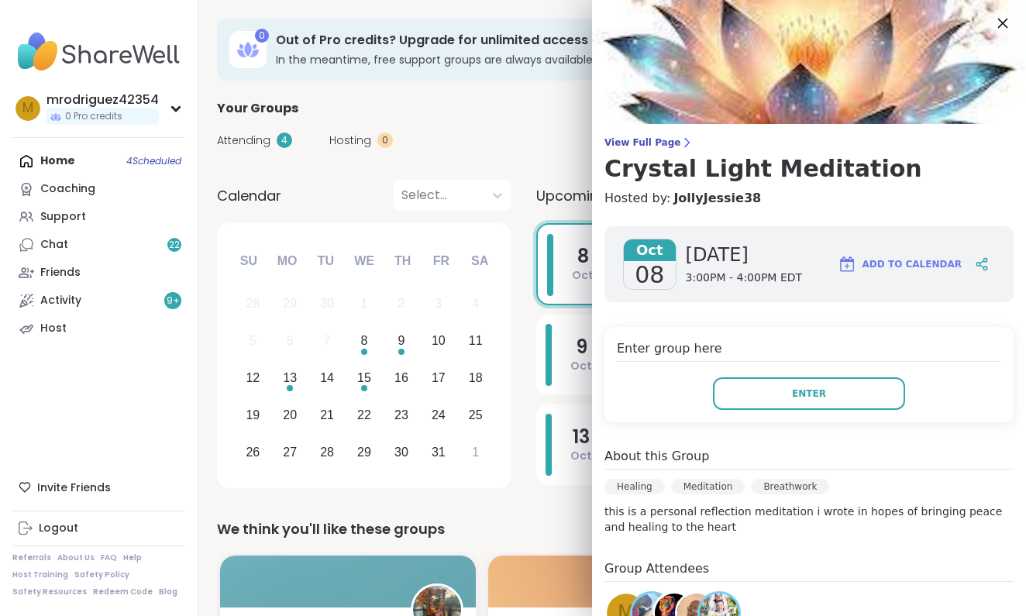
click at [999, 22] on icon at bounding box center [1002, 22] width 19 height 19
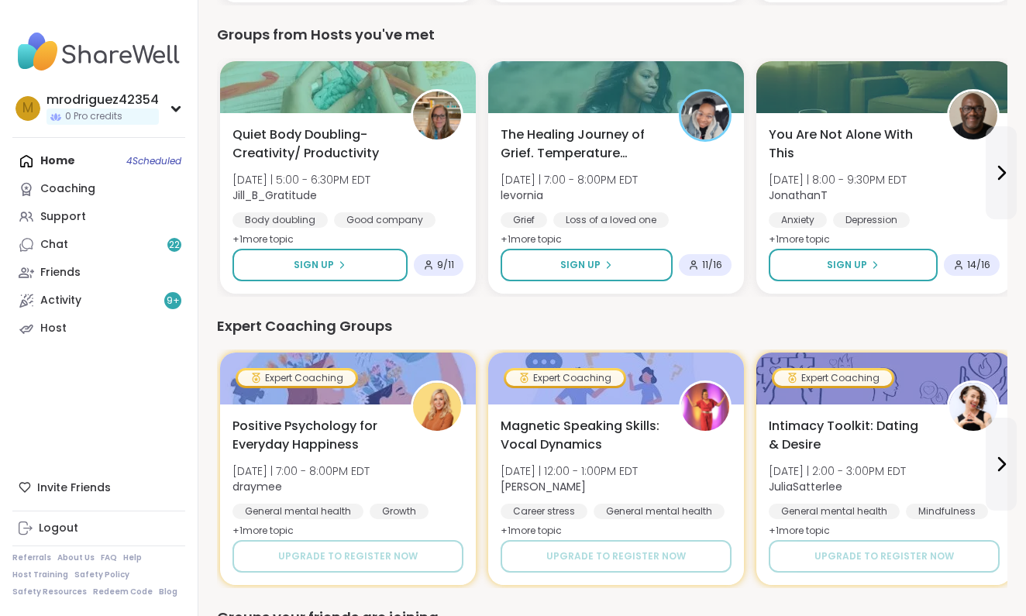
scroll to position [849, 0]
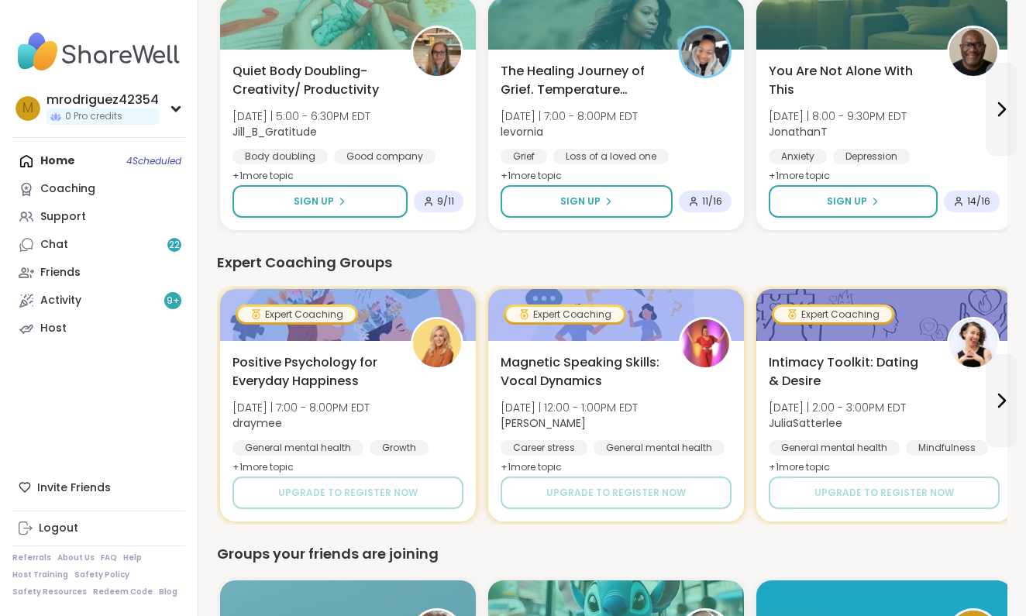
click at [152, 154] on div "Home 4 Scheduled Coaching Support Chat 22 Friends Activity 9 + Host" at bounding box center [98, 244] width 173 height 195
click at [69, 153] on div "Home 4 Scheduled Coaching Support Chat 22 Friends Activity 9 + Host" at bounding box center [98, 244] width 173 height 195
click at [143, 162] on div "Home 4 Scheduled Coaching Support Chat 22 Friends Activity 9 + Host" at bounding box center [98, 244] width 173 height 195
